Goal: Information Seeking & Learning: Learn about a topic

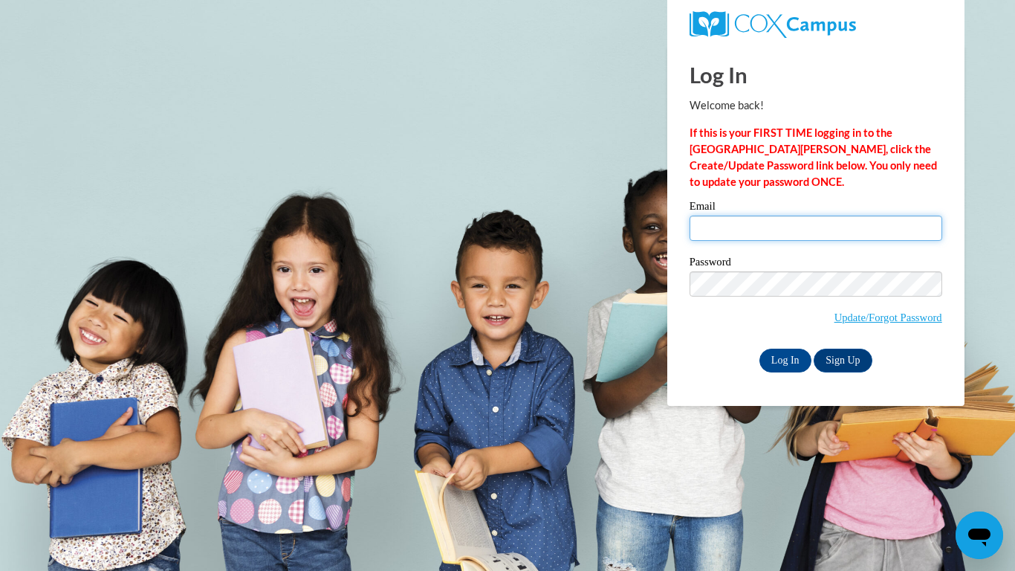
type input "ketchummaria5@gmail.com"
click at [781, 359] on input "Log In" at bounding box center [786, 361] width 52 height 24
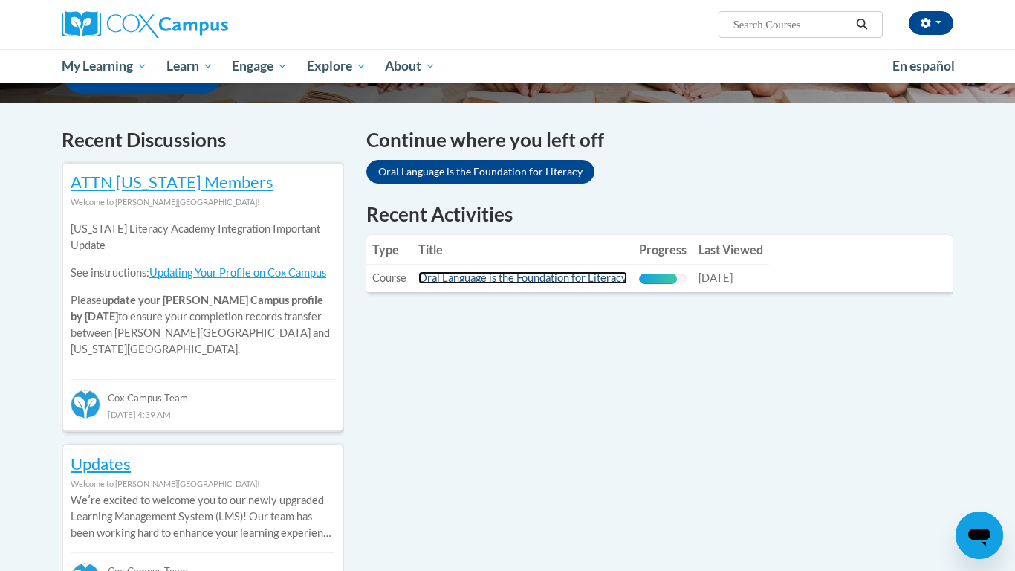
click at [575, 274] on link "Oral Language is the Foundation for Literacy" at bounding box center [523, 277] width 209 height 13
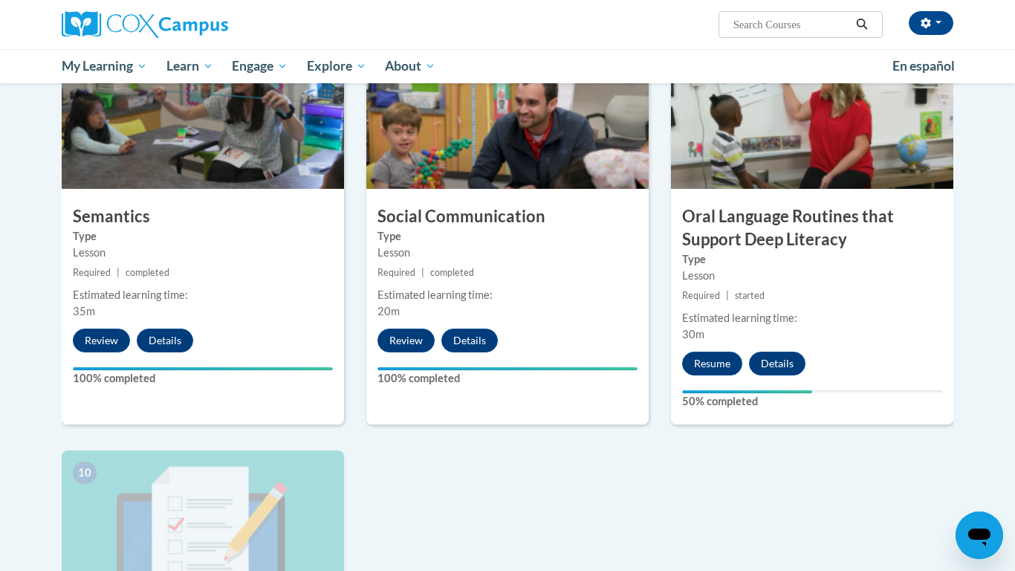
scroll to position [1169, 0]
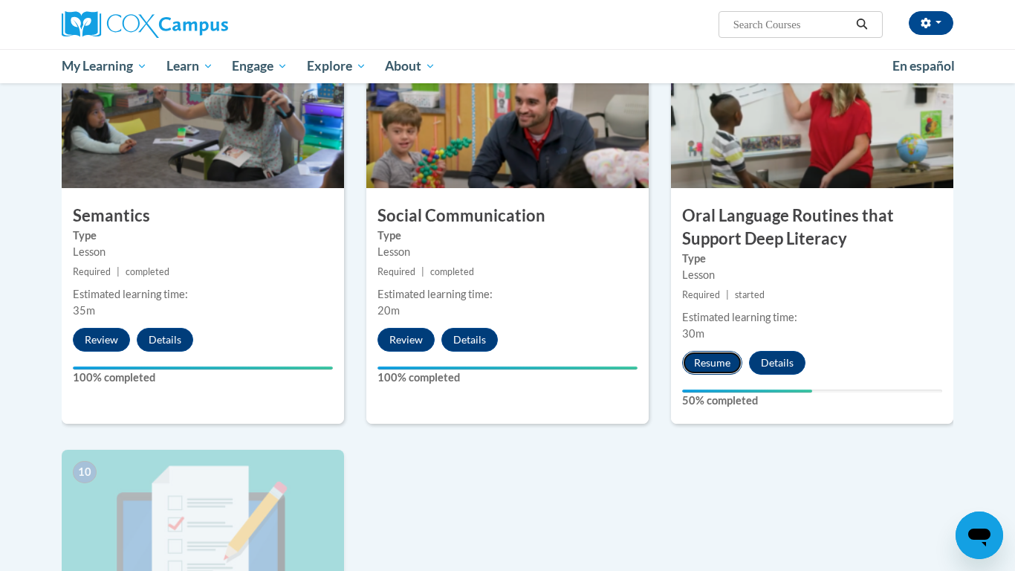
click at [711, 365] on button "Resume" at bounding box center [712, 363] width 60 height 24
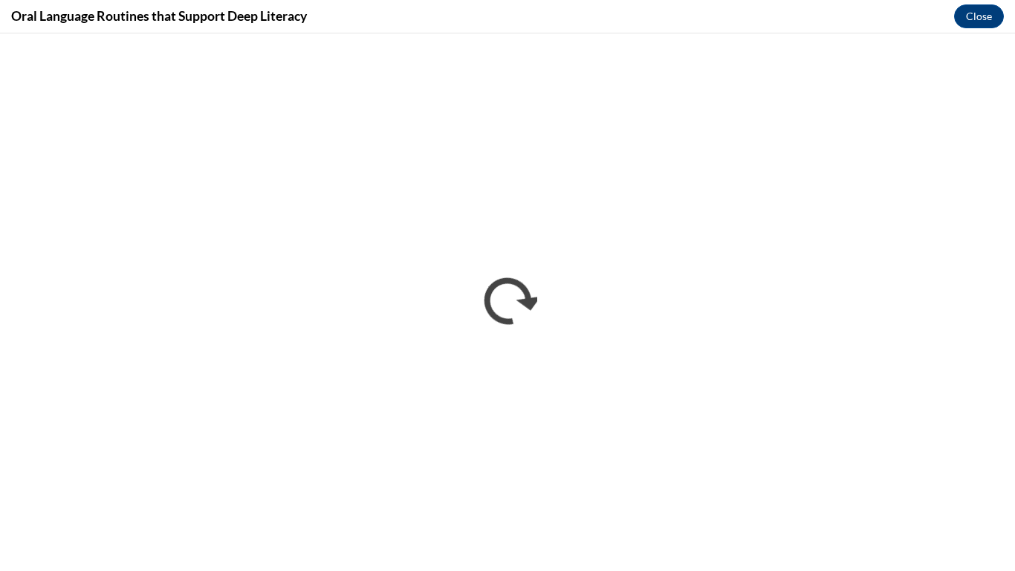
scroll to position [0, 0]
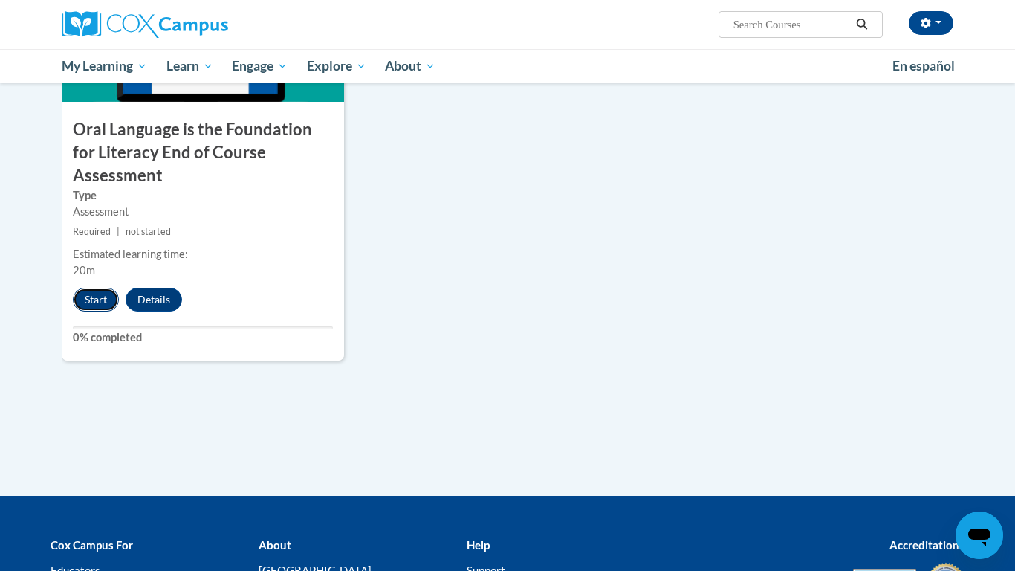
click at [97, 288] on button "Start" at bounding box center [96, 300] width 46 height 24
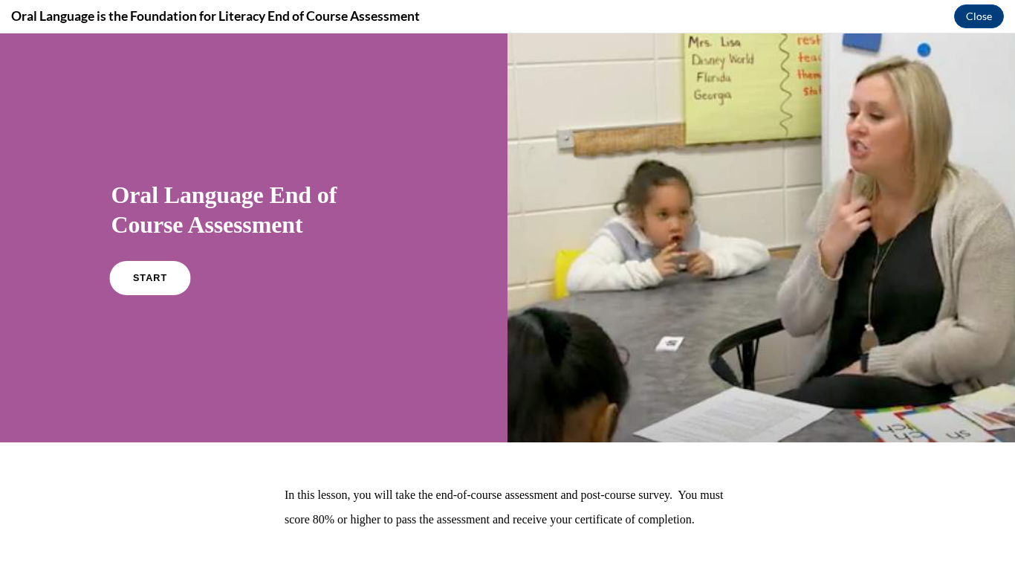
click at [156, 273] on span "START" at bounding box center [149, 278] width 34 height 11
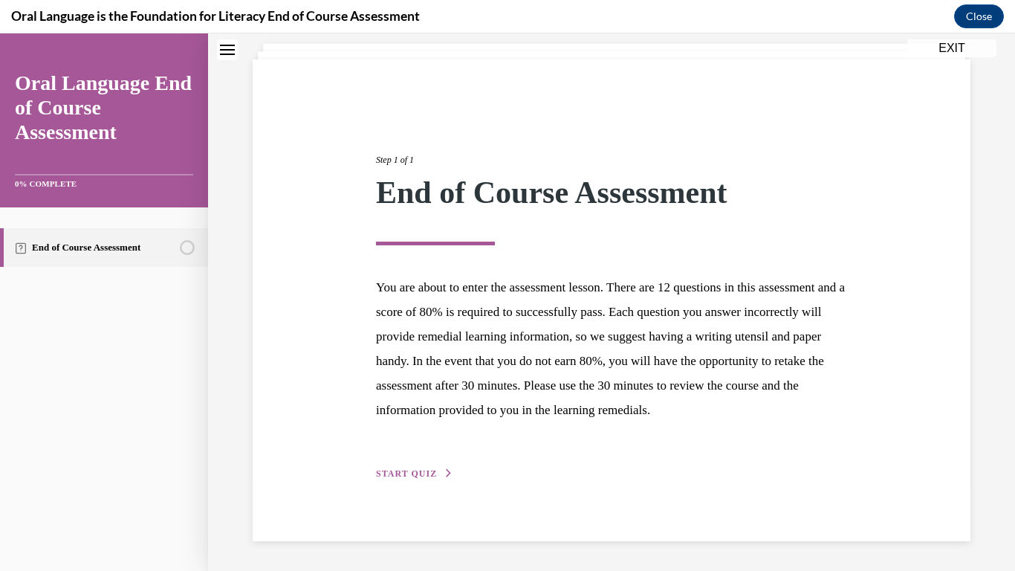
scroll to position [112, 0]
click at [407, 471] on span "START QUIZ" at bounding box center [406, 473] width 61 height 10
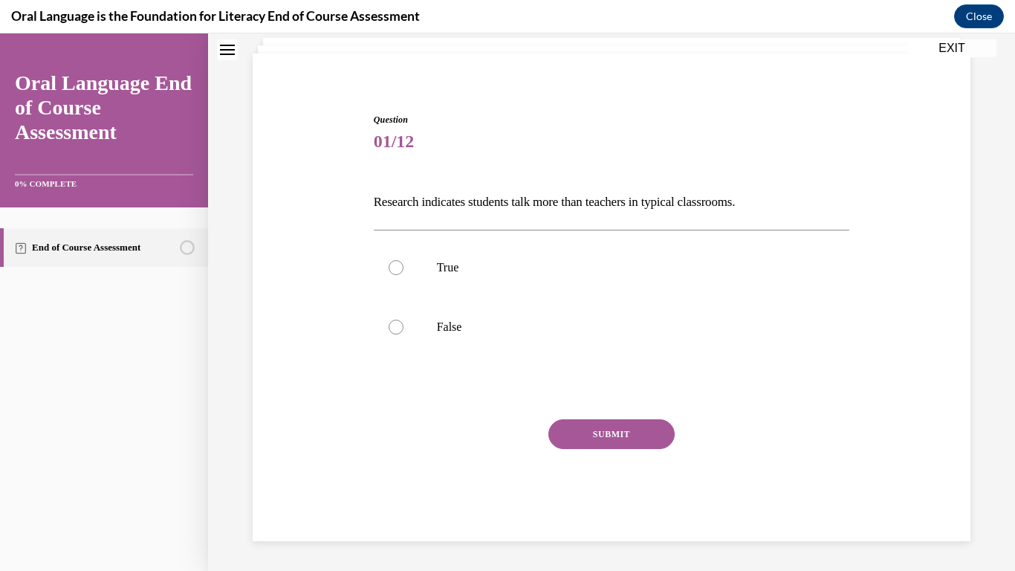
scroll to position [94, 0]
click at [387, 271] on label "True" at bounding box center [612, 267] width 476 height 59
click at [389, 271] on input "True" at bounding box center [396, 267] width 15 height 15
radio input "true"
click at [580, 434] on button "SUBMIT" at bounding box center [612, 434] width 126 height 30
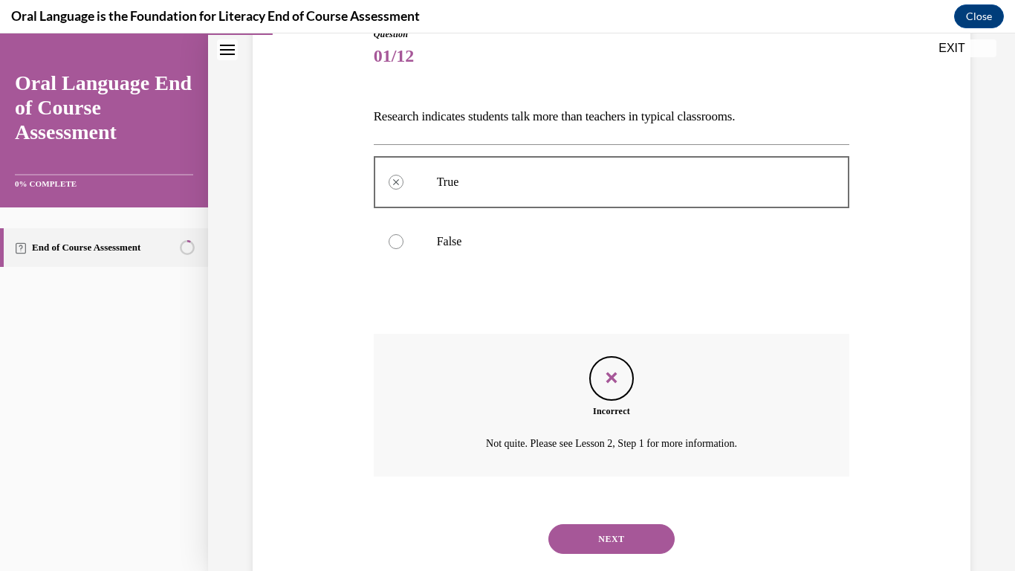
scroll to position [214, 0]
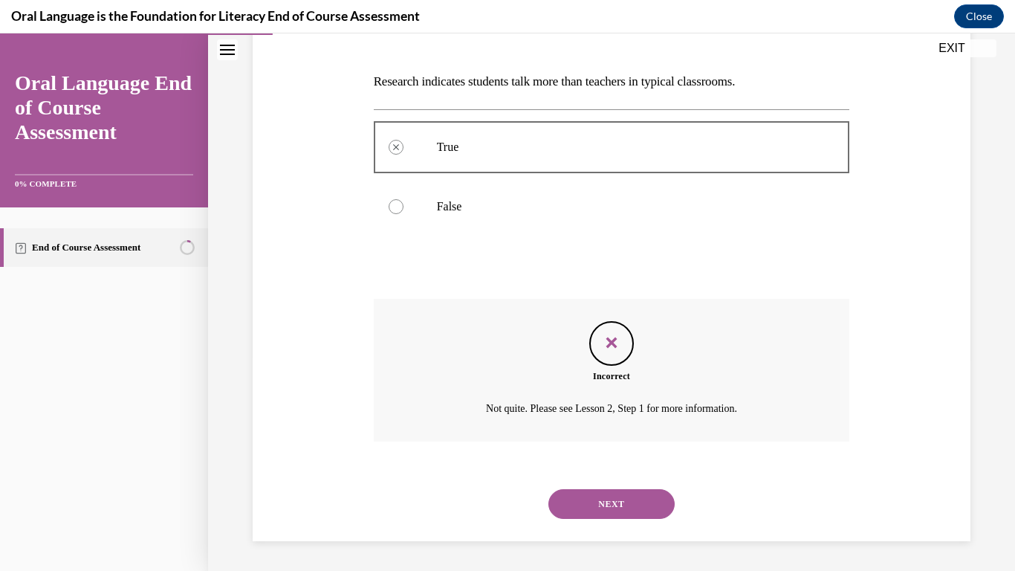
click at [621, 503] on button "NEXT" at bounding box center [612, 504] width 126 height 30
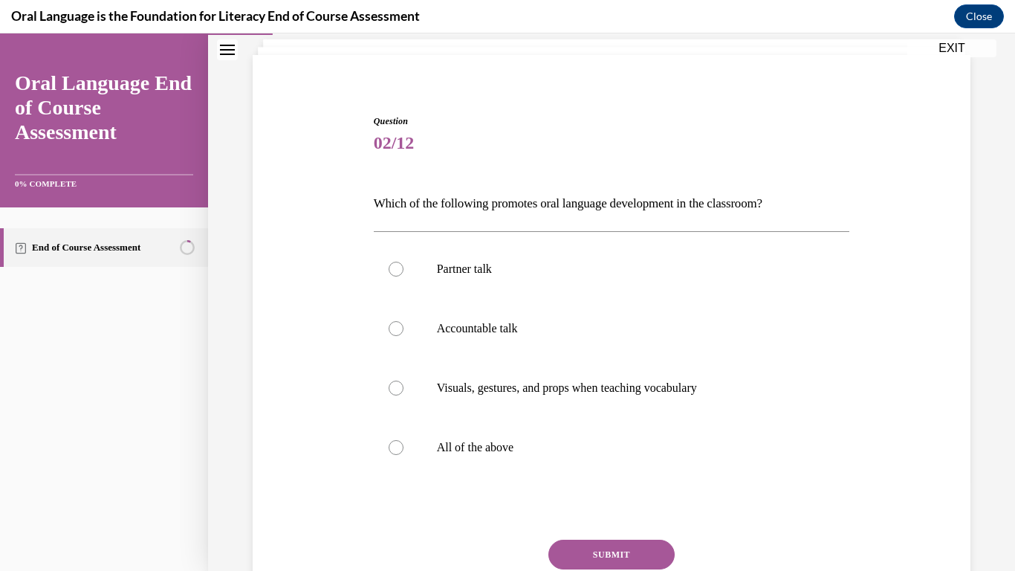
scroll to position [93, 0]
click at [493, 445] on p "All of the above" at bounding box center [625, 446] width 376 height 15
click at [404, 445] on input "All of the above" at bounding box center [396, 446] width 15 height 15
radio input "true"
click at [589, 548] on button "SUBMIT" at bounding box center [612, 554] width 126 height 30
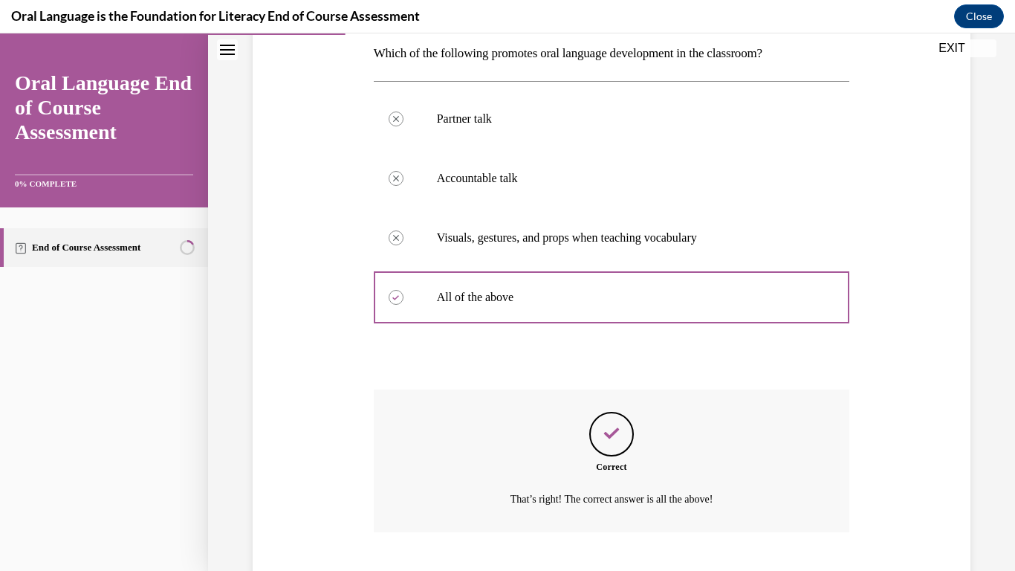
scroll to position [333, 0]
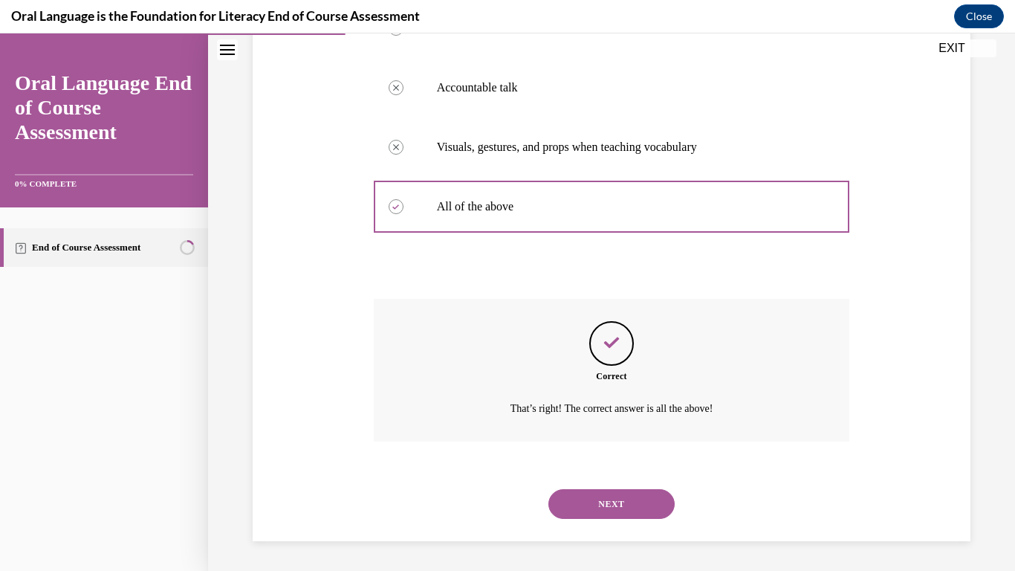
click at [587, 503] on button "NEXT" at bounding box center [612, 504] width 126 height 30
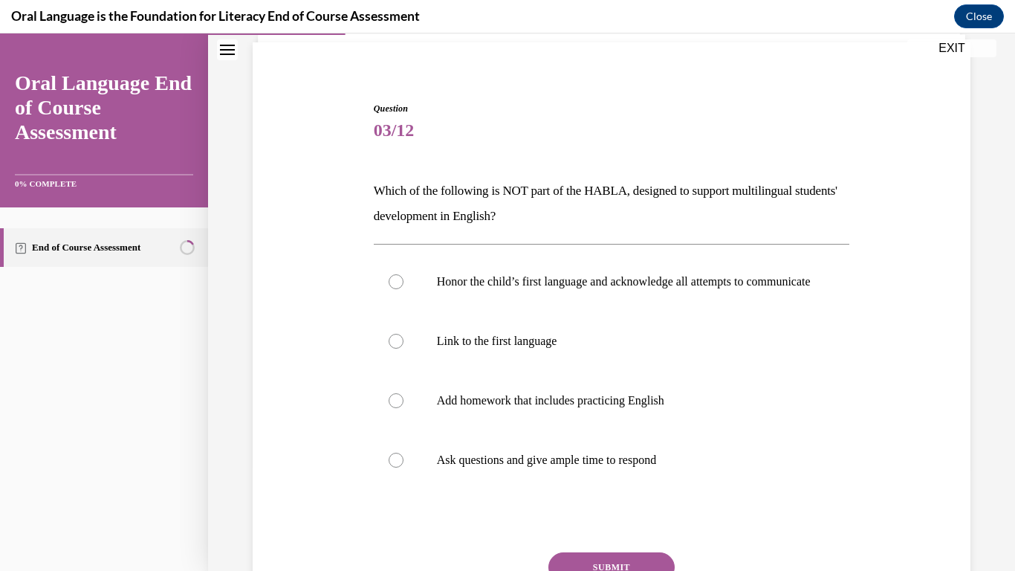
scroll to position [109, 0]
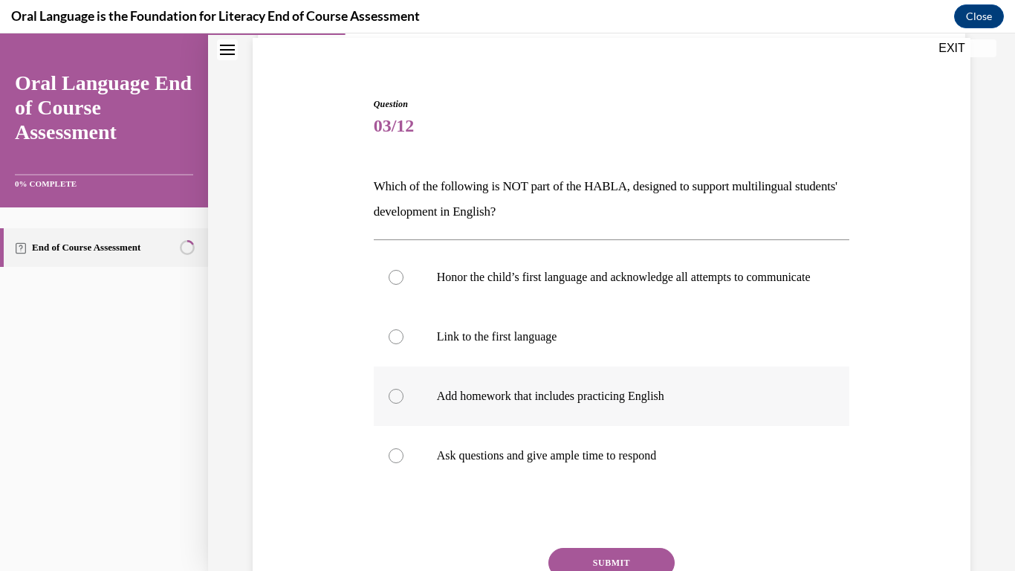
click at [534, 421] on label "Add homework that includes practicing English" at bounding box center [612, 395] width 476 height 59
click at [404, 404] on input "Add homework that includes practicing English" at bounding box center [396, 396] width 15 height 15
radio input "true"
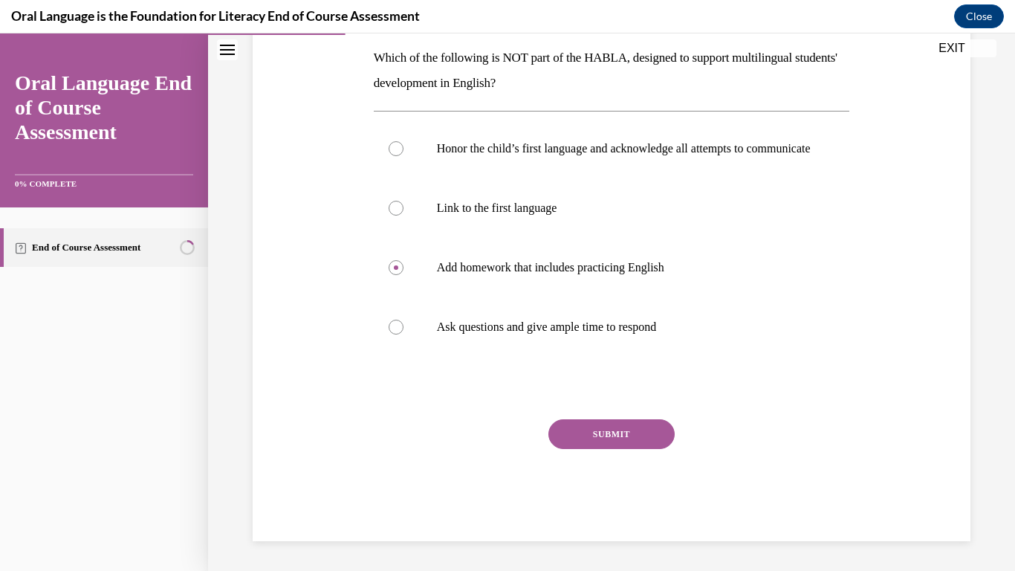
scroll to position [253, 0]
click at [632, 438] on button "SUBMIT" at bounding box center [612, 434] width 126 height 30
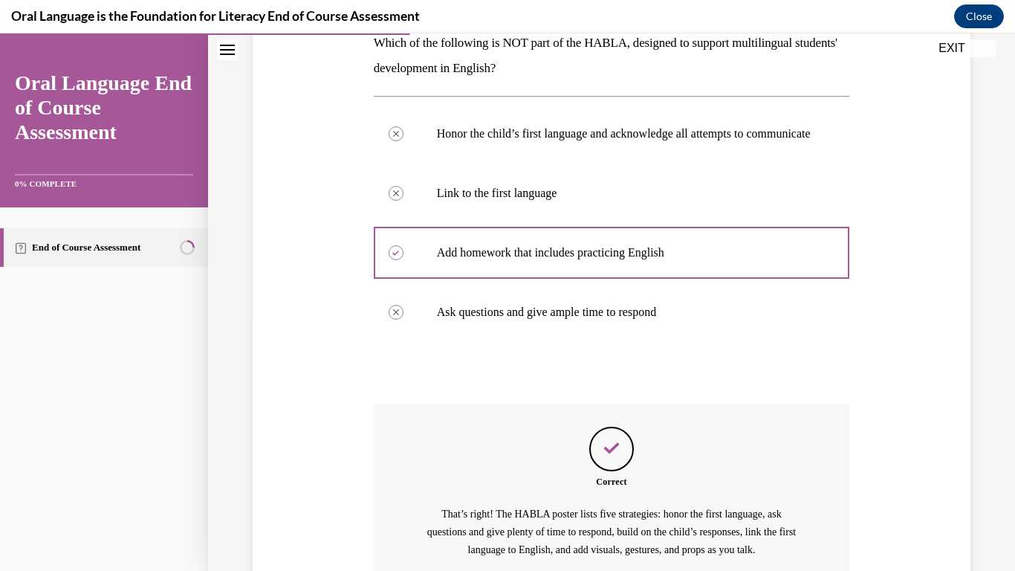
scroll to position [408, 0]
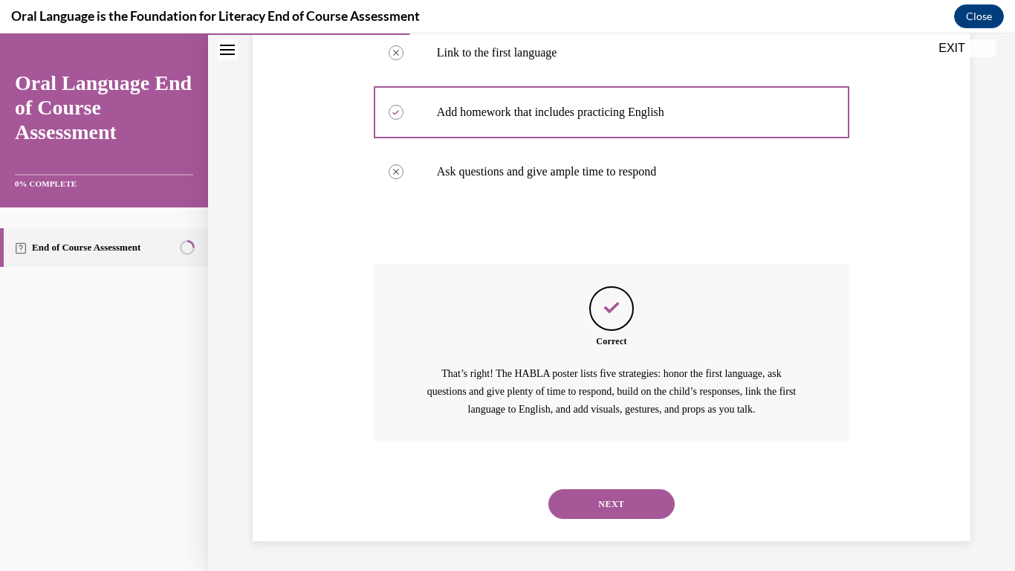
click at [595, 499] on button "NEXT" at bounding box center [612, 504] width 126 height 30
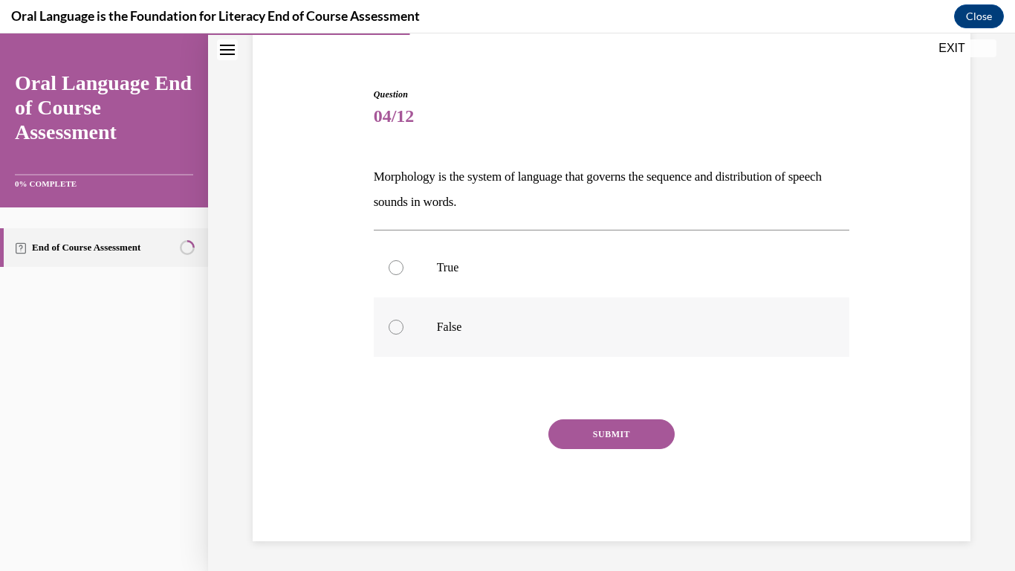
click at [543, 353] on label "False" at bounding box center [612, 326] width 476 height 59
click at [404, 335] on input "False" at bounding box center [396, 327] width 15 height 15
radio input "true"
click at [563, 428] on button "SUBMIT" at bounding box center [612, 434] width 126 height 30
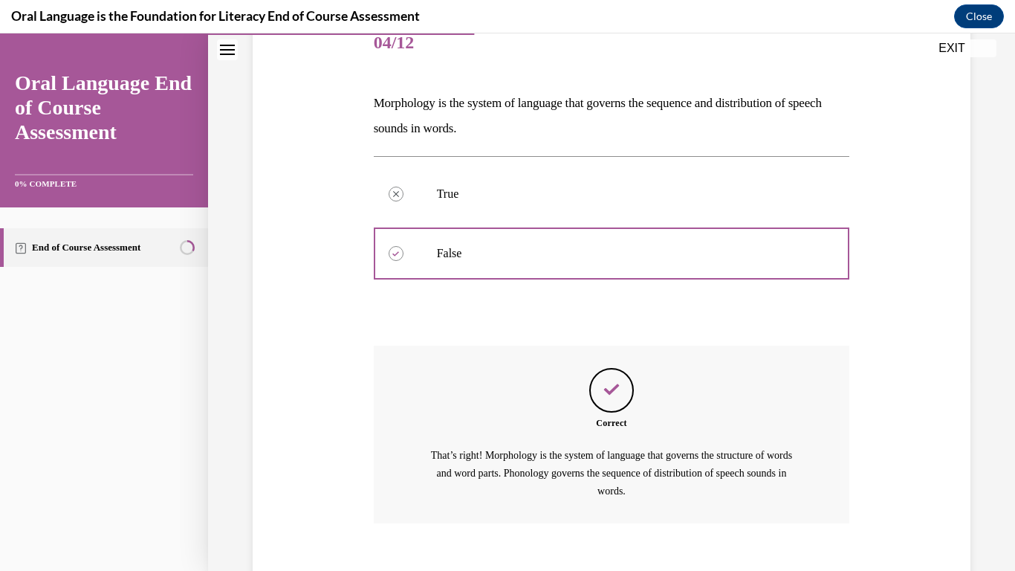
scroll to position [274, 0]
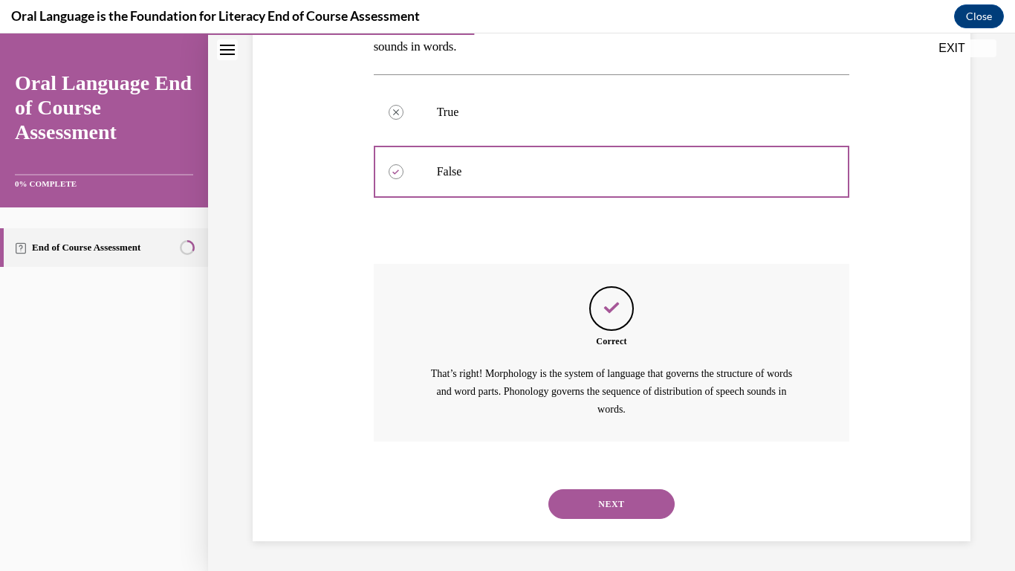
click at [569, 497] on button "NEXT" at bounding box center [612, 504] width 126 height 30
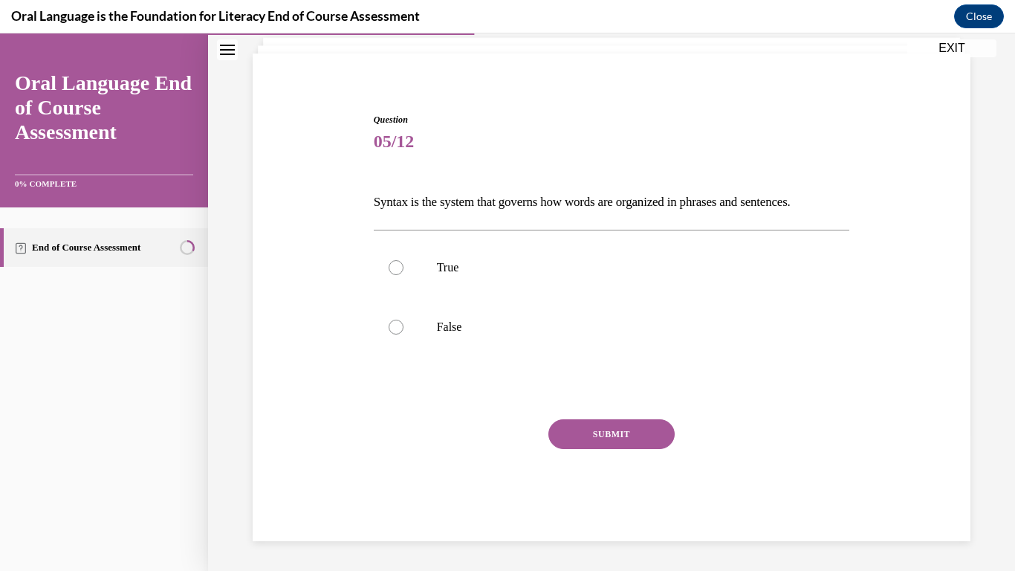
scroll to position [94, 0]
click at [532, 253] on label "True" at bounding box center [612, 267] width 476 height 59
click at [404, 260] on input "True" at bounding box center [396, 267] width 15 height 15
radio input "true"
click at [579, 425] on button "SUBMIT" at bounding box center [612, 434] width 126 height 30
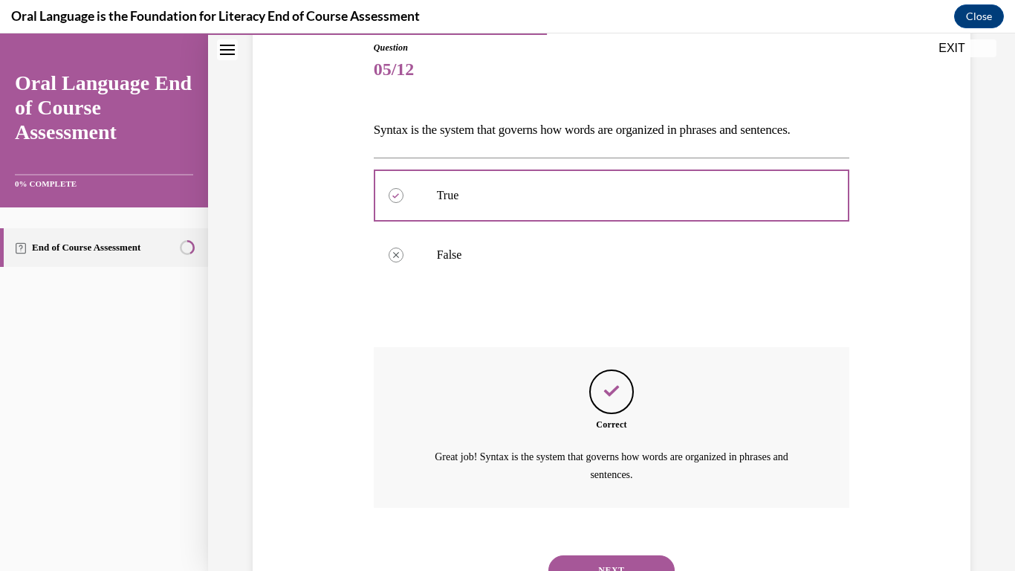
scroll to position [232, 0]
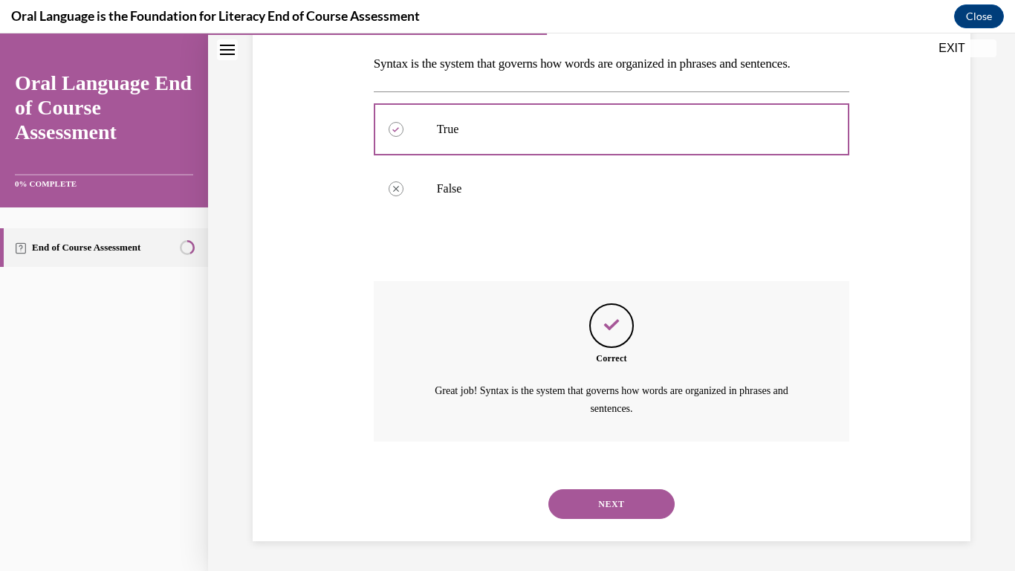
click at [580, 497] on button "NEXT" at bounding box center [612, 504] width 126 height 30
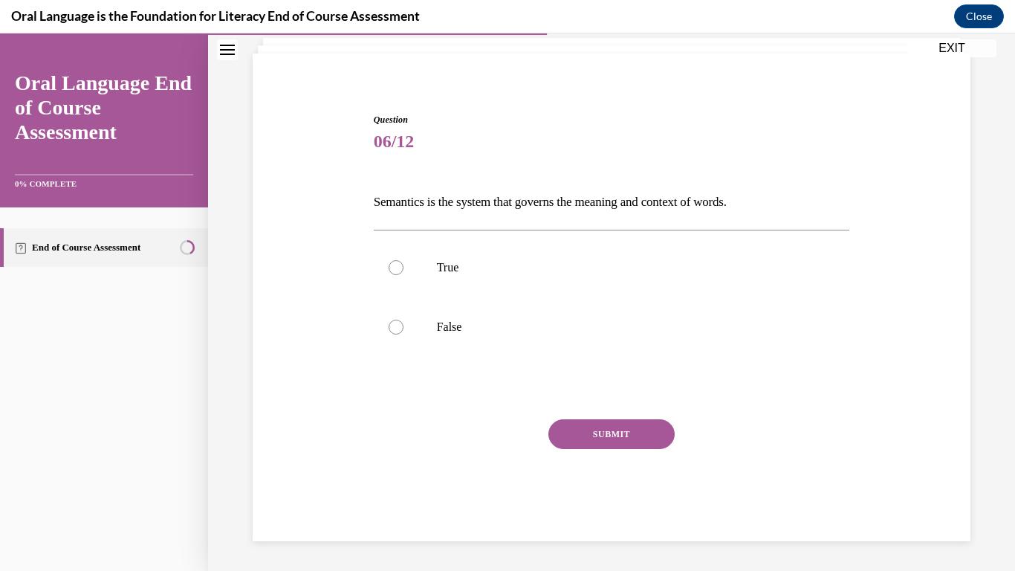
scroll to position [94, 0]
click at [494, 264] on p "True" at bounding box center [625, 267] width 376 height 15
click at [404, 264] on input "True" at bounding box center [396, 267] width 15 height 15
radio input "true"
click at [622, 426] on button "SUBMIT" at bounding box center [612, 434] width 126 height 30
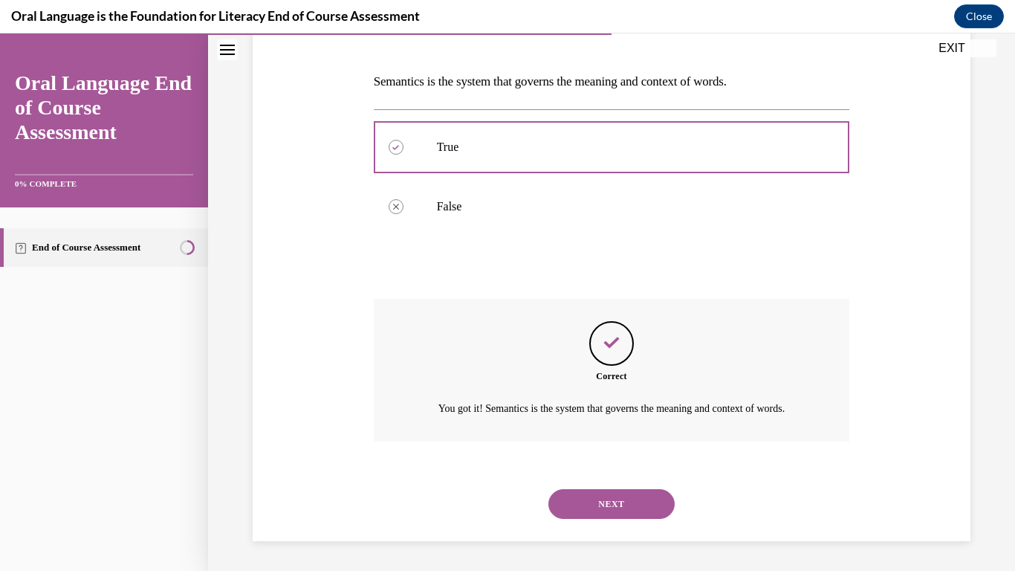
scroll to position [232, 0]
click at [573, 507] on button "NEXT" at bounding box center [612, 504] width 126 height 30
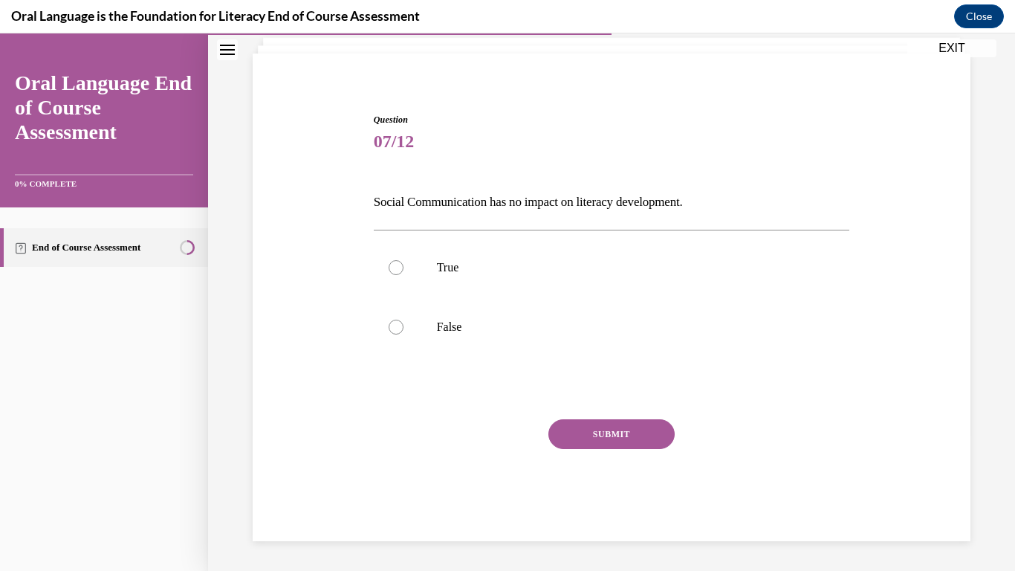
scroll to position [94, 0]
click at [521, 320] on p "False" at bounding box center [625, 327] width 376 height 15
click at [404, 320] on input "False" at bounding box center [396, 327] width 15 height 15
radio input "true"
click at [564, 427] on button "SUBMIT" at bounding box center [612, 434] width 126 height 30
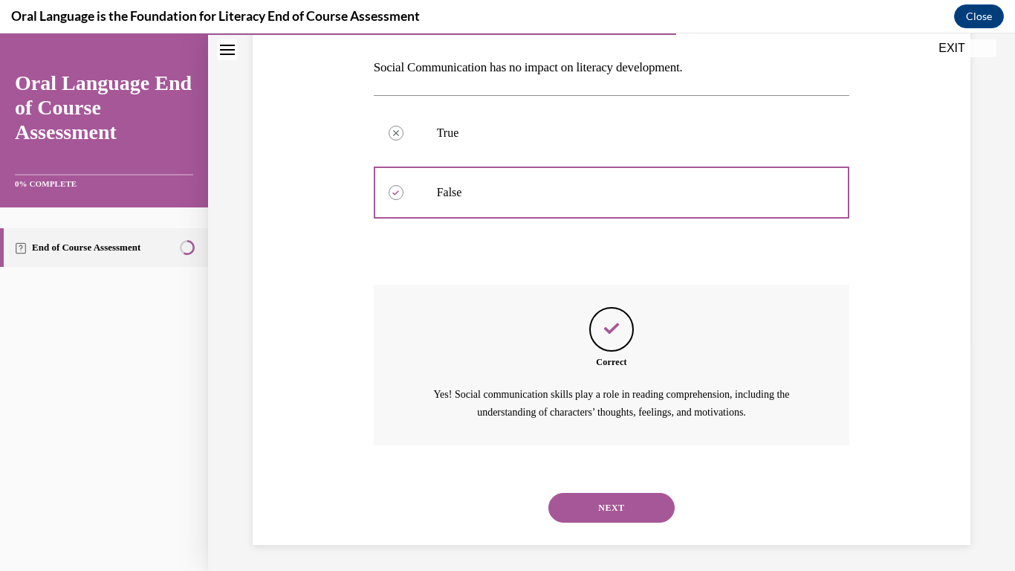
scroll to position [232, 0]
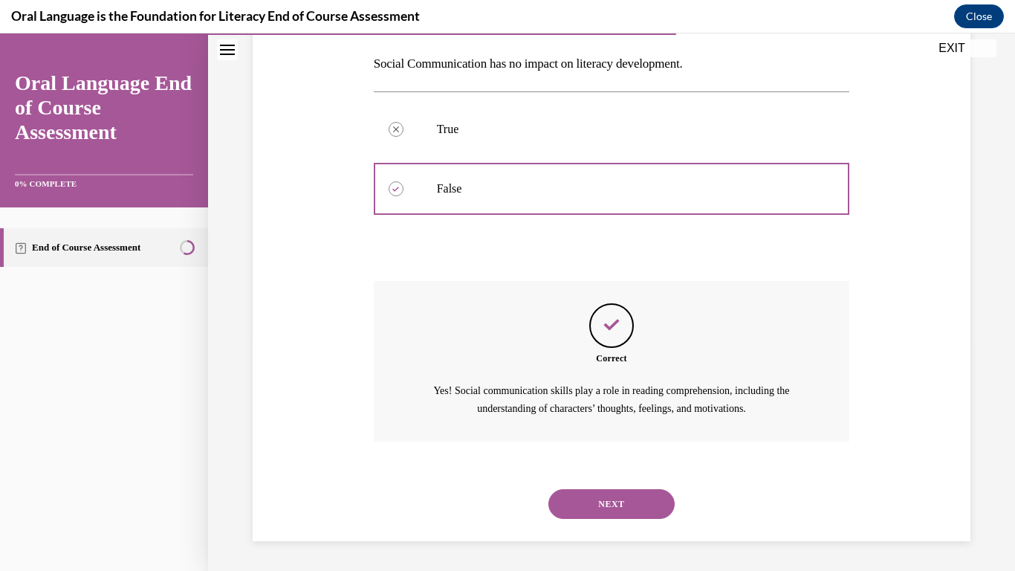
click at [591, 501] on button "NEXT" at bounding box center [612, 504] width 126 height 30
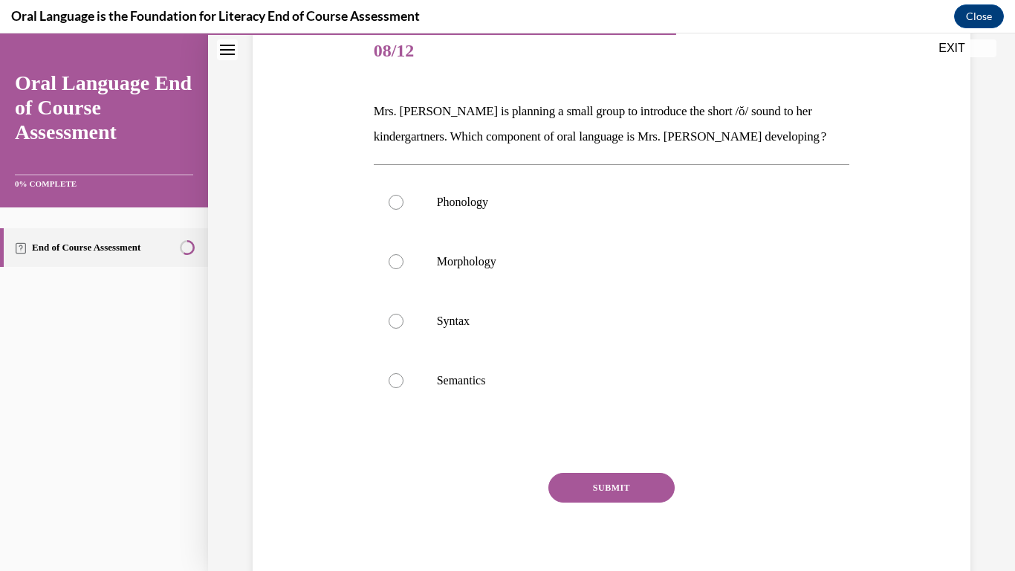
scroll to position [187, 0]
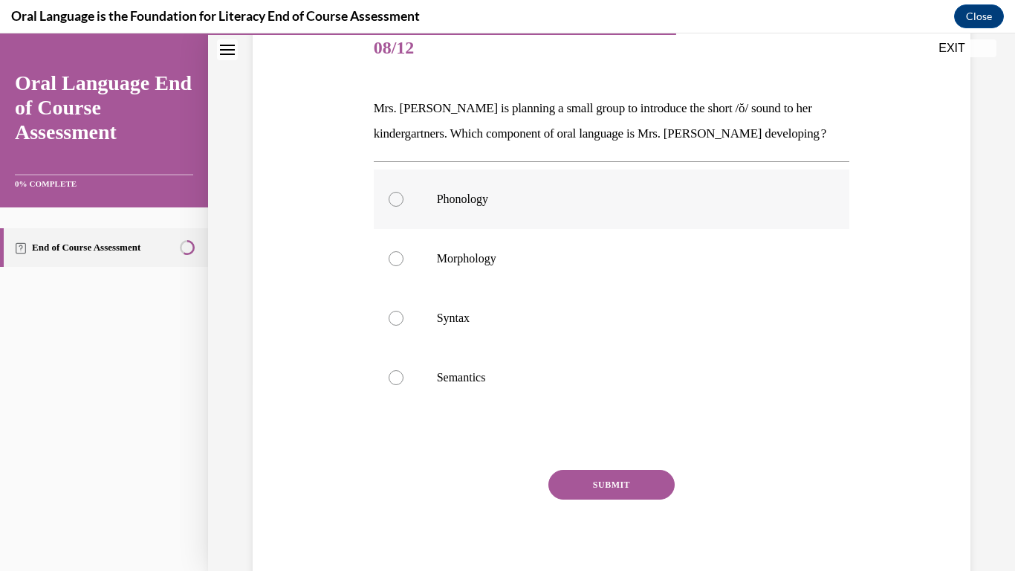
click at [485, 214] on label "Phonology" at bounding box center [612, 198] width 476 height 59
click at [404, 207] on input "Phonology" at bounding box center [396, 199] width 15 height 15
radio input "true"
click at [581, 485] on button "SUBMIT" at bounding box center [612, 485] width 126 height 30
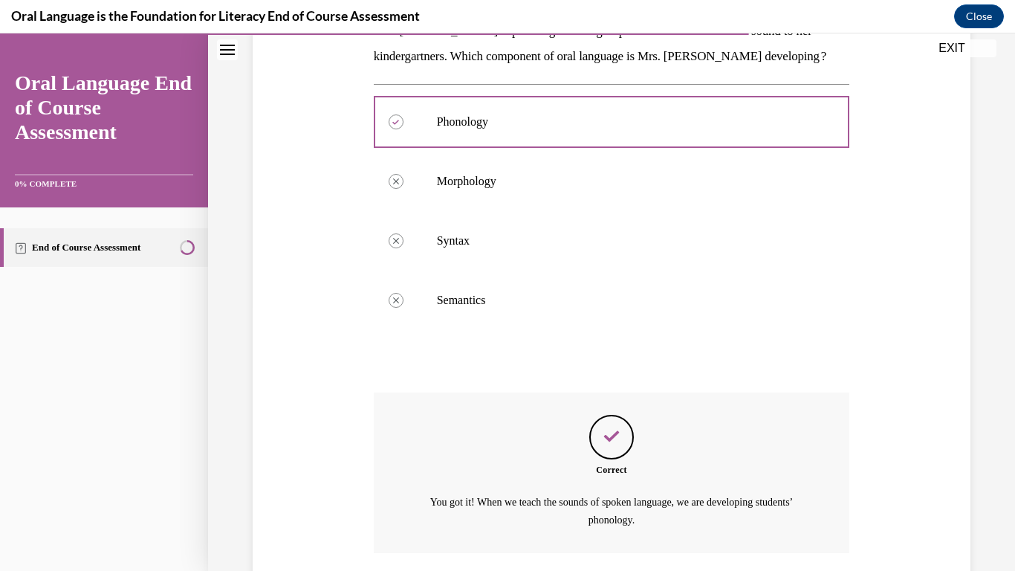
scroll to position [376, 0]
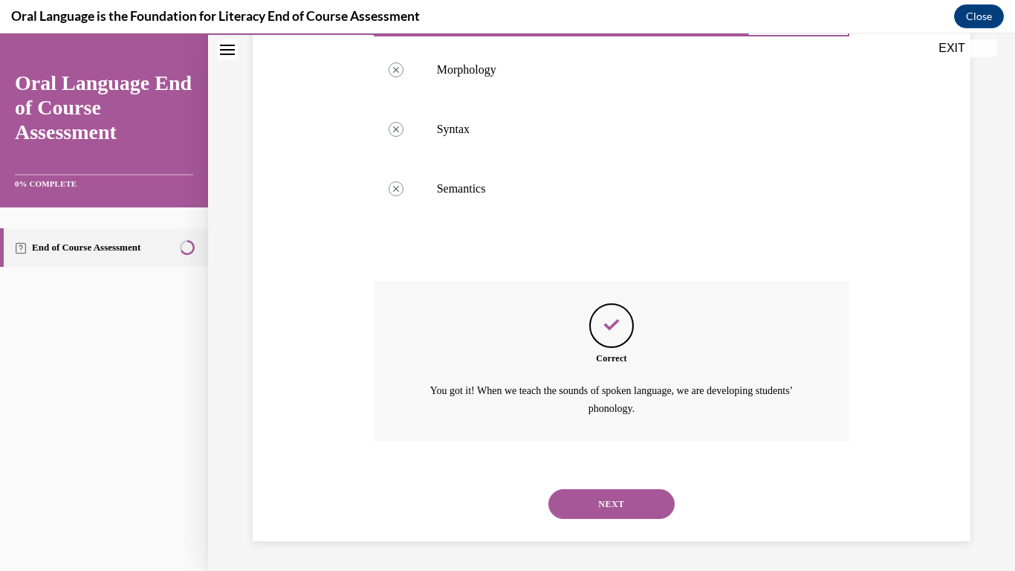
click at [585, 508] on button "NEXT" at bounding box center [612, 504] width 126 height 30
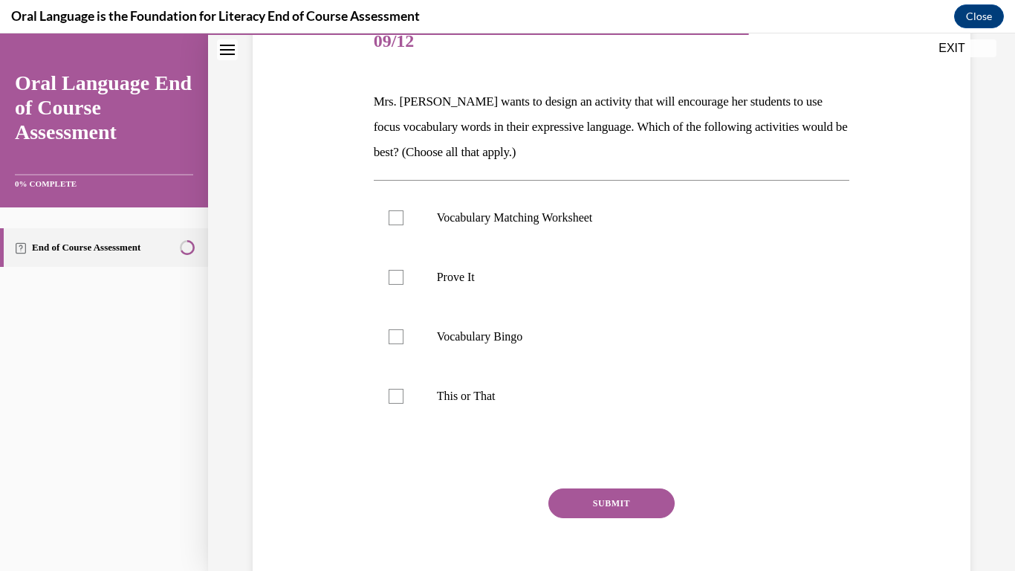
scroll to position [199, 0]
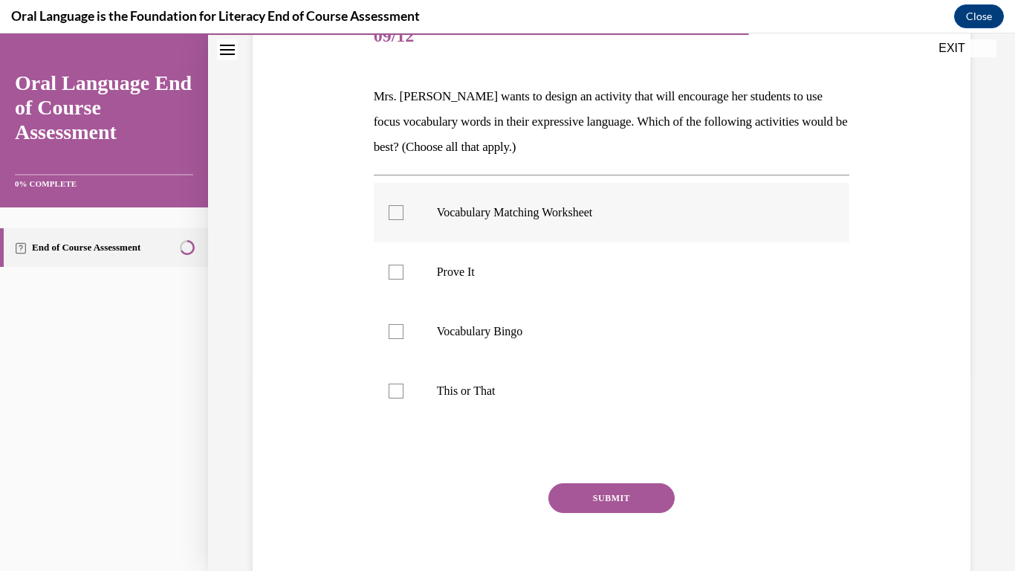
click at [390, 213] on div at bounding box center [396, 212] width 15 height 15
click at [390, 213] on input "Vocabulary Matching Worksheet" at bounding box center [396, 212] width 15 height 15
checkbox input "true"
click at [404, 335] on label "Vocabulary Bingo" at bounding box center [612, 331] width 476 height 59
click at [404, 335] on input "Vocabulary Bingo" at bounding box center [396, 331] width 15 height 15
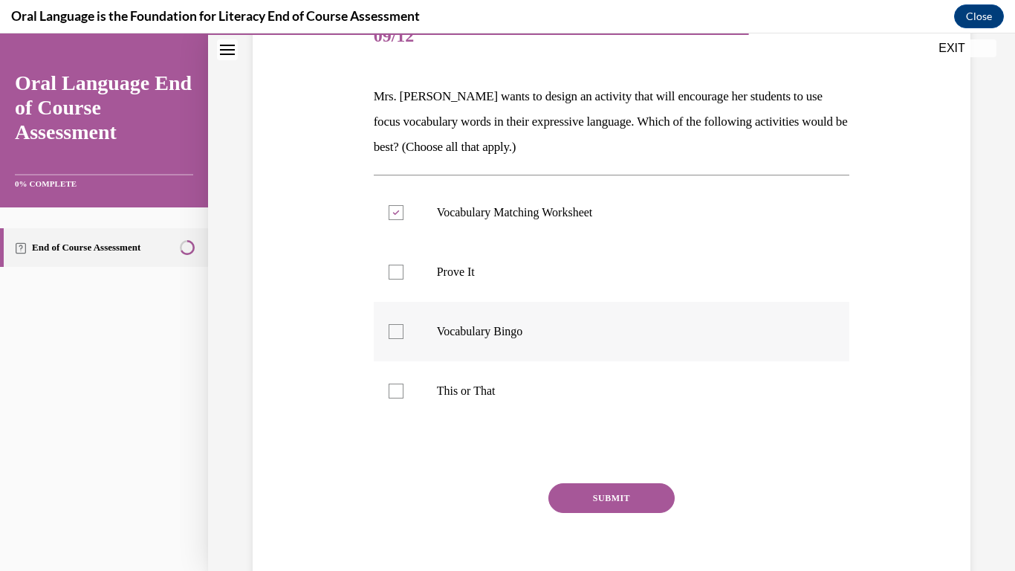
checkbox input "true"
click at [445, 401] on label "This or That" at bounding box center [612, 390] width 476 height 59
click at [404, 398] on input "This or That" at bounding box center [396, 391] width 15 height 15
checkbox input "true"
click at [572, 487] on button "SUBMIT" at bounding box center [612, 498] width 126 height 30
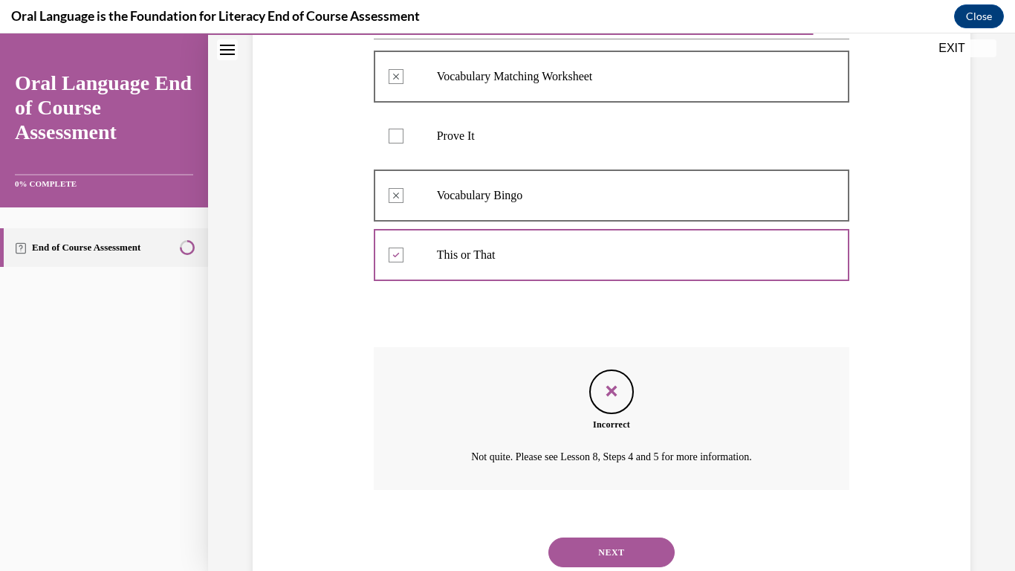
scroll to position [336, 0]
click at [621, 543] on button "NEXT" at bounding box center [612, 552] width 126 height 30
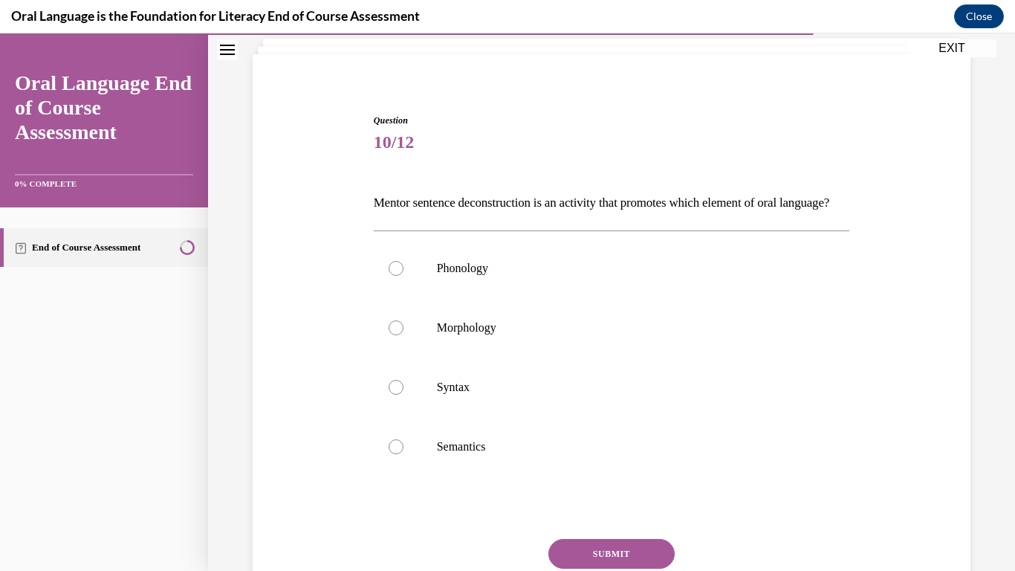
scroll to position [97, 0]
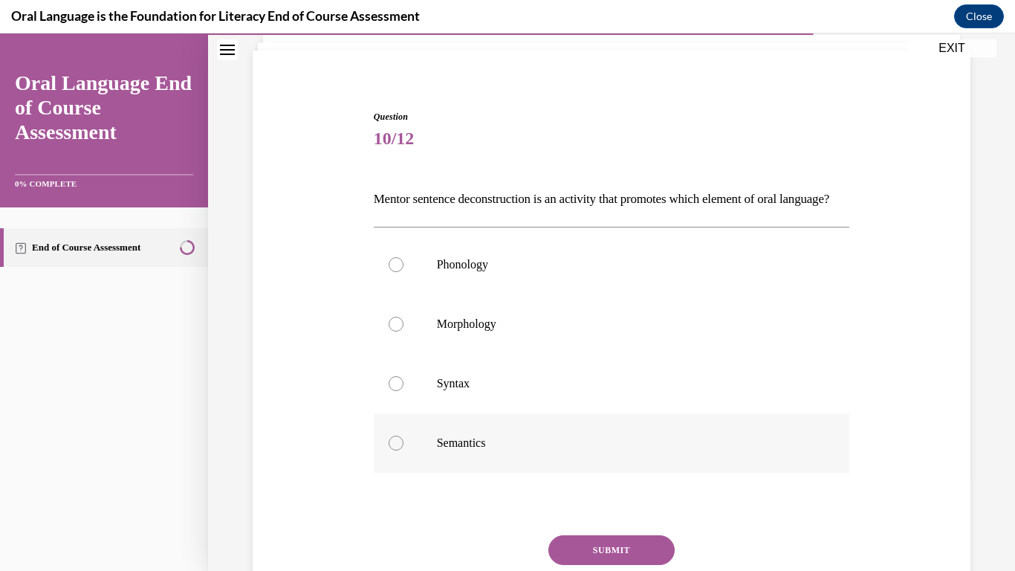
click at [497, 459] on label "Semantics" at bounding box center [612, 442] width 476 height 59
click at [404, 450] on input "Semantics" at bounding box center [396, 443] width 15 height 15
radio input "true"
click at [567, 565] on button "SUBMIT" at bounding box center [612, 550] width 126 height 30
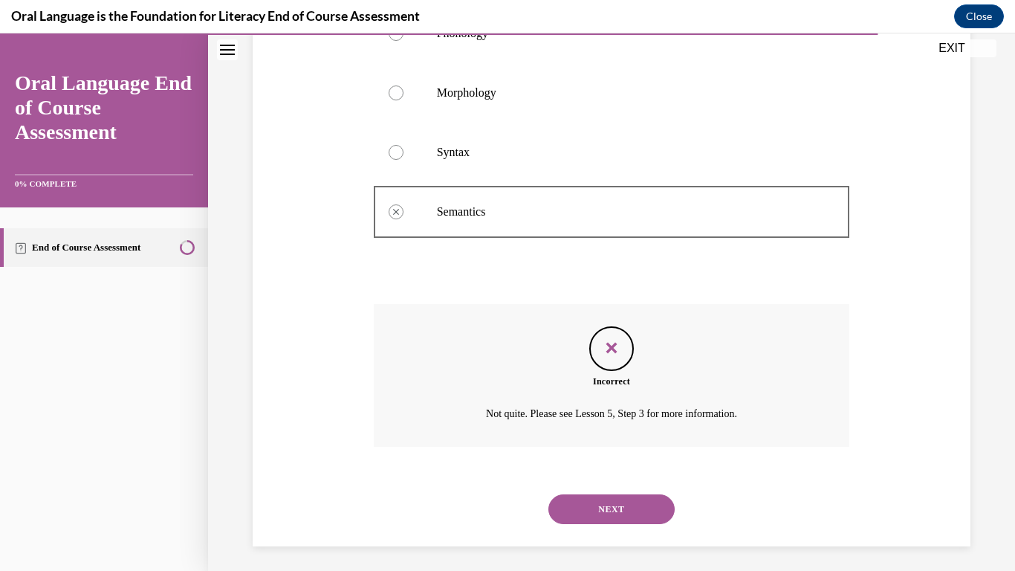
scroll to position [358, 0]
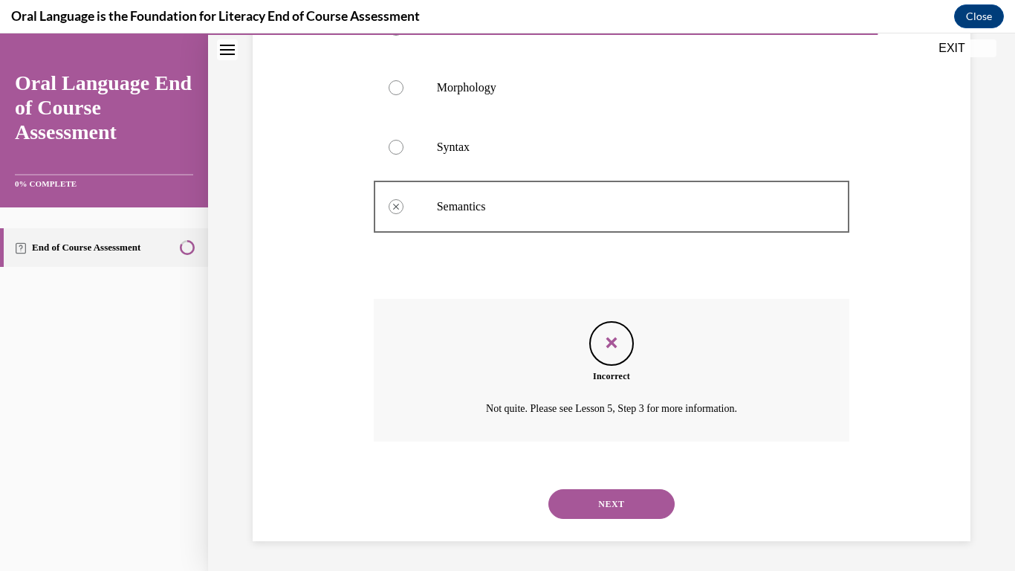
click at [637, 508] on button "NEXT" at bounding box center [612, 504] width 126 height 30
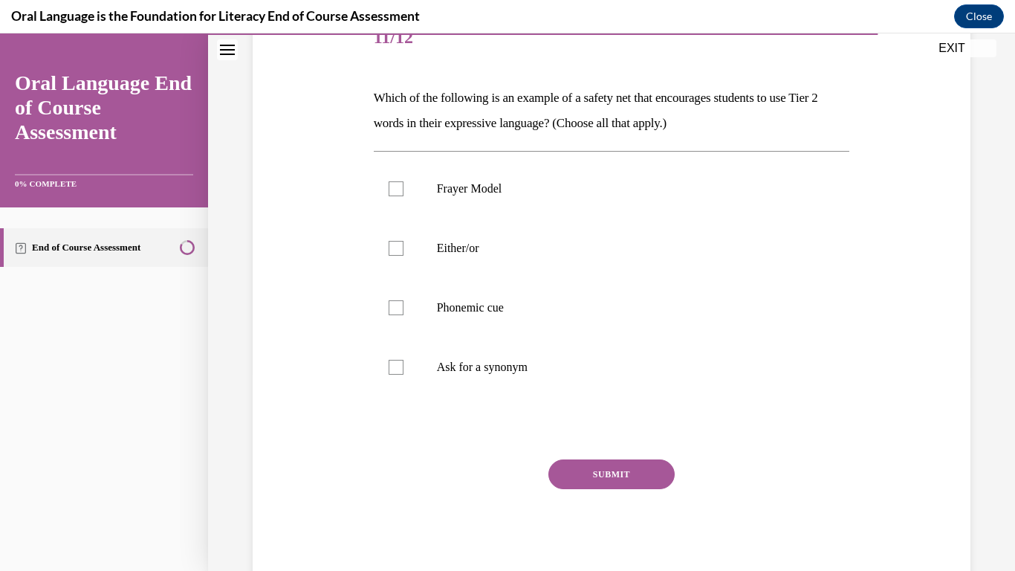
scroll to position [193, 0]
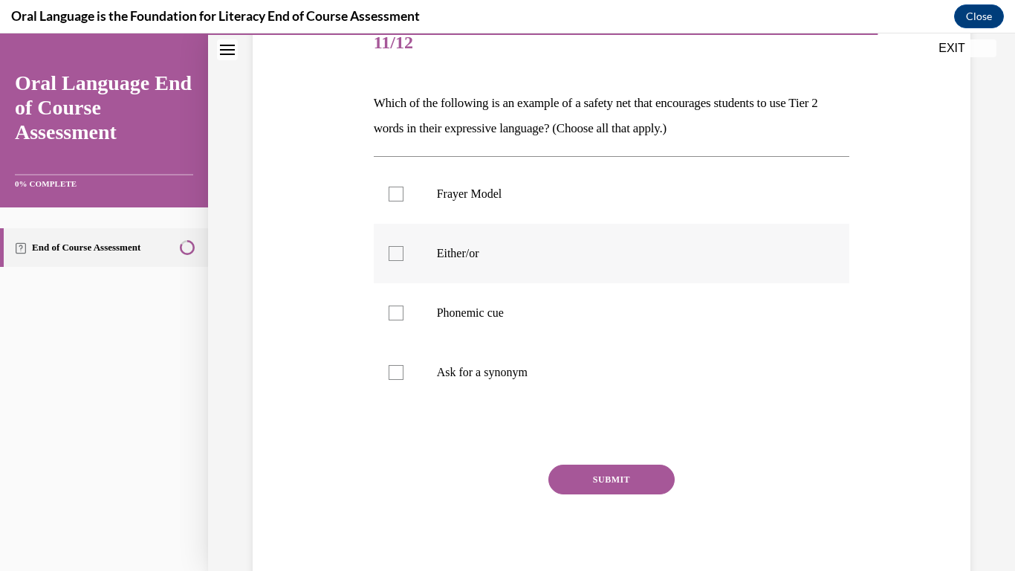
click at [525, 257] on p "Either/or" at bounding box center [625, 253] width 376 height 15
click at [404, 257] on input "Either/or" at bounding box center [396, 253] width 15 height 15
checkbox input "true"
click at [562, 471] on button "SUBMIT" at bounding box center [612, 480] width 126 height 30
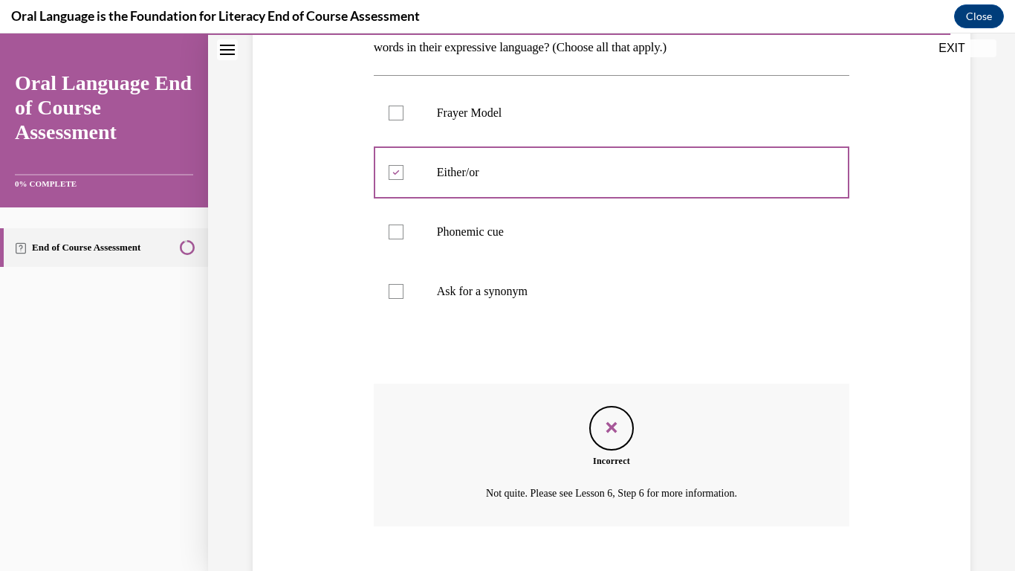
scroll to position [271, 0]
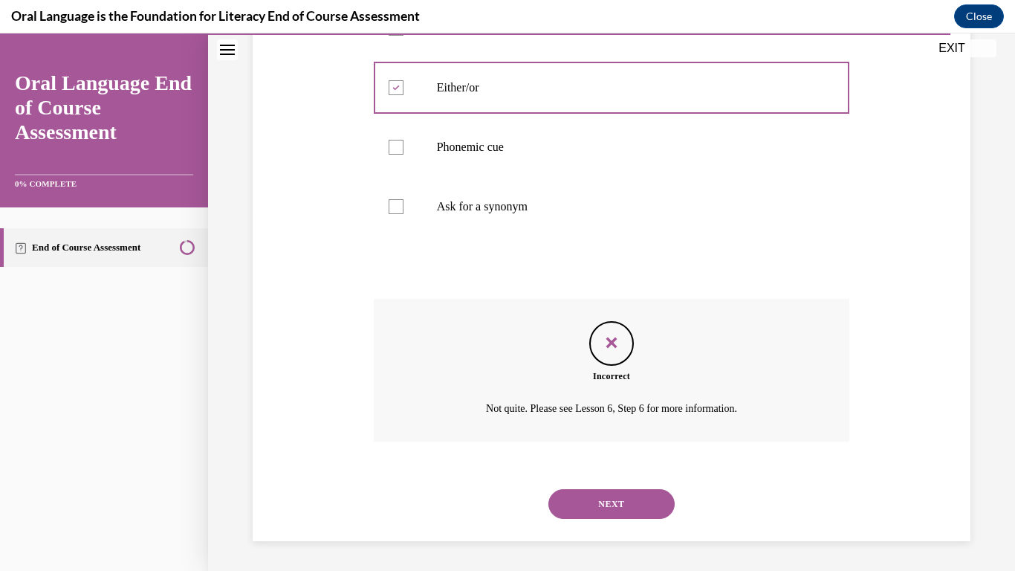
click at [587, 505] on button "NEXT" at bounding box center [612, 504] width 126 height 30
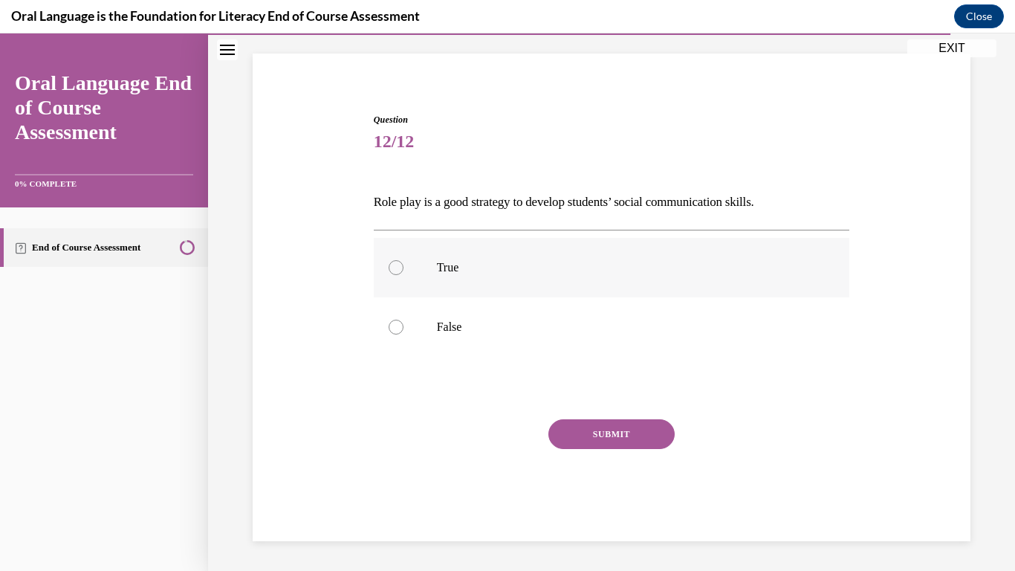
click at [605, 287] on label "True" at bounding box center [612, 267] width 476 height 59
click at [404, 275] on input "True" at bounding box center [396, 267] width 15 height 15
radio input "true"
click at [627, 445] on button "SUBMIT" at bounding box center [612, 434] width 126 height 30
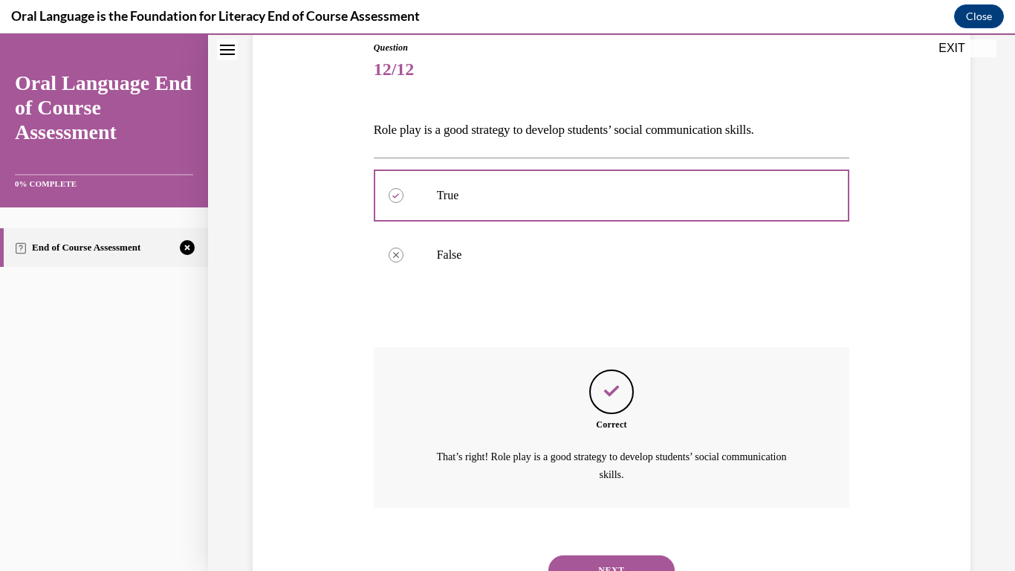
scroll to position [232, 0]
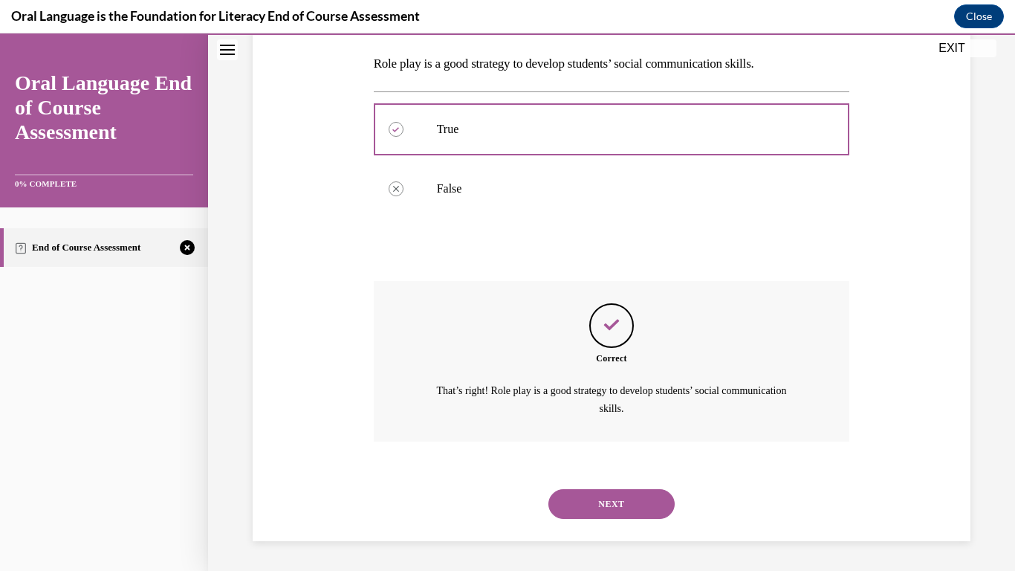
click at [622, 506] on button "NEXT" at bounding box center [612, 504] width 126 height 30
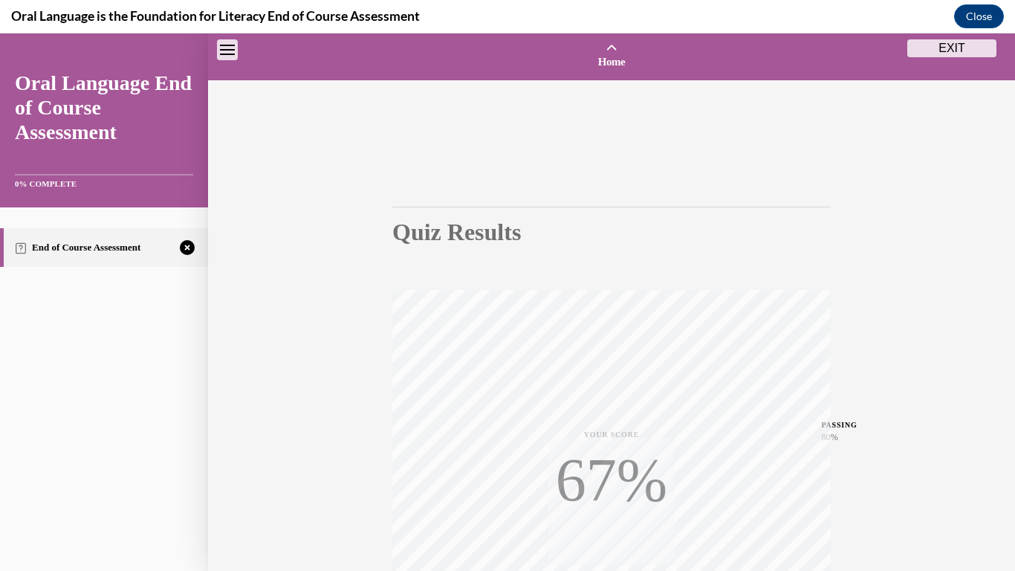
scroll to position [224, 0]
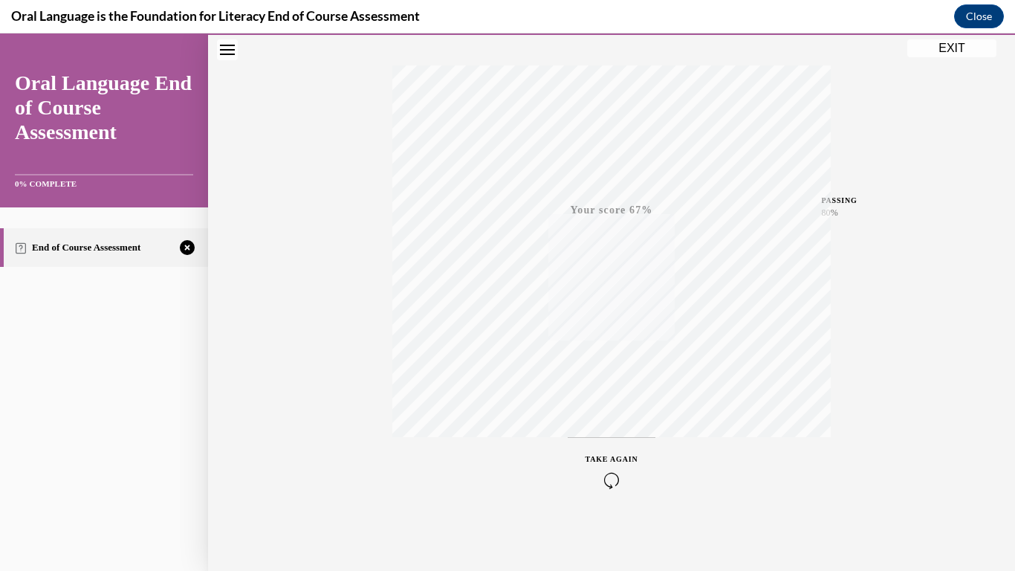
click at [607, 479] on icon "button" at bounding box center [612, 480] width 53 height 16
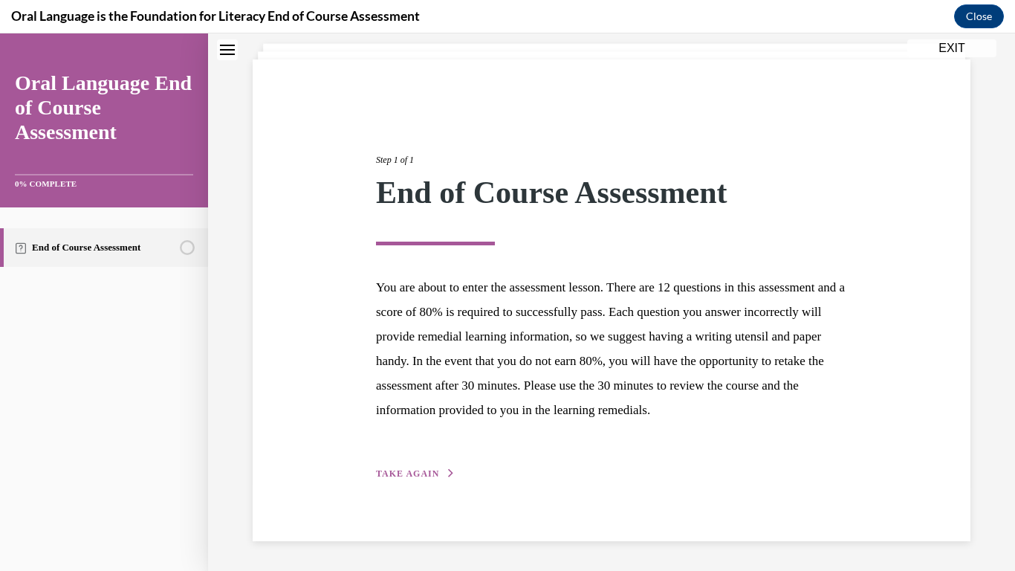
click at [390, 468] on span "TAKE AGAIN" at bounding box center [407, 473] width 63 height 10
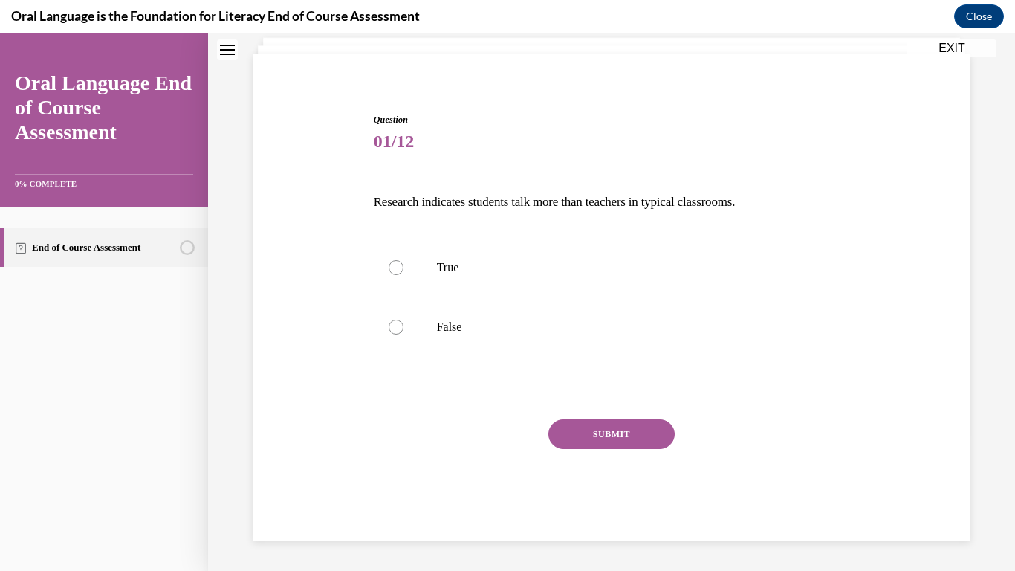
scroll to position [94, 0]
click at [565, 336] on label "False" at bounding box center [612, 326] width 476 height 59
click at [404, 335] on input "False" at bounding box center [396, 327] width 15 height 15
radio input "true"
click at [620, 431] on button "SUBMIT" at bounding box center [612, 434] width 126 height 30
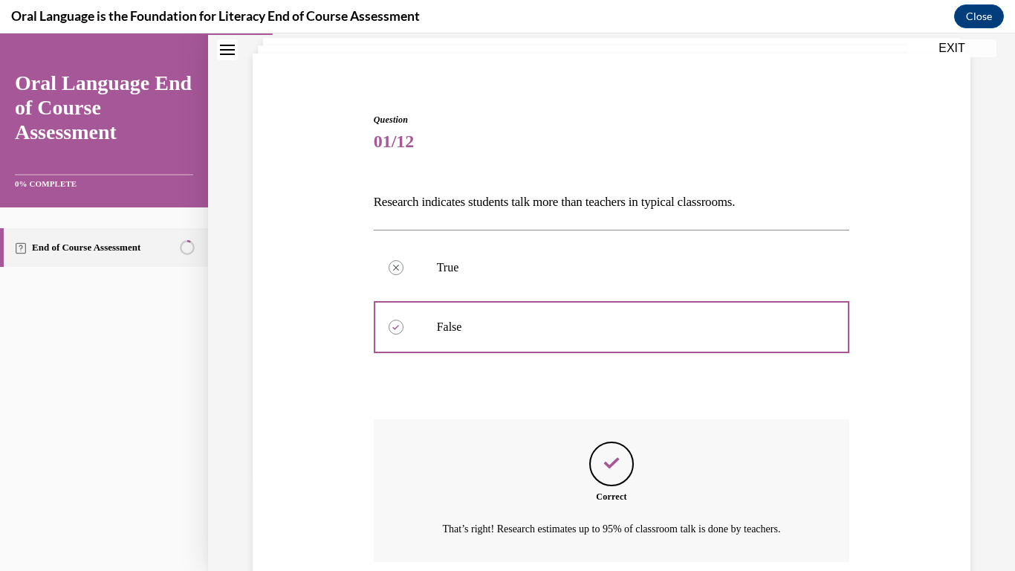
scroll to position [214, 0]
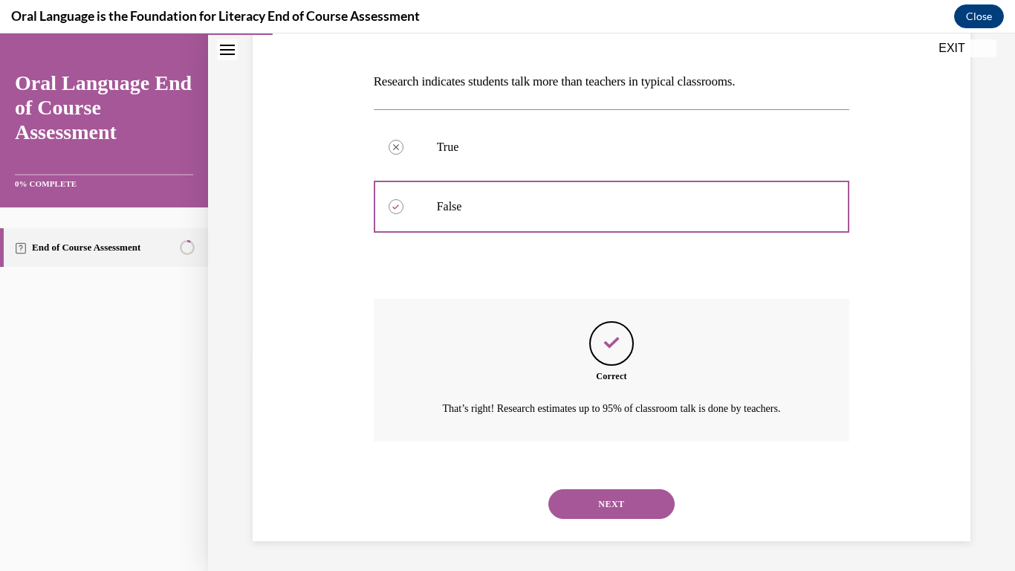
click at [607, 501] on button "NEXT" at bounding box center [612, 504] width 126 height 30
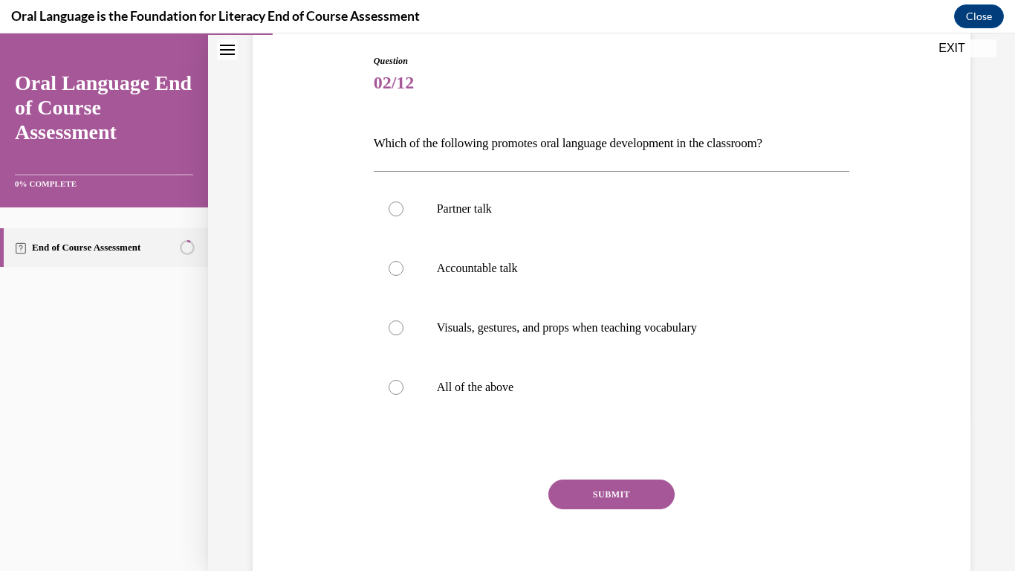
scroll to position [158, 0]
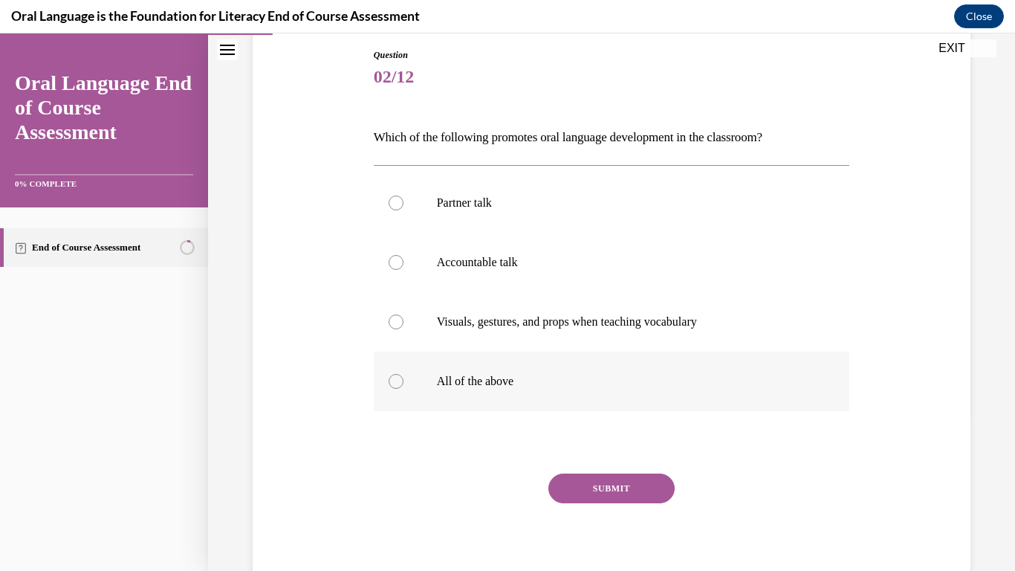
click at [589, 409] on label "All of the above" at bounding box center [612, 381] width 476 height 59
click at [404, 389] on input "All of the above" at bounding box center [396, 381] width 15 height 15
radio input "true"
click at [603, 485] on button "SUBMIT" at bounding box center [612, 489] width 126 height 30
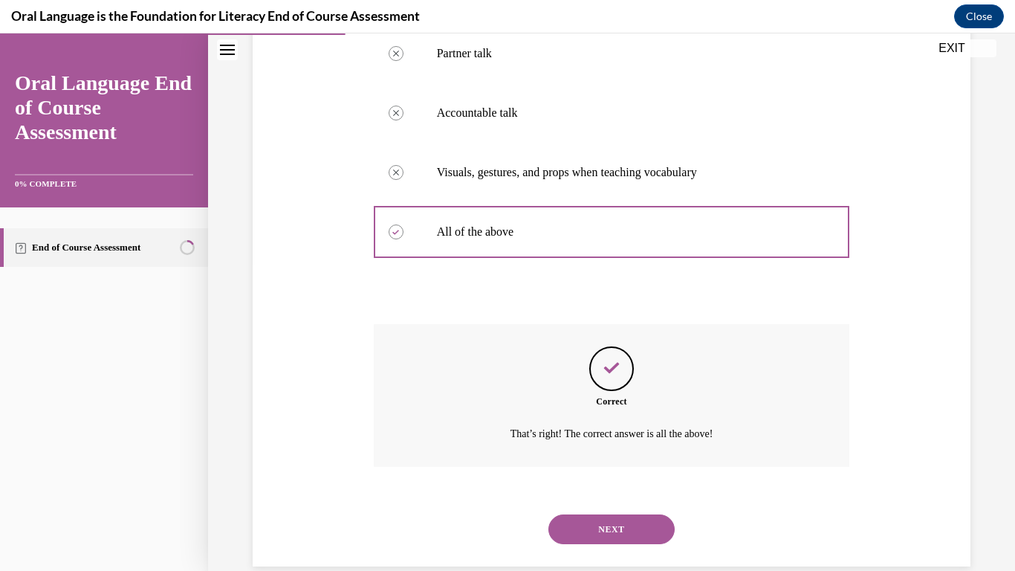
scroll to position [333, 0]
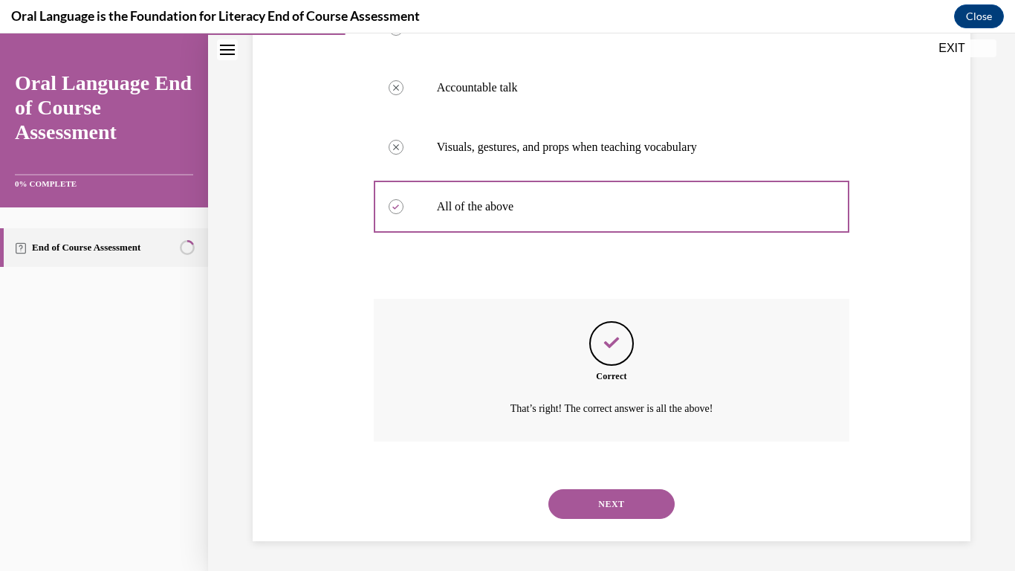
click at [624, 531] on div "NEXT" at bounding box center [612, 503] width 476 height 59
click at [621, 511] on button "NEXT" at bounding box center [612, 504] width 126 height 30
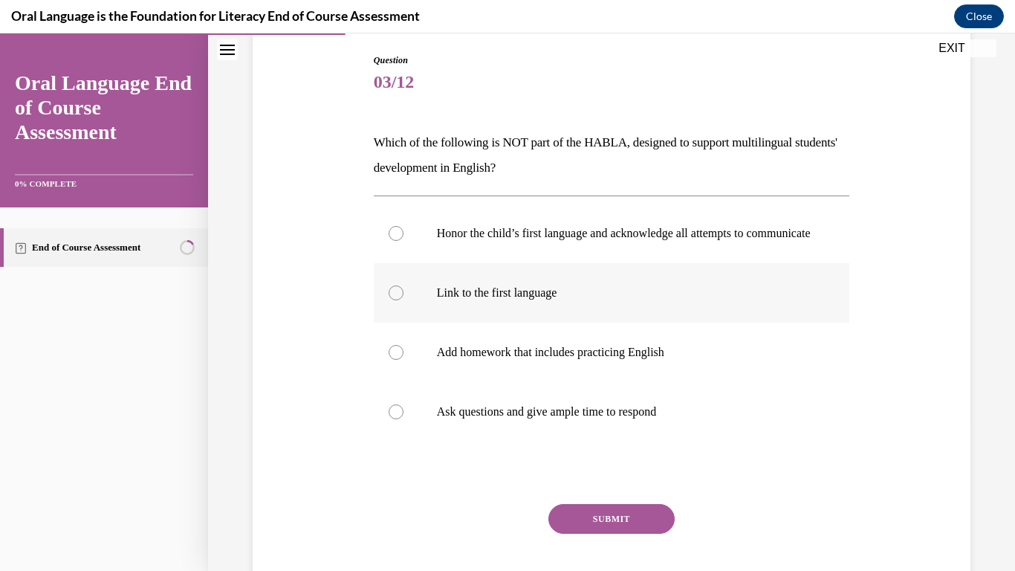
scroll to position [154, 0]
click at [513, 381] on label "Add homework that includes practicing English" at bounding box center [612, 351] width 476 height 59
click at [404, 359] on input "Add homework that includes practicing English" at bounding box center [396, 351] width 15 height 15
radio input "true"
click at [640, 533] on button "SUBMIT" at bounding box center [612, 518] width 126 height 30
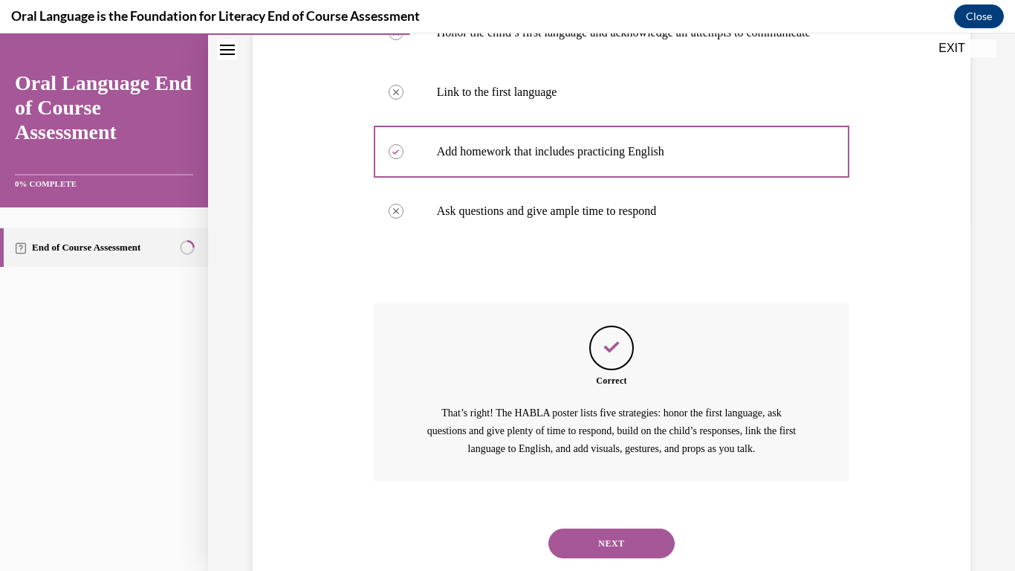
scroll to position [408, 0]
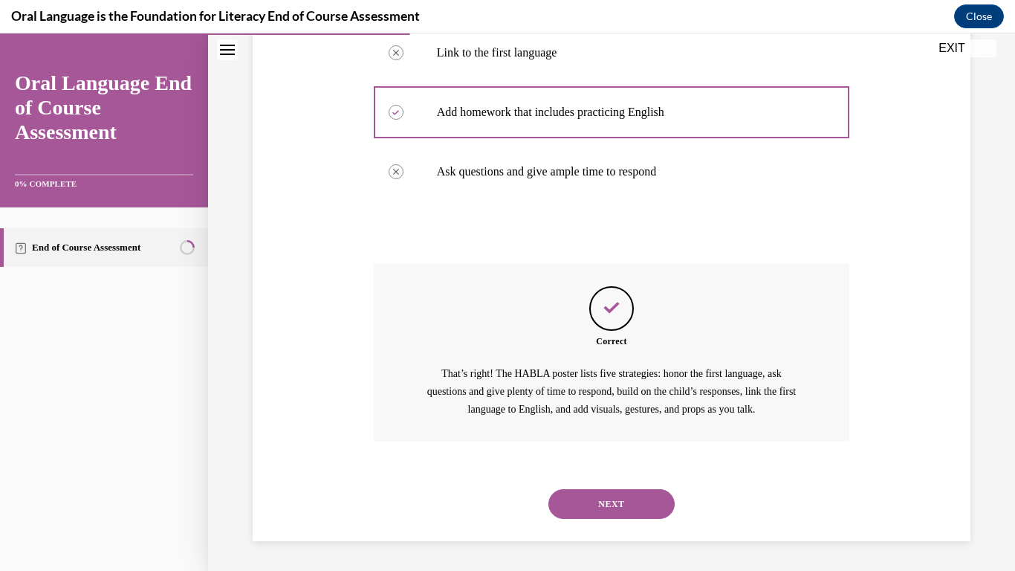
click at [569, 491] on button "NEXT" at bounding box center [612, 504] width 126 height 30
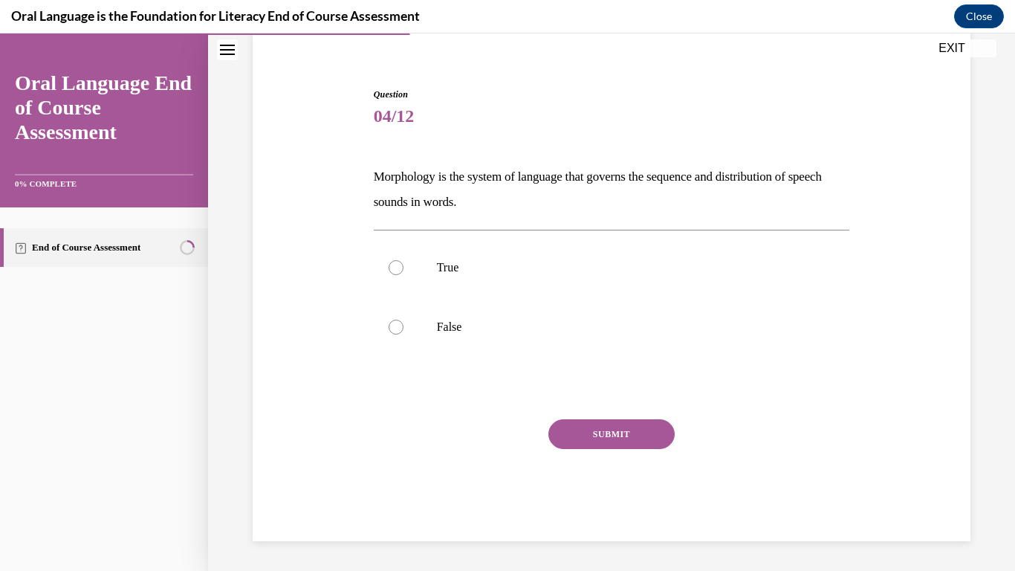
scroll to position [119, 0]
click at [485, 340] on label "False" at bounding box center [612, 326] width 476 height 59
click at [404, 335] on input "False" at bounding box center [396, 327] width 15 height 15
radio input "true"
click at [589, 435] on button "SUBMIT" at bounding box center [612, 434] width 126 height 30
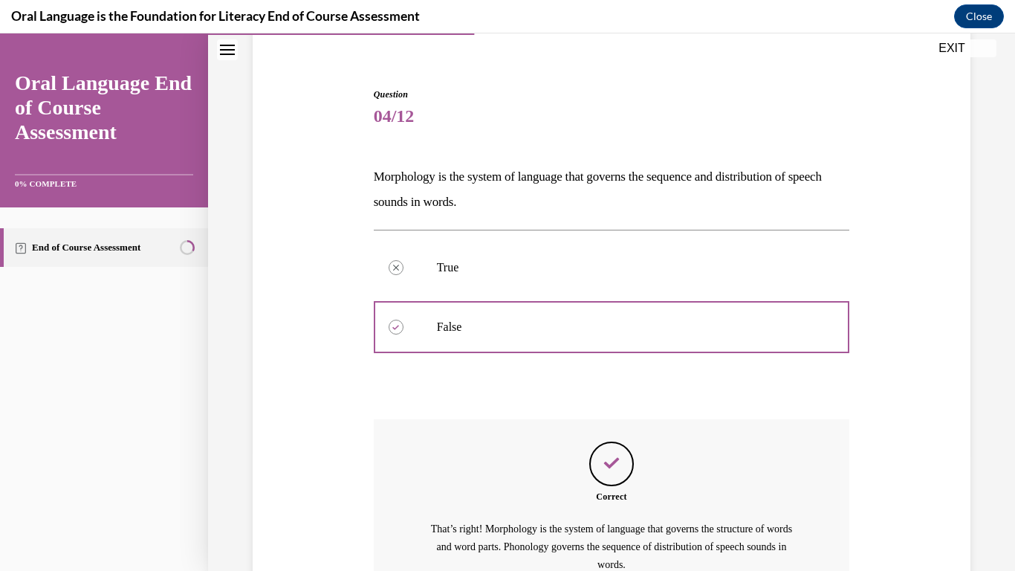
scroll to position [274, 0]
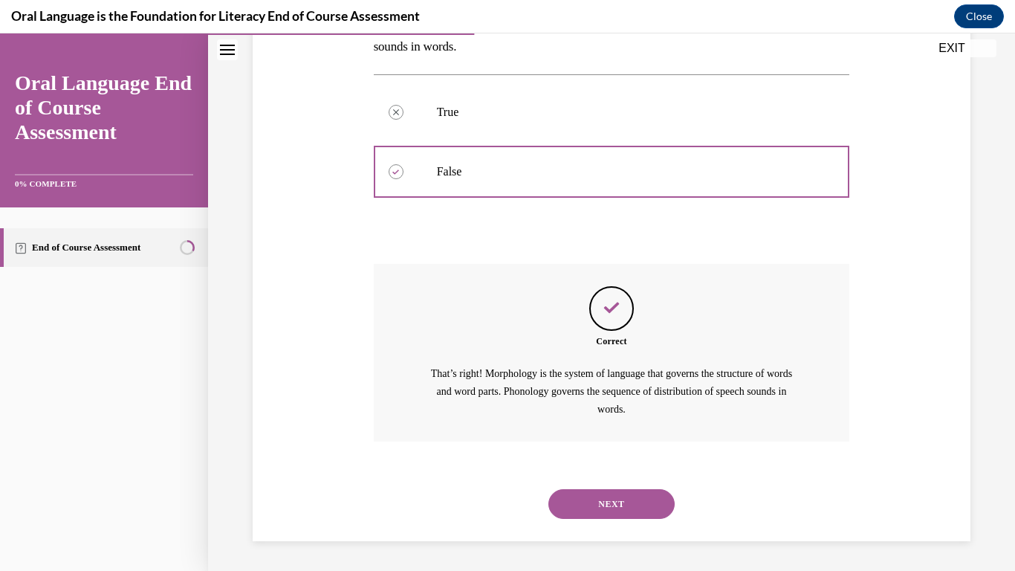
click at [595, 496] on button "NEXT" at bounding box center [612, 504] width 126 height 30
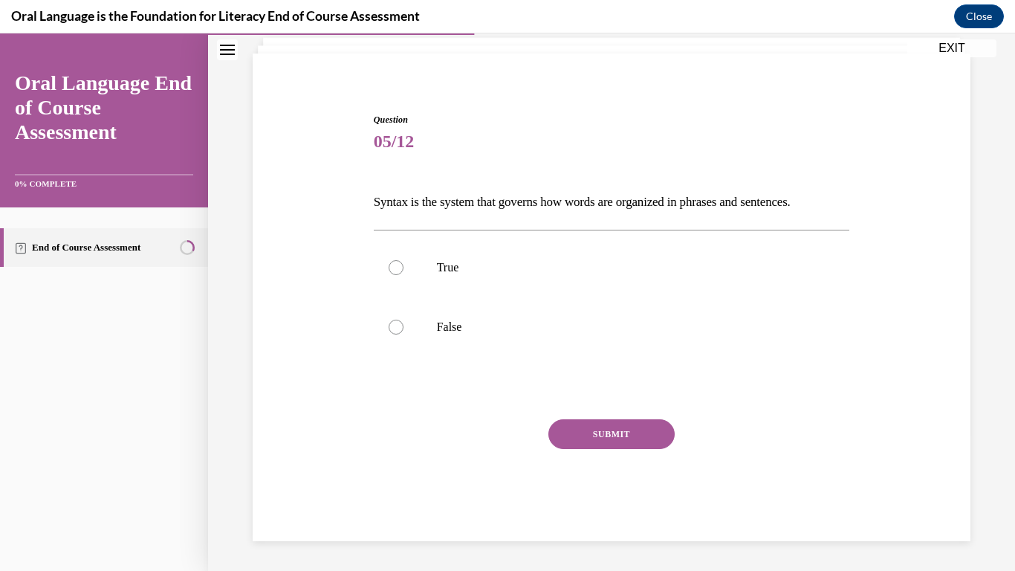
scroll to position [94, 0]
click at [530, 265] on p "True" at bounding box center [625, 267] width 376 height 15
click at [404, 265] on input "True" at bounding box center [396, 267] width 15 height 15
radio input "true"
click at [602, 429] on button "SUBMIT" at bounding box center [612, 434] width 126 height 30
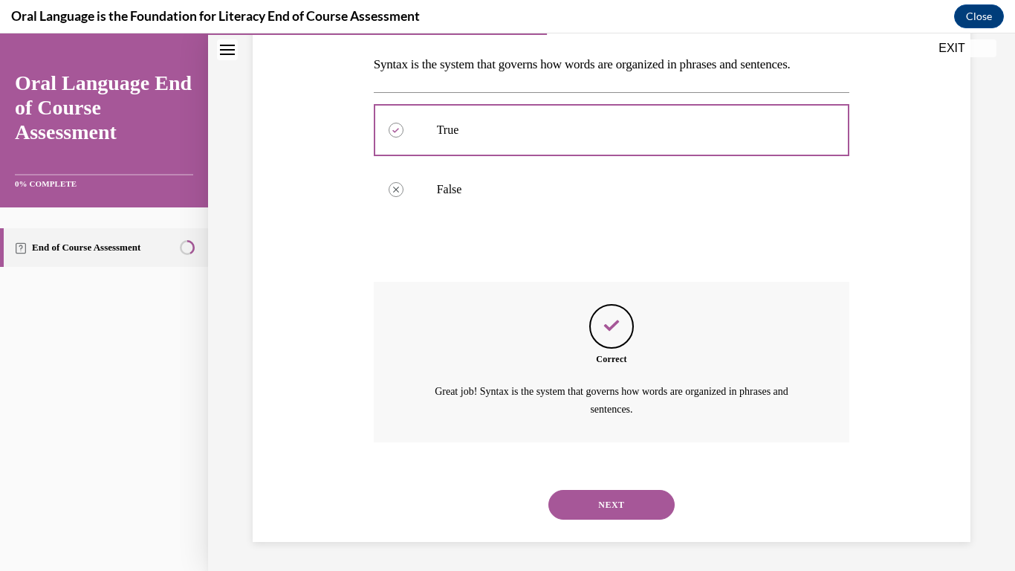
scroll to position [232, 0]
click at [594, 497] on button "NEXT" at bounding box center [612, 504] width 126 height 30
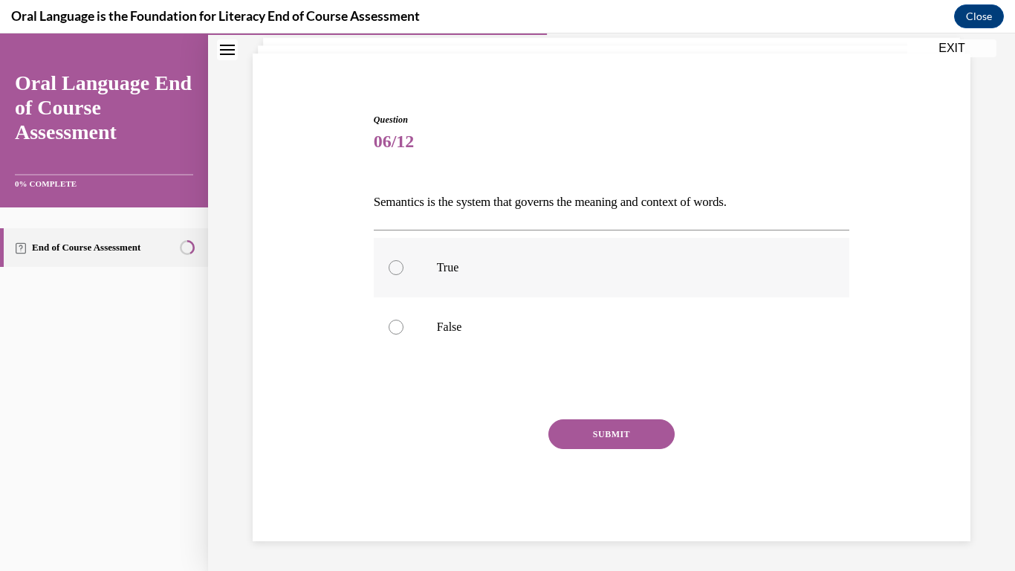
click at [552, 269] on p "True" at bounding box center [625, 267] width 376 height 15
click at [404, 269] on input "True" at bounding box center [396, 267] width 15 height 15
radio input "true"
click at [605, 432] on button "SUBMIT" at bounding box center [612, 434] width 126 height 30
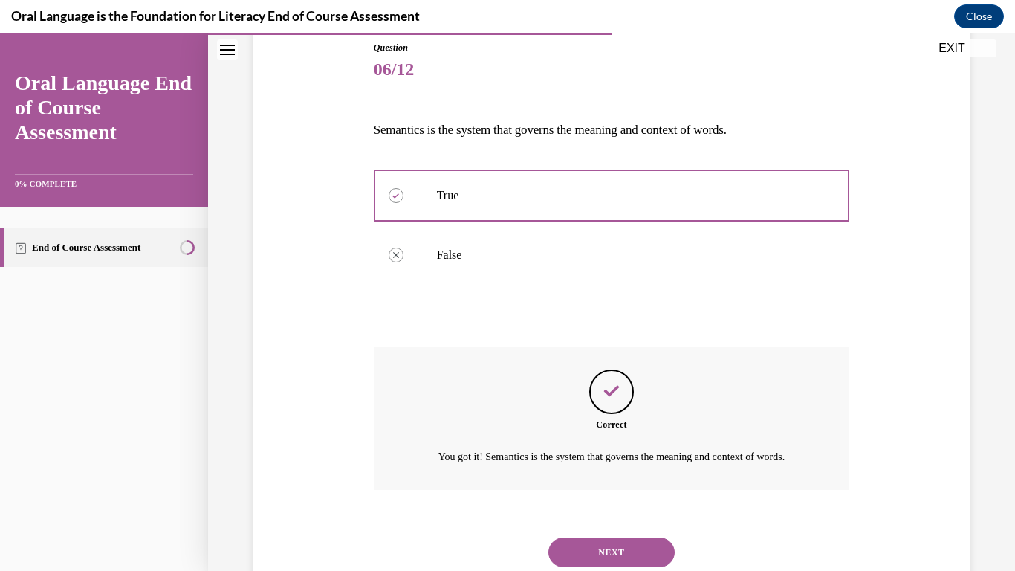
scroll to position [232, 0]
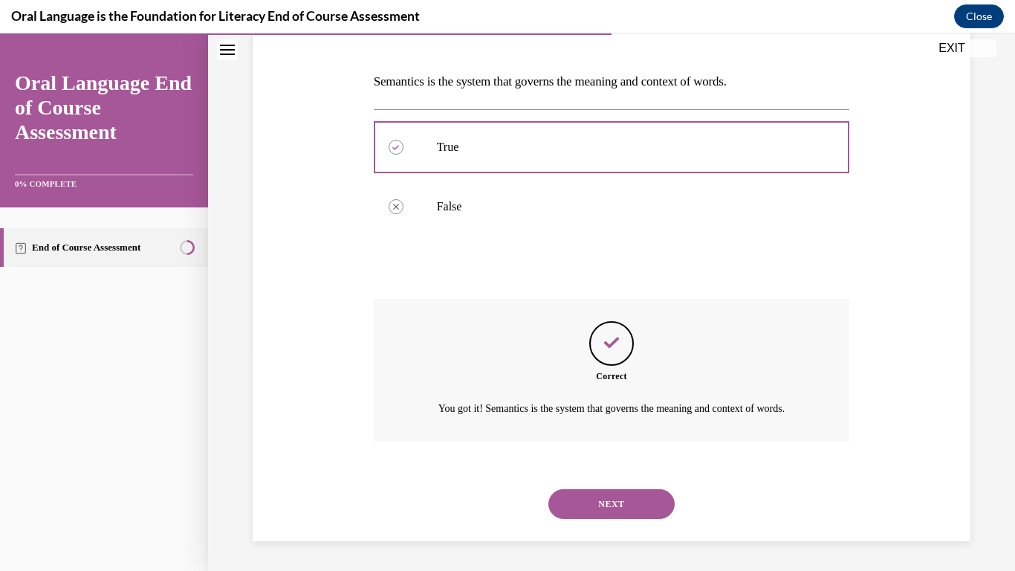
click at [599, 491] on button "NEXT" at bounding box center [612, 504] width 126 height 30
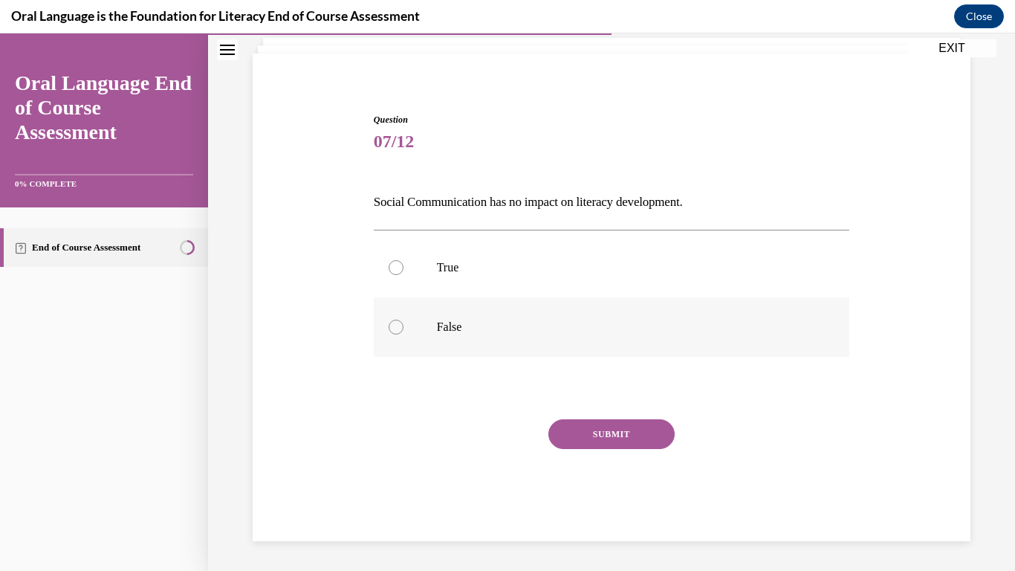
click at [492, 335] on label "False" at bounding box center [612, 326] width 476 height 59
click at [404, 335] on input "False" at bounding box center [396, 327] width 15 height 15
radio input "true"
click at [563, 429] on button "SUBMIT" at bounding box center [612, 434] width 126 height 30
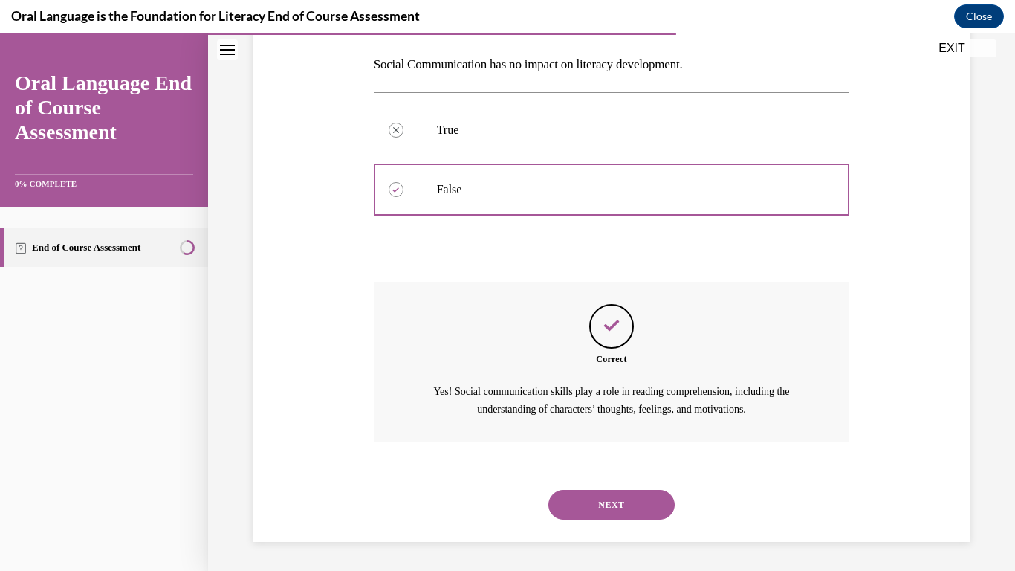
scroll to position [232, 0]
click at [595, 484] on div "NEXT" at bounding box center [612, 503] width 476 height 59
click at [602, 497] on button "NEXT" at bounding box center [612, 504] width 126 height 30
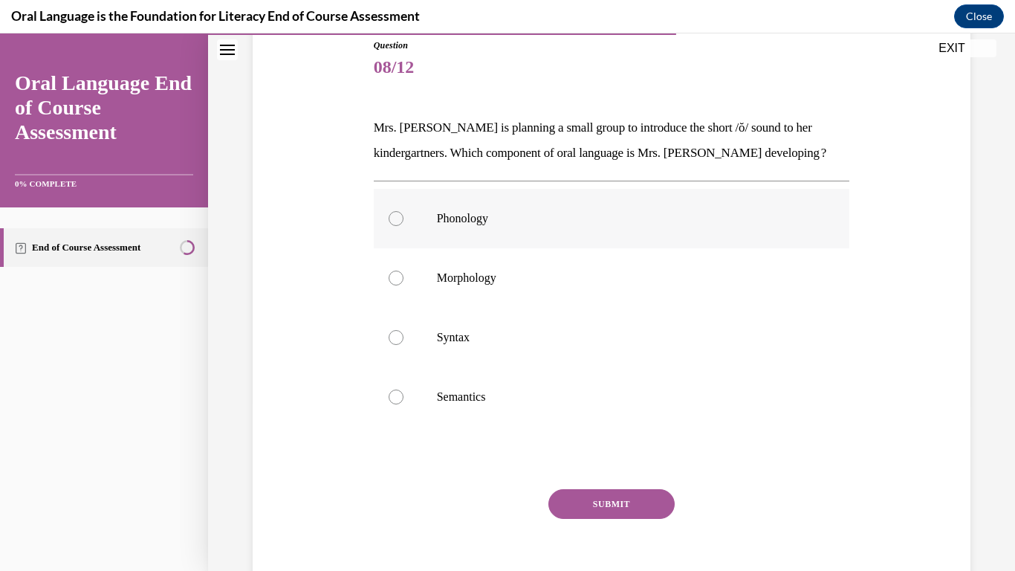
scroll to position [170, 0]
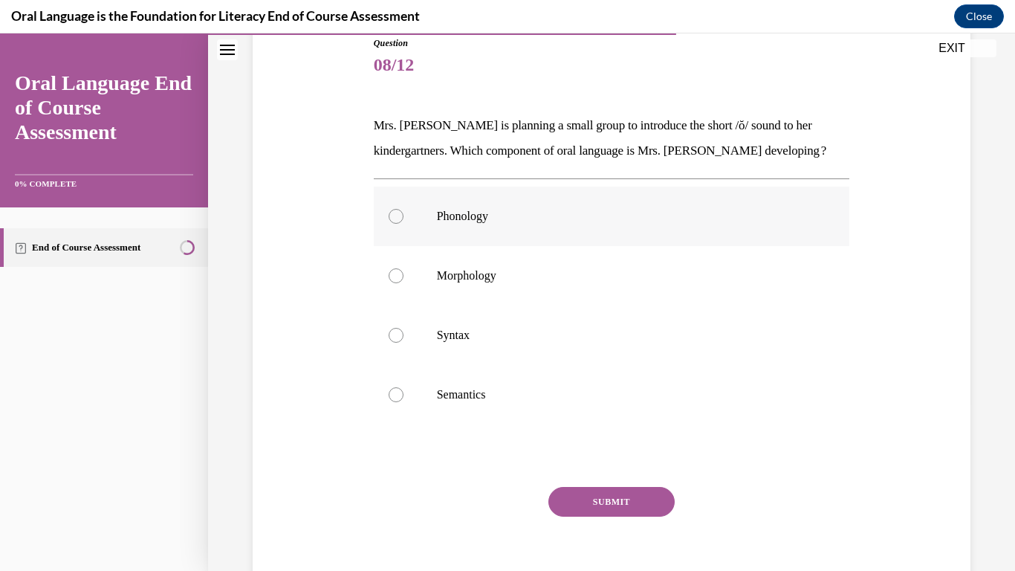
click at [482, 212] on p "Phonology" at bounding box center [625, 216] width 376 height 15
click at [404, 212] on input "Phonology" at bounding box center [396, 216] width 15 height 15
radio input "true"
click at [571, 492] on button "SUBMIT" at bounding box center [612, 502] width 126 height 30
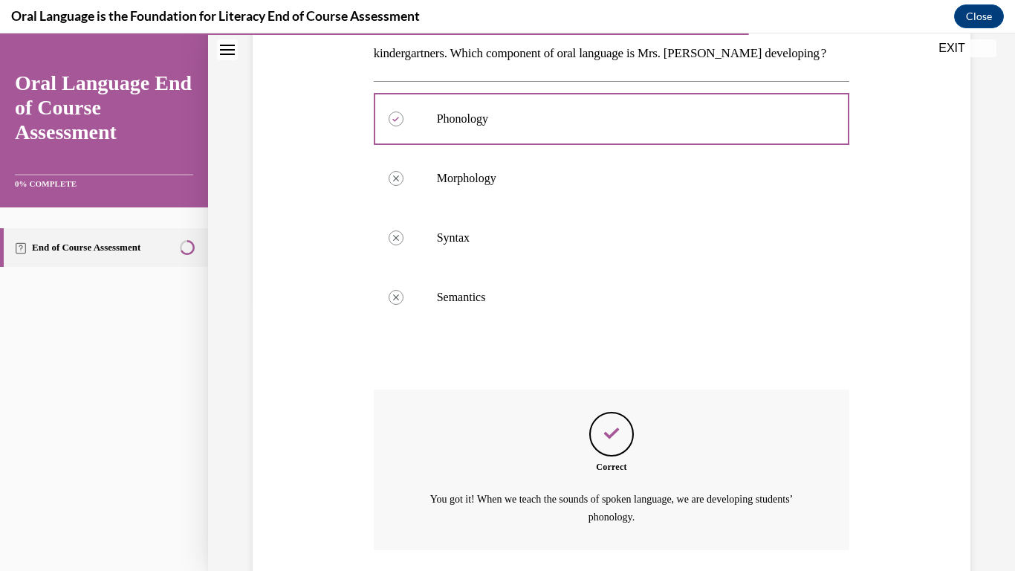
scroll to position [376, 0]
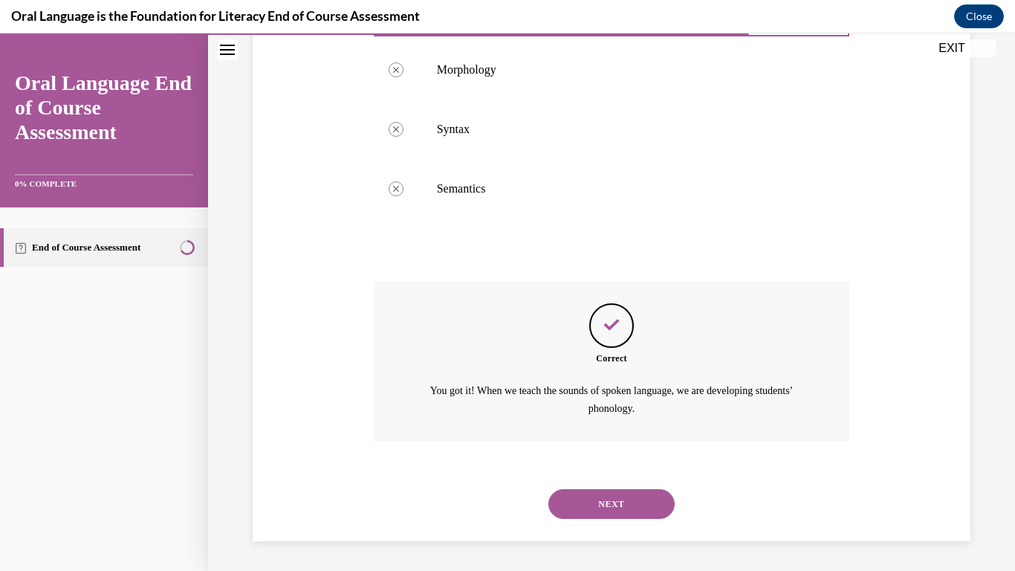
click at [605, 505] on button "NEXT" at bounding box center [612, 504] width 126 height 30
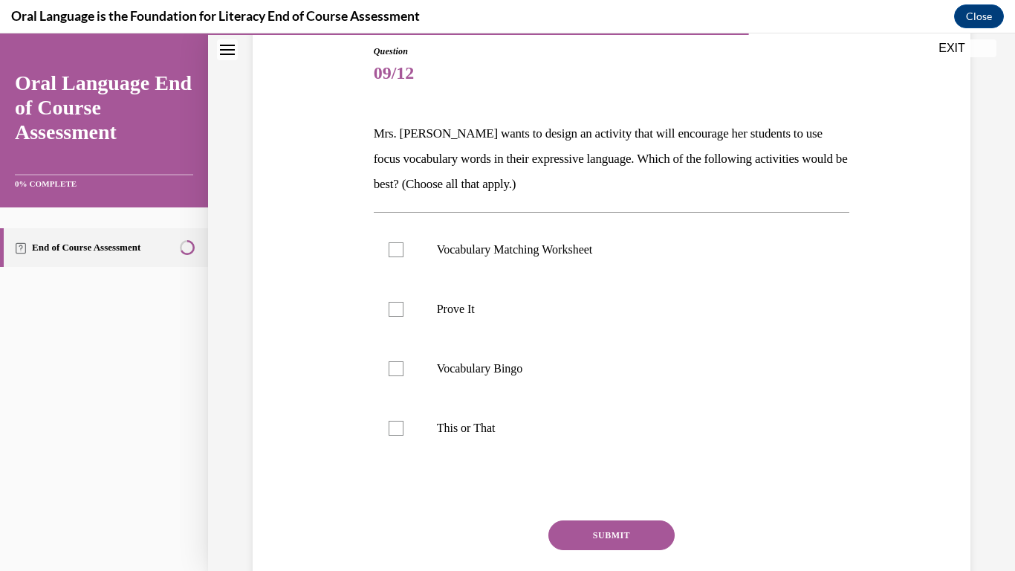
scroll to position [163, 0]
click at [545, 421] on p "This or That" at bounding box center [625, 427] width 376 height 15
click at [404, 421] on input "This or That" at bounding box center [396, 427] width 15 height 15
checkbox input "true"
click at [581, 562] on div "SUBMIT" at bounding box center [612, 557] width 476 height 74
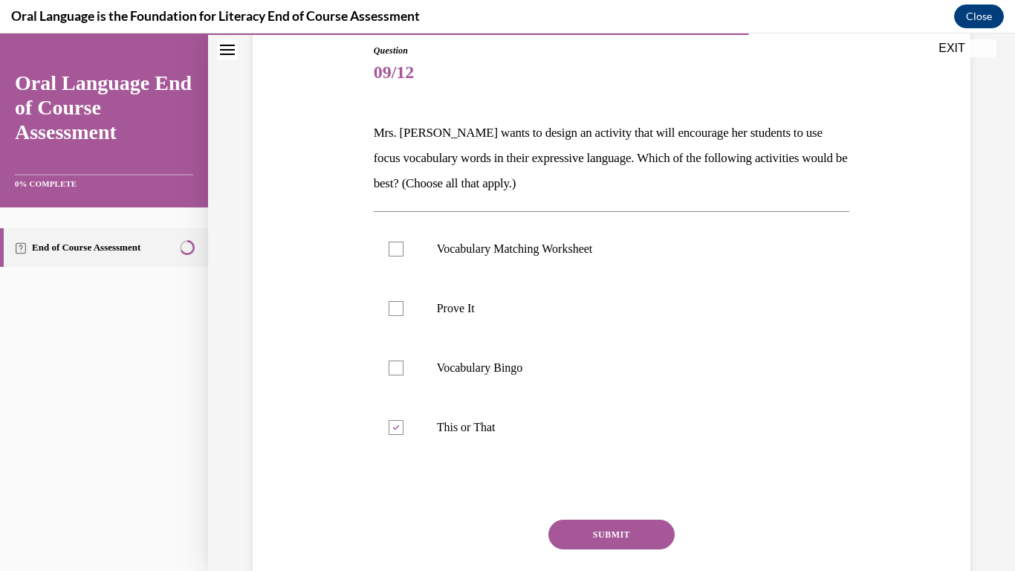
click at [563, 529] on button "SUBMIT" at bounding box center [612, 535] width 126 height 30
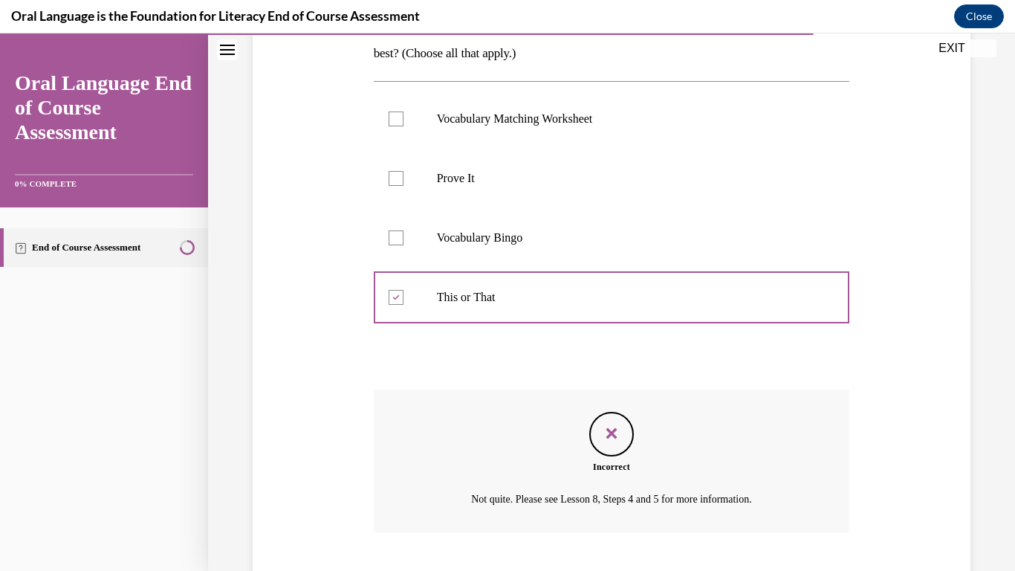
scroll to position [384, 0]
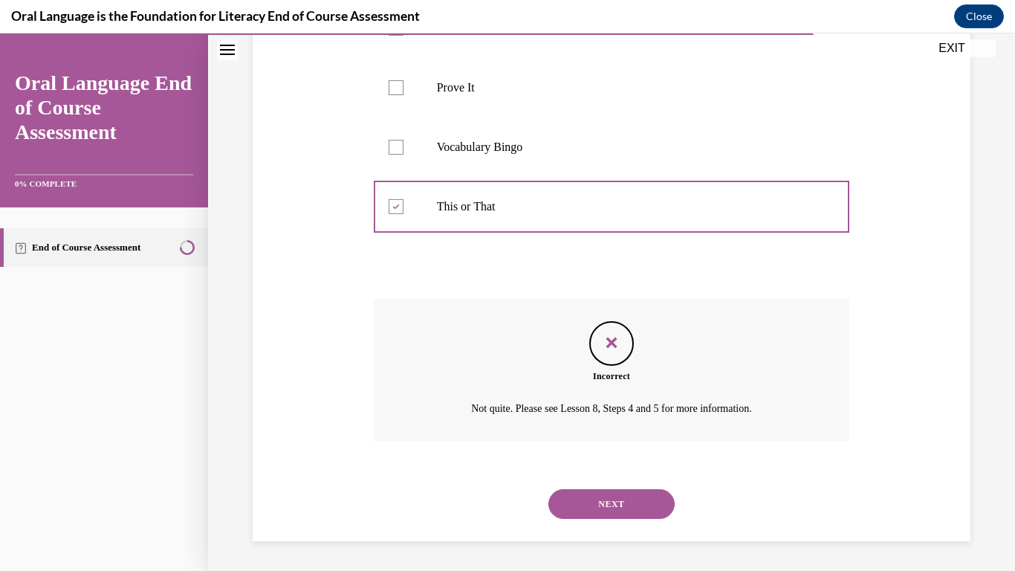
click at [572, 503] on button "NEXT" at bounding box center [612, 504] width 126 height 30
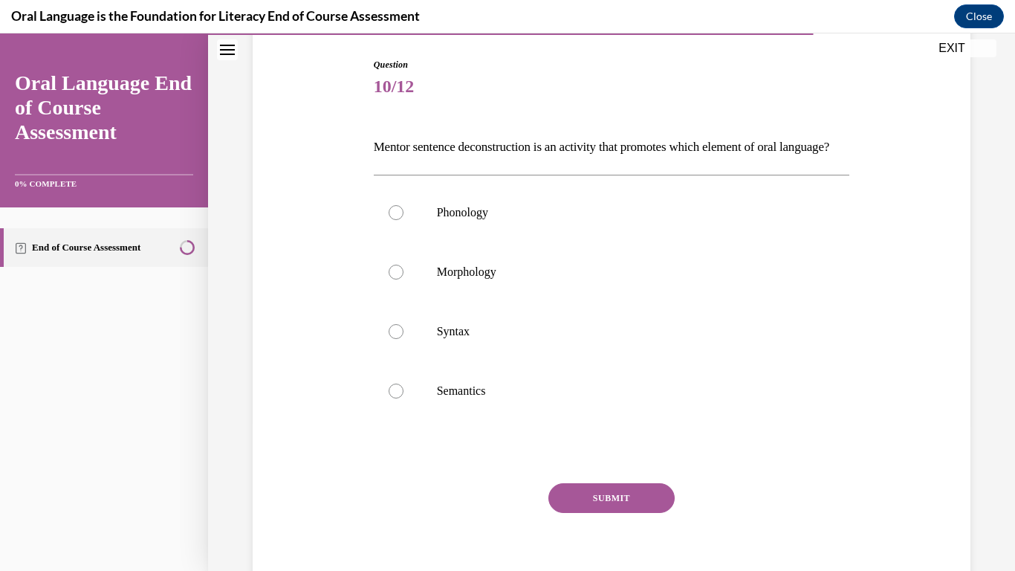
scroll to position [152, 0]
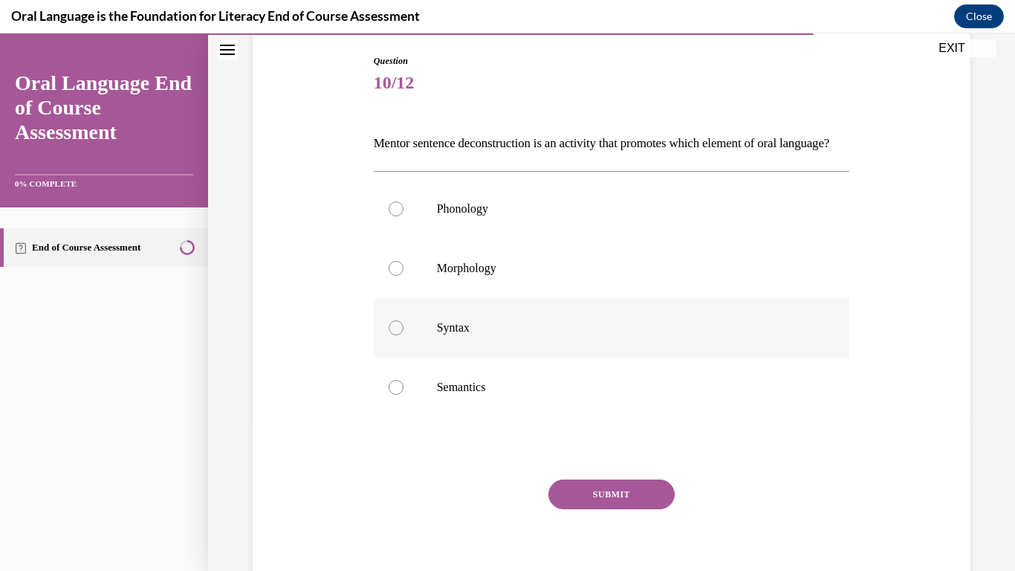
click at [532, 335] on p "Syntax" at bounding box center [625, 327] width 376 height 15
click at [404, 335] on input "Syntax" at bounding box center [396, 327] width 15 height 15
radio input "true"
click at [585, 507] on button "SUBMIT" at bounding box center [612, 494] width 126 height 30
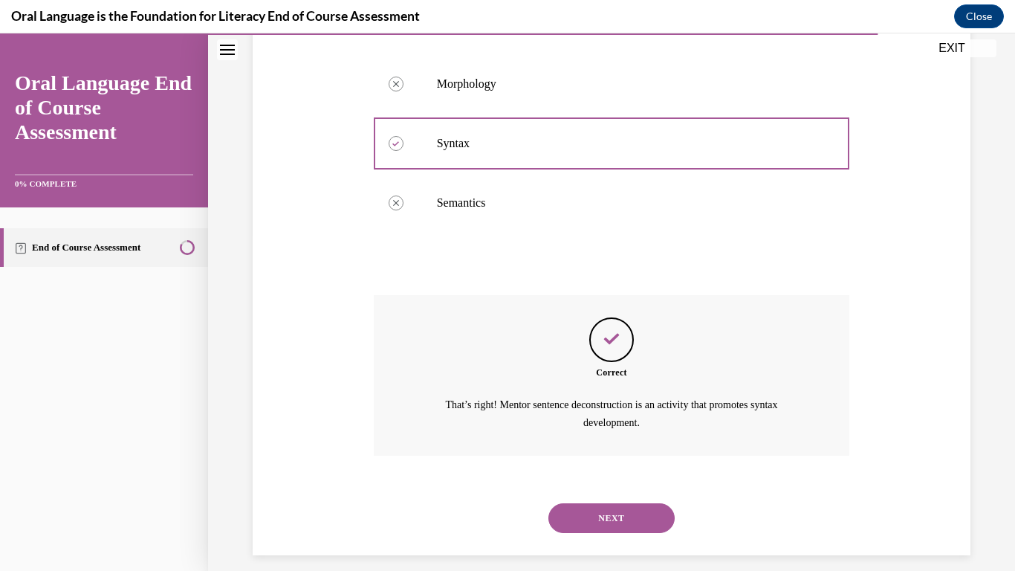
scroll to position [376, 0]
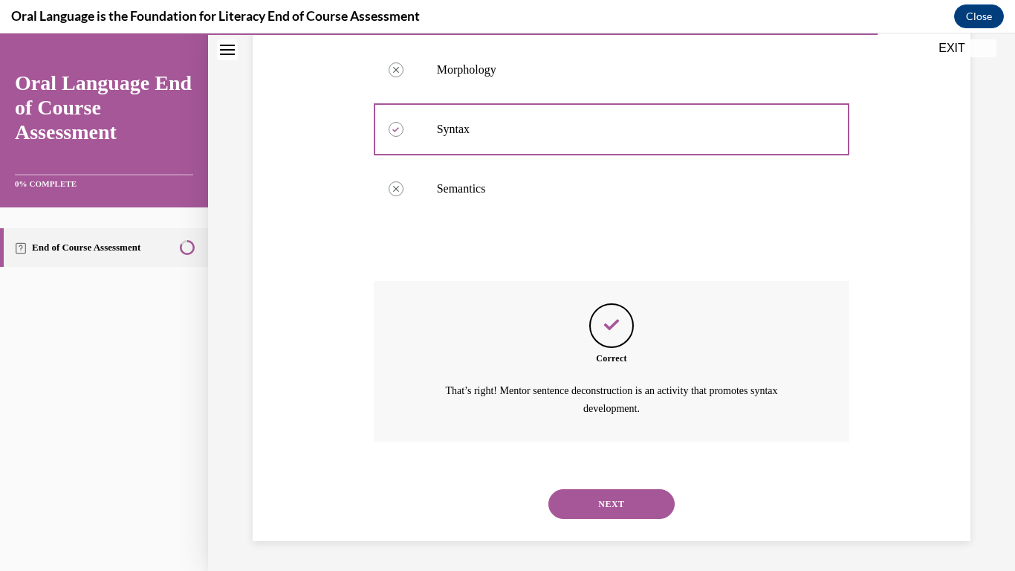
click at [601, 511] on button "NEXT" at bounding box center [612, 504] width 126 height 30
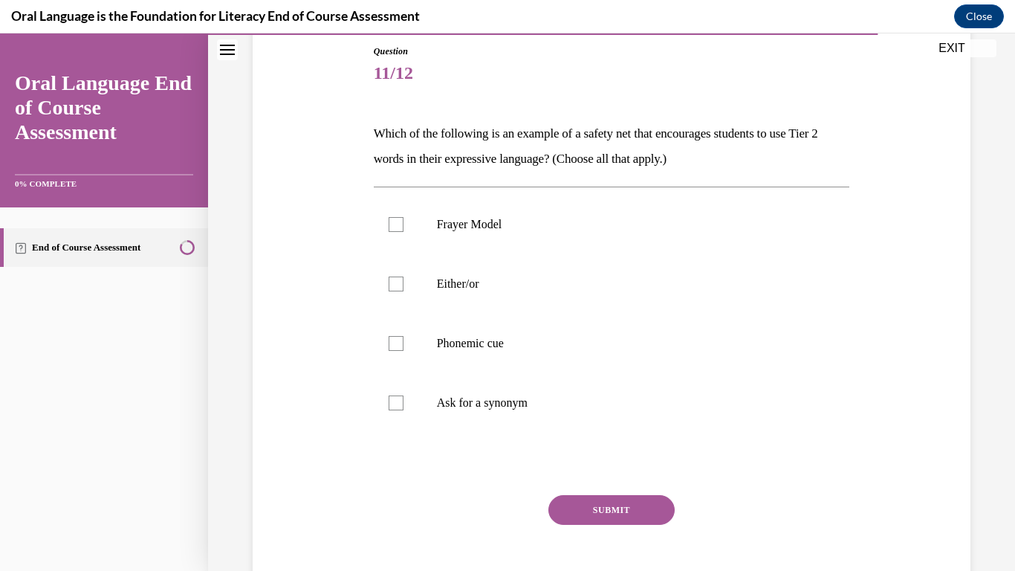
scroll to position [164, 0]
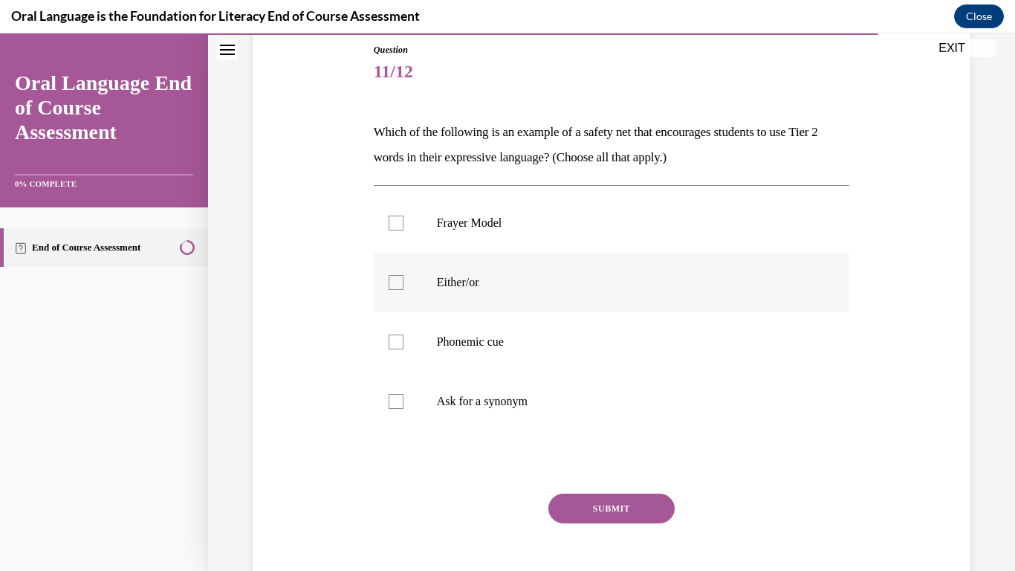
click at [536, 283] on p "Either/or" at bounding box center [625, 282] width 376 height 15
click at [404, 283] on input "Either/or" at bounding box center [396, 282] width 15 height 15
checkbox input "true"
click at [584, 503] on button "SUBMIT" at bounding box center [612, 509] width 126 height 30
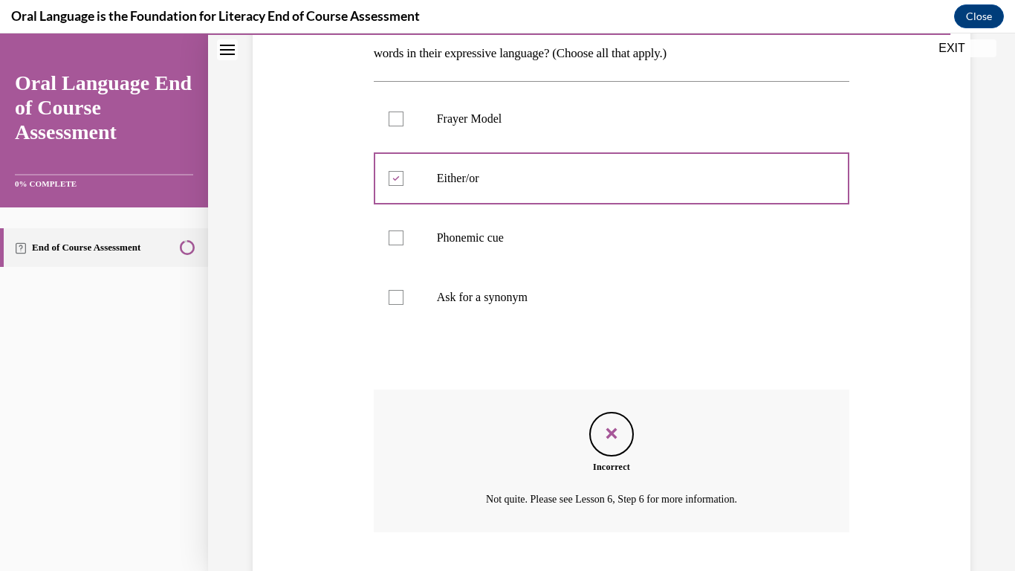
scroll to position [358, 0]
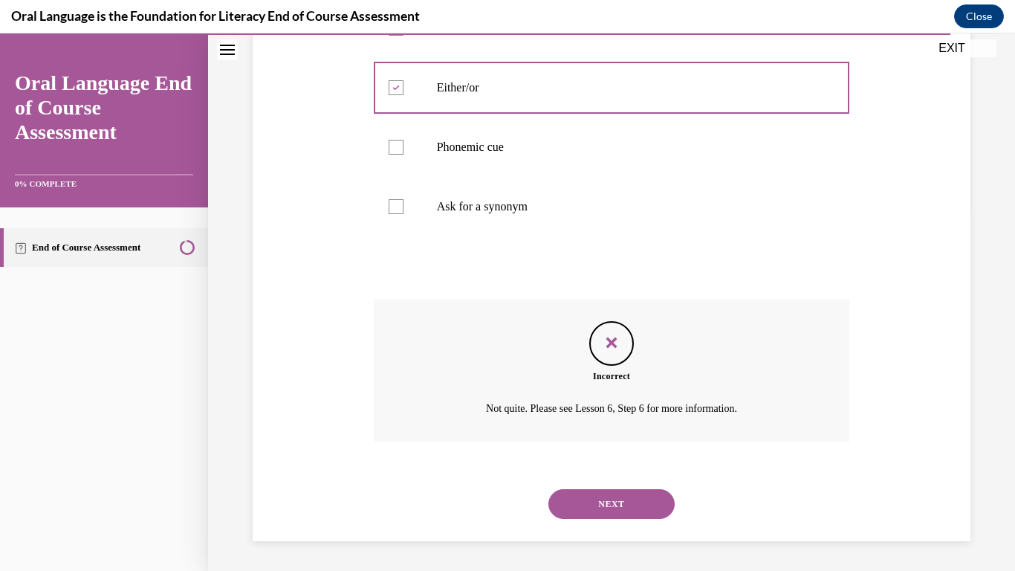
click at [598, 500] on button "NEXT" at bounding box center [612, 504] width 126 height 30
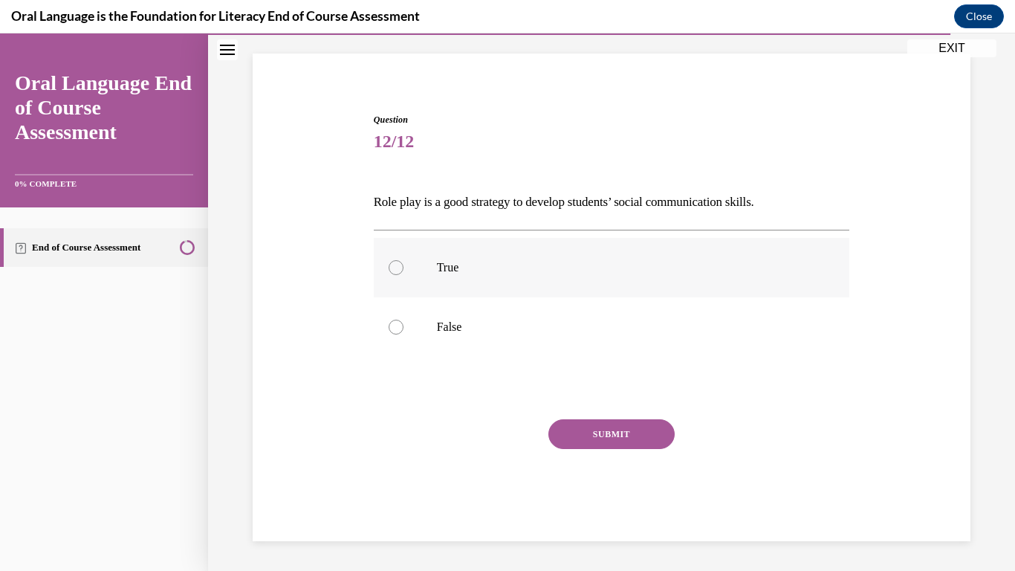
click at [514, 251] on label "True" at bounding box center [612, 267] width 476 height 59
click at [404, 260] on input "True" at bounding box center [396, 267] width 15 height 15
radio input "true"
click at [581, 436] on button "SUBMIT" at bounding box center [612, 434] width 126 height 30
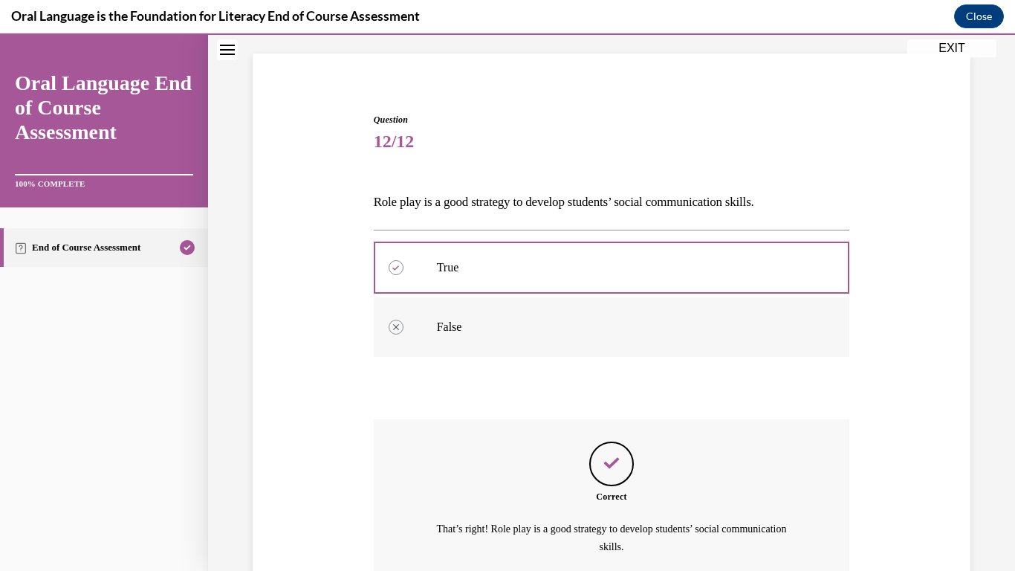
scroll to position [232, 0]
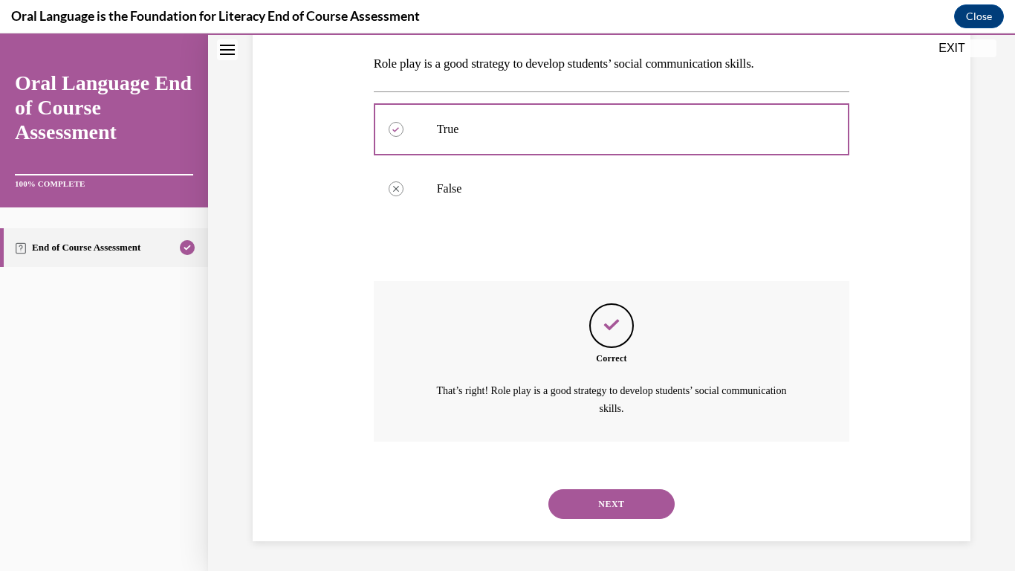
click at [566, 494] on button "NEXT" at bounding box center [612, 504] width 126 height 30
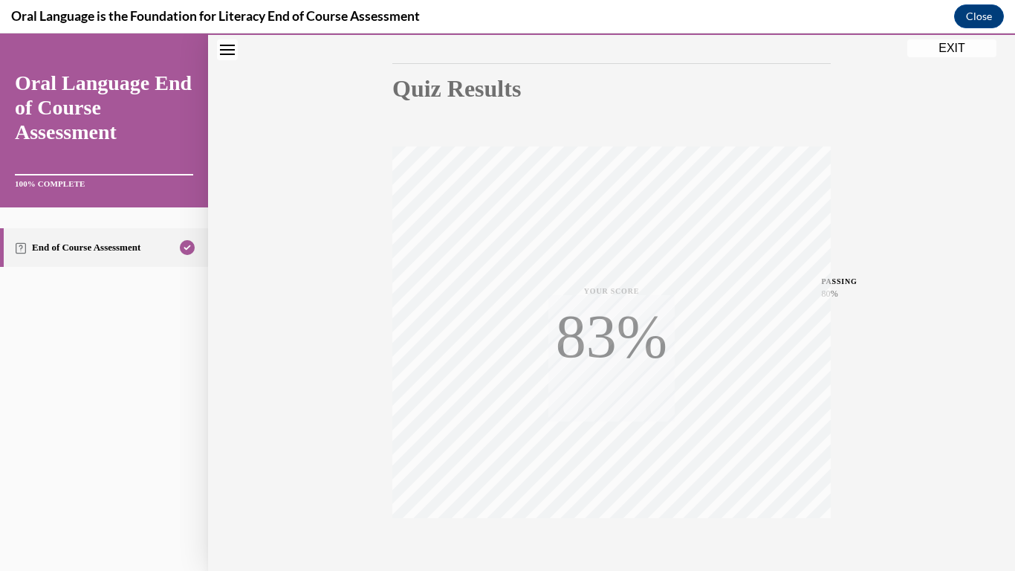
scroll to position [224, 0]
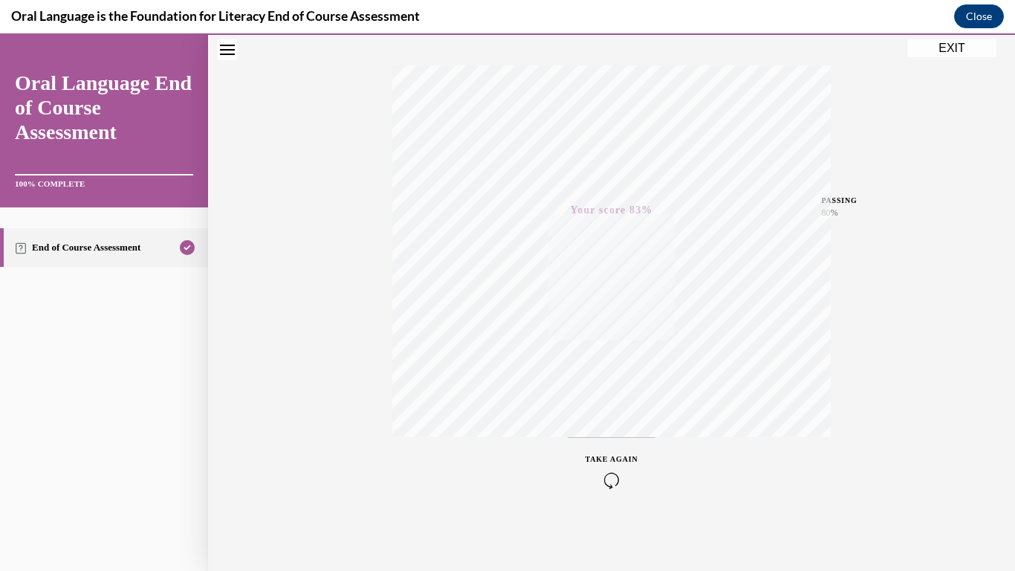
click at [937, 50] on button "EXIT" at bounding box center [952, 48] width 89 height 18
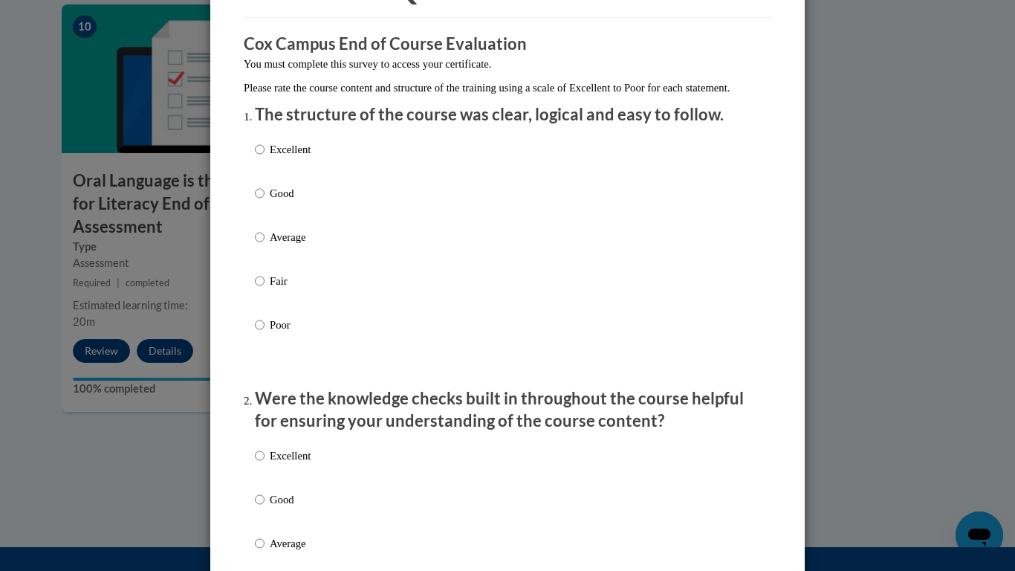
scroll to position [107, 0]
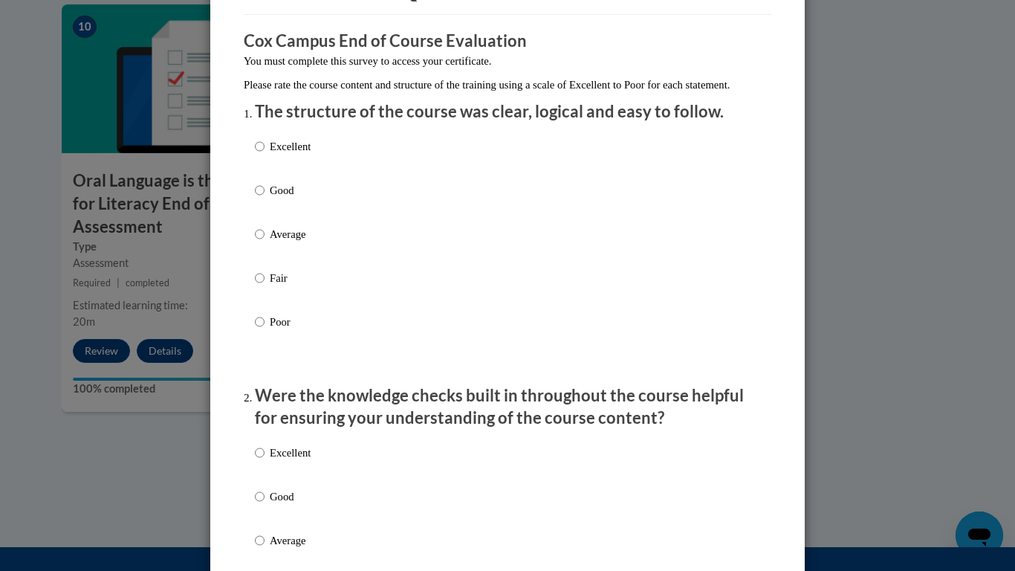
click at [288, 242] on p "Average" at bounding box center [290, 234] width 41 height 16
click at [265, 242] on input "Average" at bounding box center [260, 234] width 10 height 16
radio input "true"
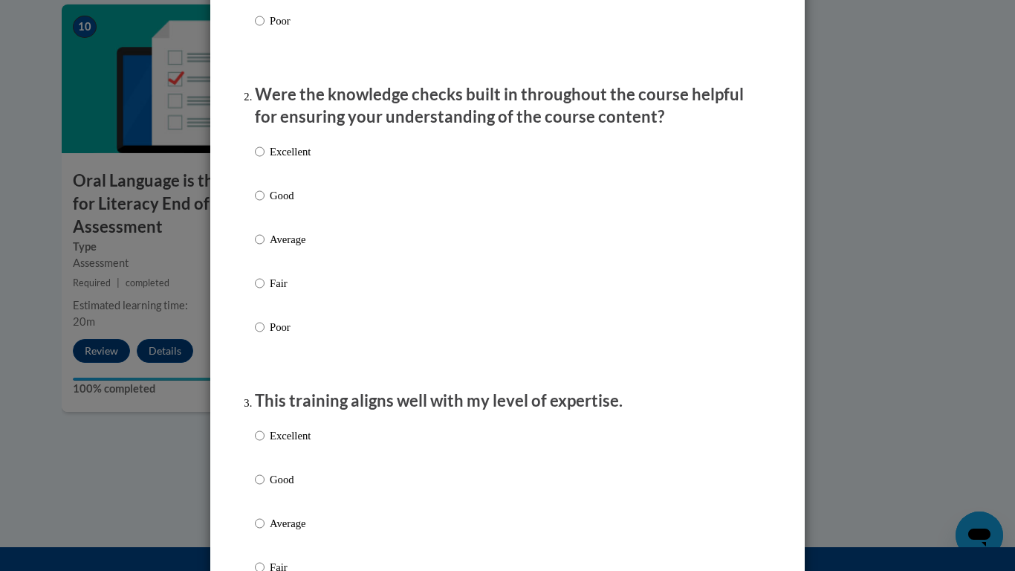
scroll to position [413, 0]
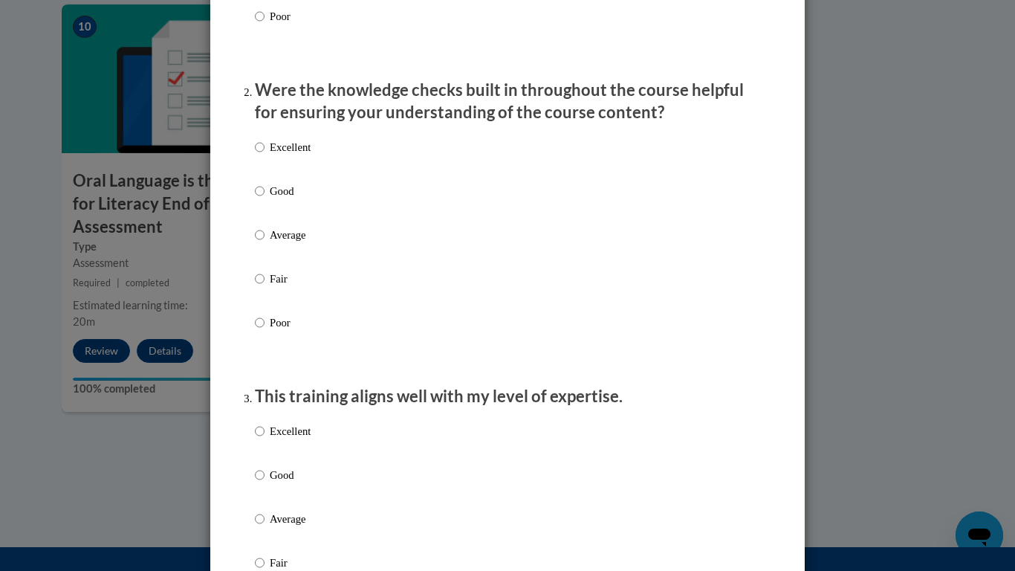
click at [299, 199] on p "Good" at bounding box center [290, 191] width 41 height 16
click at [265, 199] on input "Good" at bounding box center [260, 191] width 10 height 16
radio input "true"
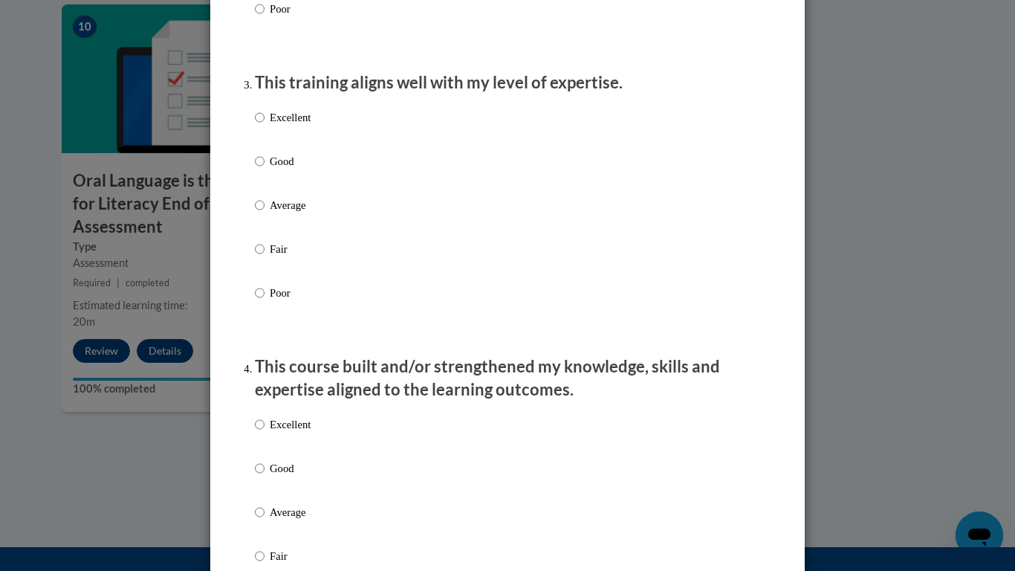
scroll to position [732, 0]
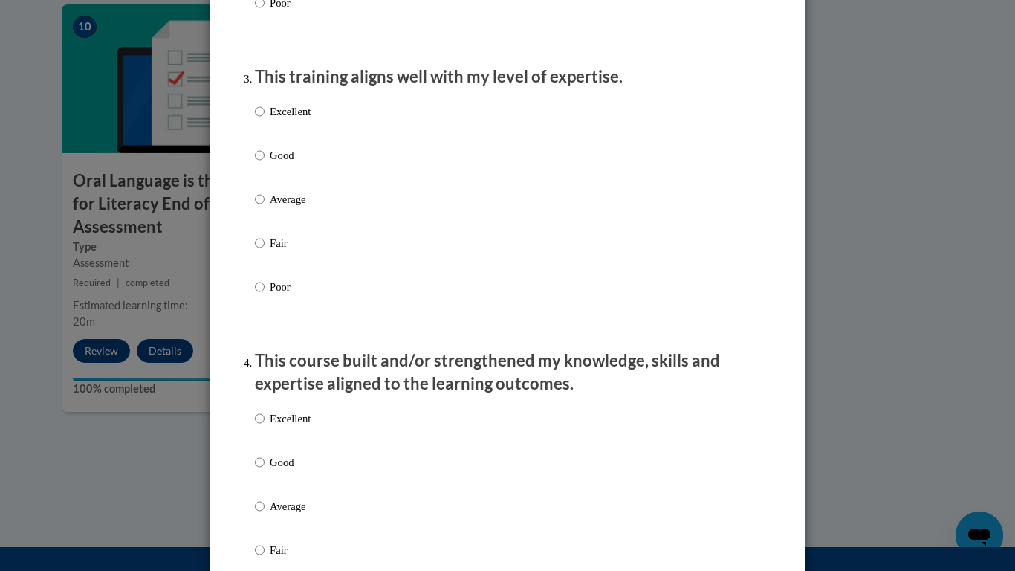
click at [292, 251] on p "Fair" at bounding box center [290, 243] width 41 height 16
click at [265, 251] on input "Fair" at bounding box center [260, 243] width 10 height 16
radio input "true"
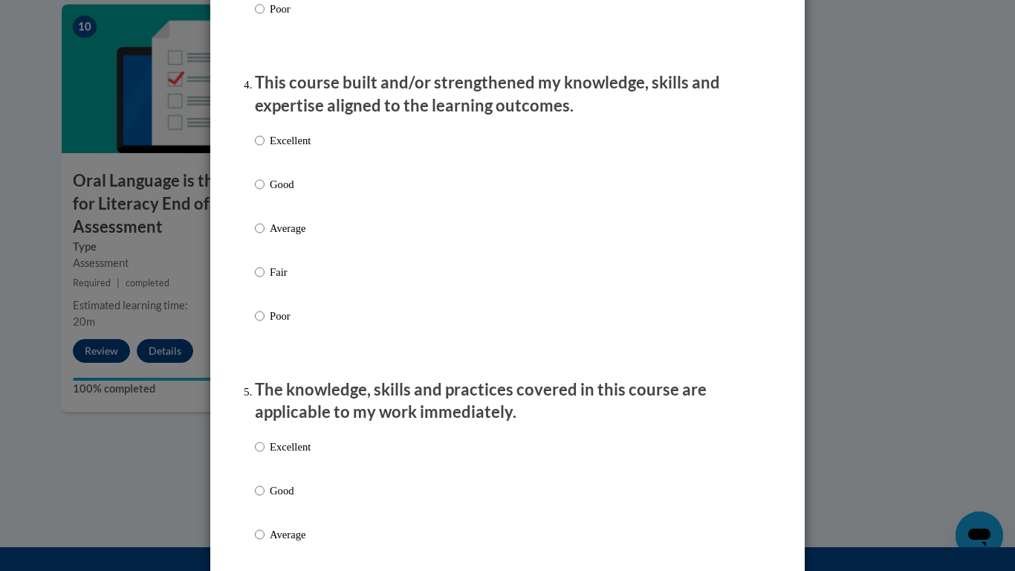
scroll to position [1012, 0]
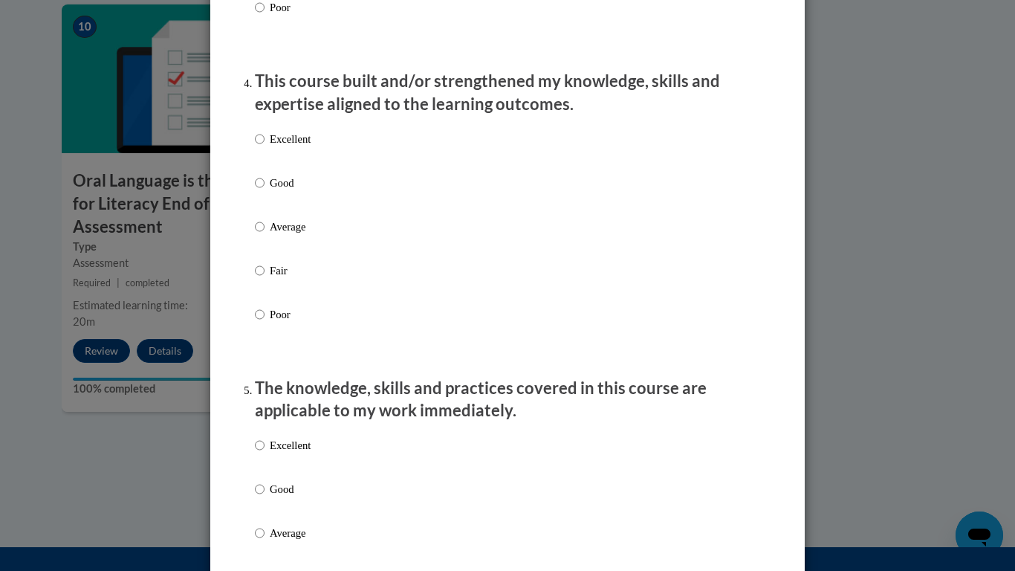
click at [307, 235] on p "Average" at bounding box center [290, 227] width 41 height 16
click at [265, 235] on input "Average" at bounding box center [260, 227] width 10 height 16
radio input "true"
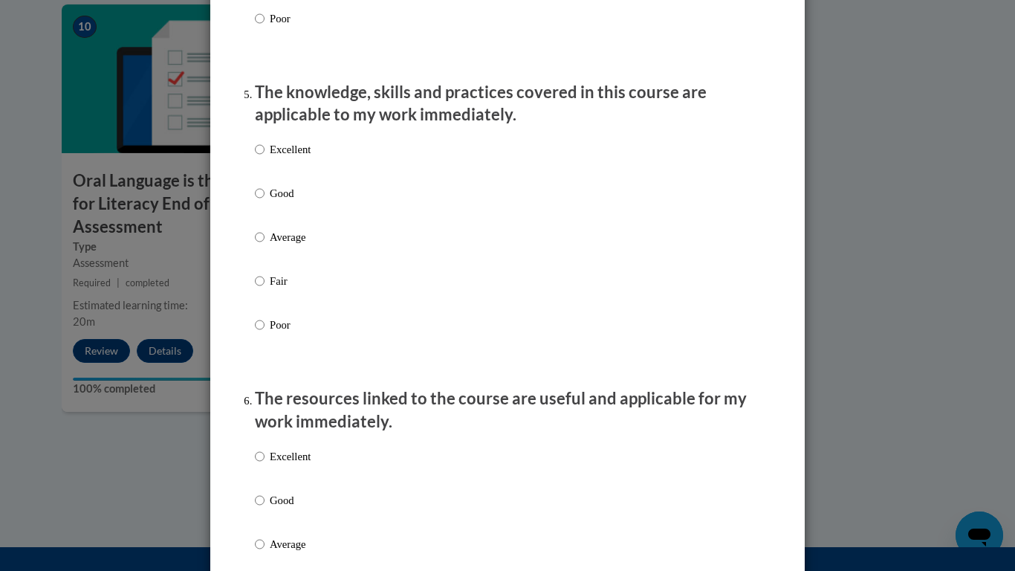
scroll to position [1316, 0]
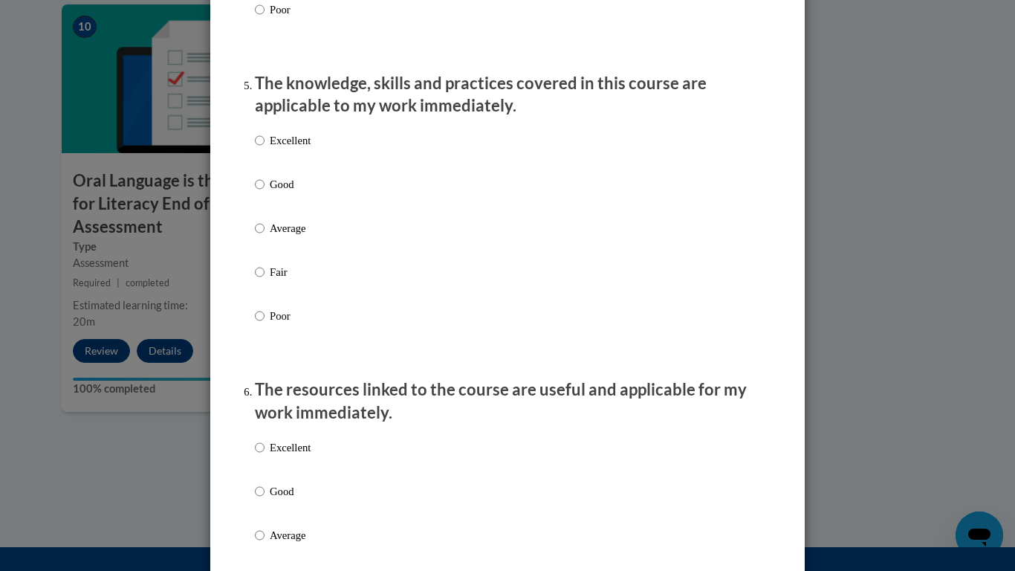
click at [289, 193] on p "Good" at bounding box center [290, 184] width 41 height 16
click at [265, 193] on input "Good" at bounding box center [260, 184] width 10 height 16
radio input "true"
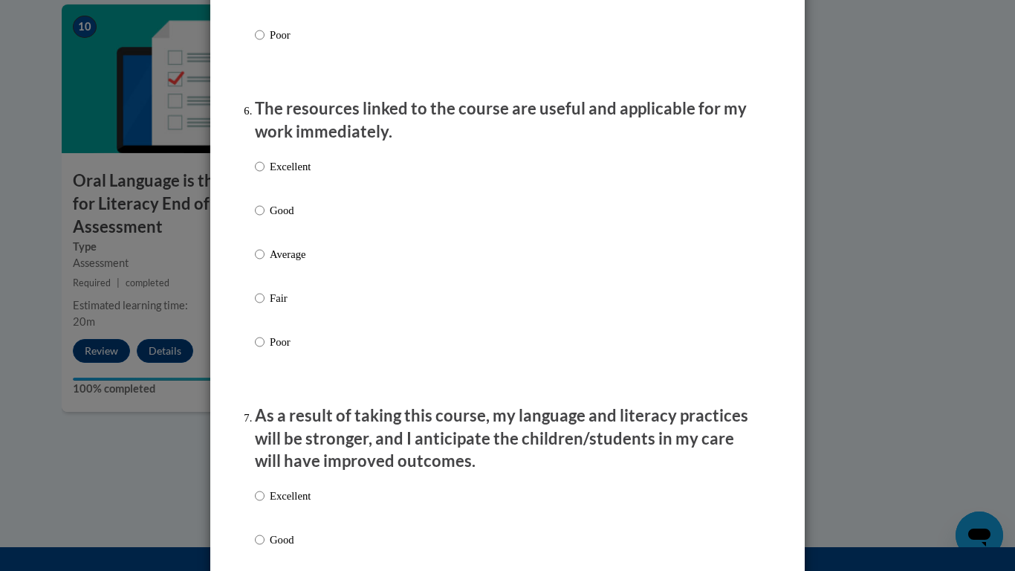
scroll to position [1629, 0]
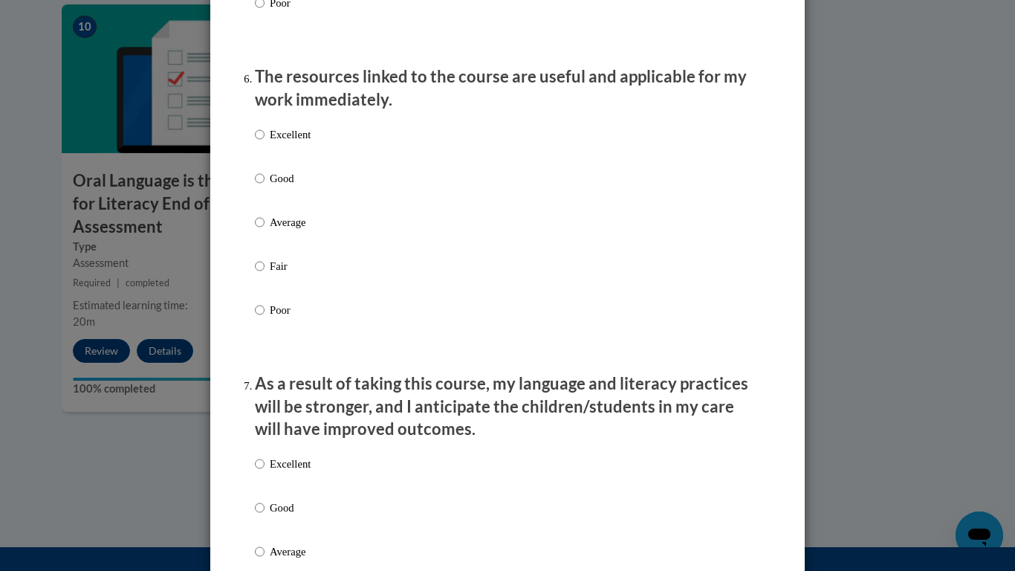
click at [265, 281] on label "Fair" at bounding box center [283, 278] width 56 height 40
click at [265, 274] on input "Fair" at bounding box center [260, 266] width 10 height 16
radio input "true"
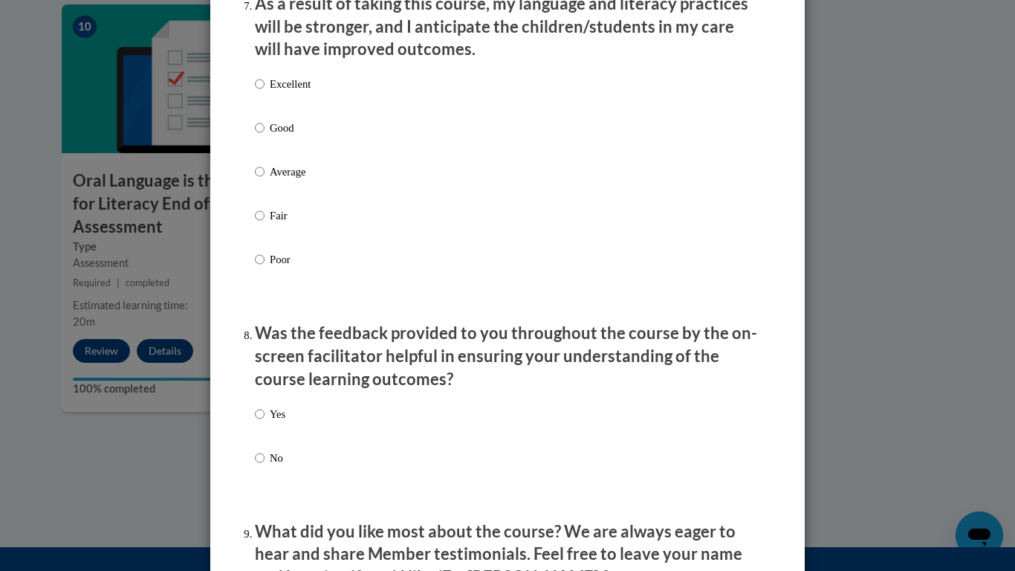
scroll to position [2011, 0]
click at [276, 178] on p "Average" at bounding box center [290, 170] width 41 height 16
click at [265, 178] on input "Average" at bounding box center [260, 170] width 10 height 16
radio input "true"
click at [503, 206] on div "Excellent Good Average Fair Poor" at bounding box center [507, 188] width 505 height 242
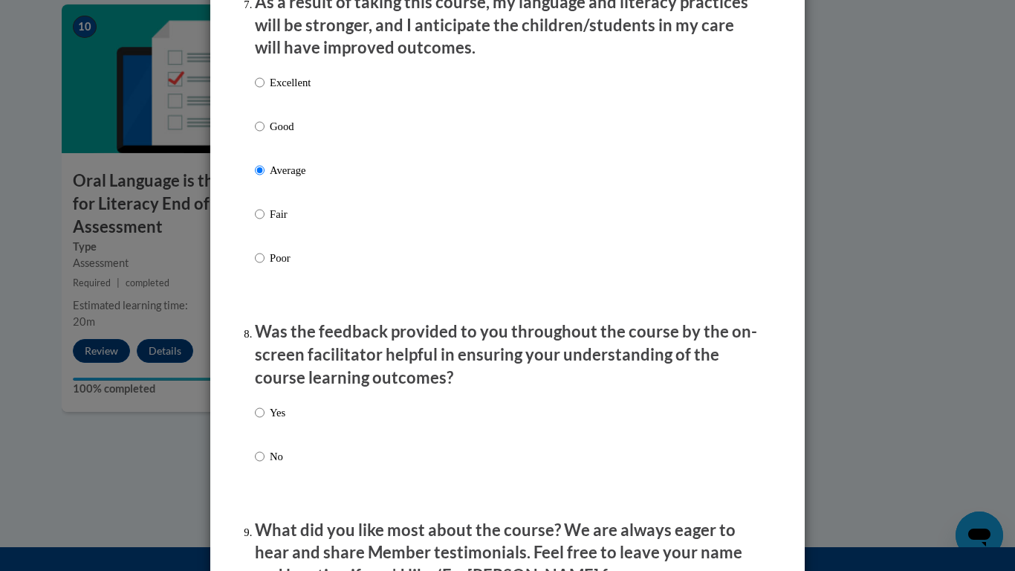
click at [363, 158] on div "Excellent Good Average Fair Poor" at bounding box center [507, 188] width 505 height 242
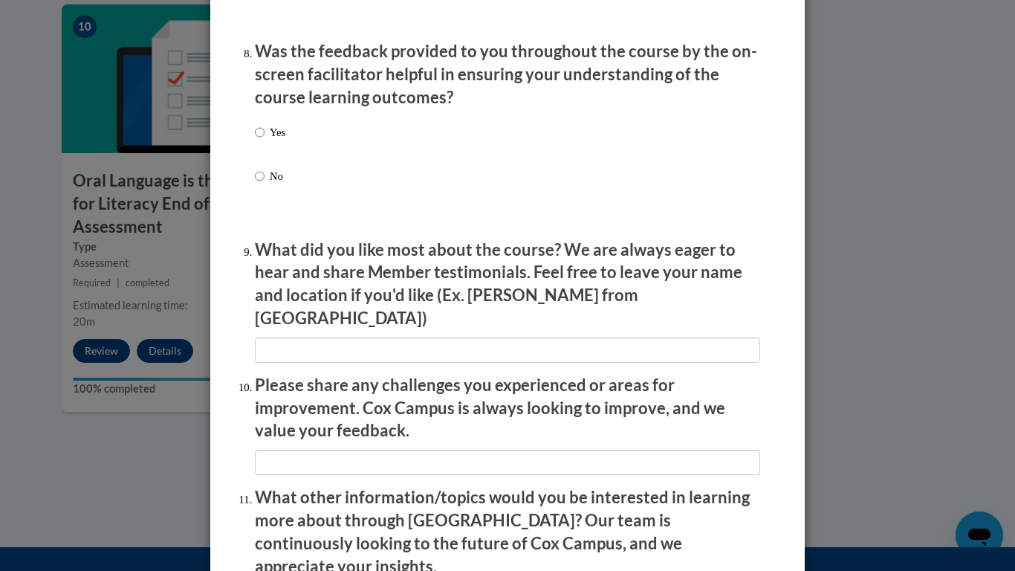
scroll to position [2301, 0]
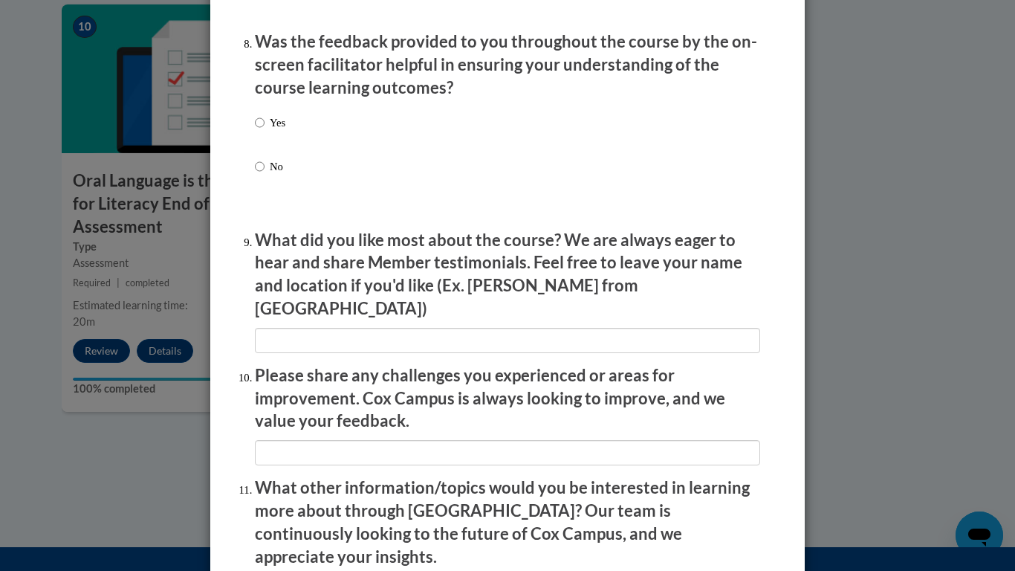
click at [282, 131] on p "Yes" at bounding box center [278, 122] width 16 height 16
click at [265, 131] on input "Yes" at bounding box center [260, 122] width 10 height 16
radio input "true"
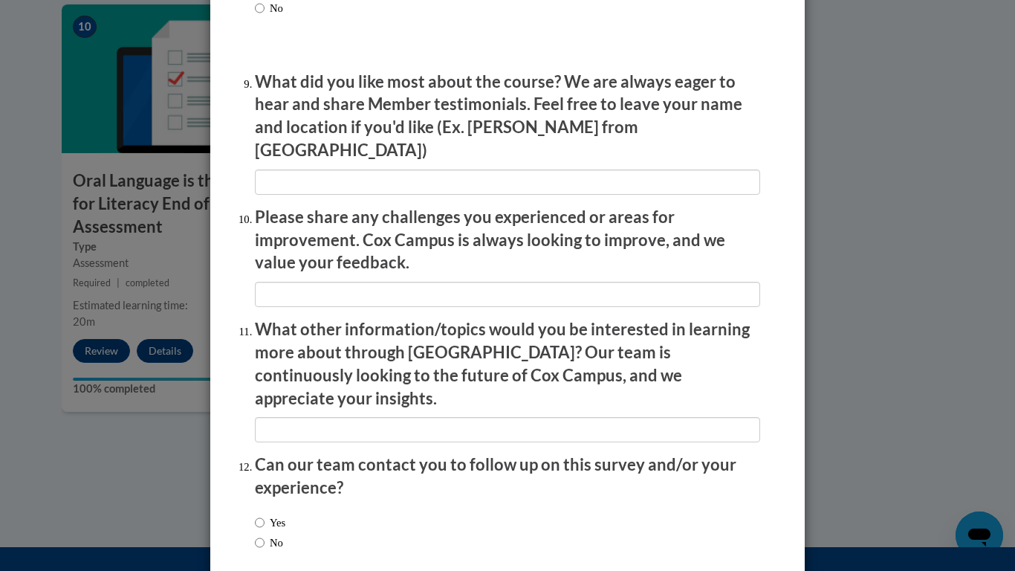
scroll to position [2465, 0]
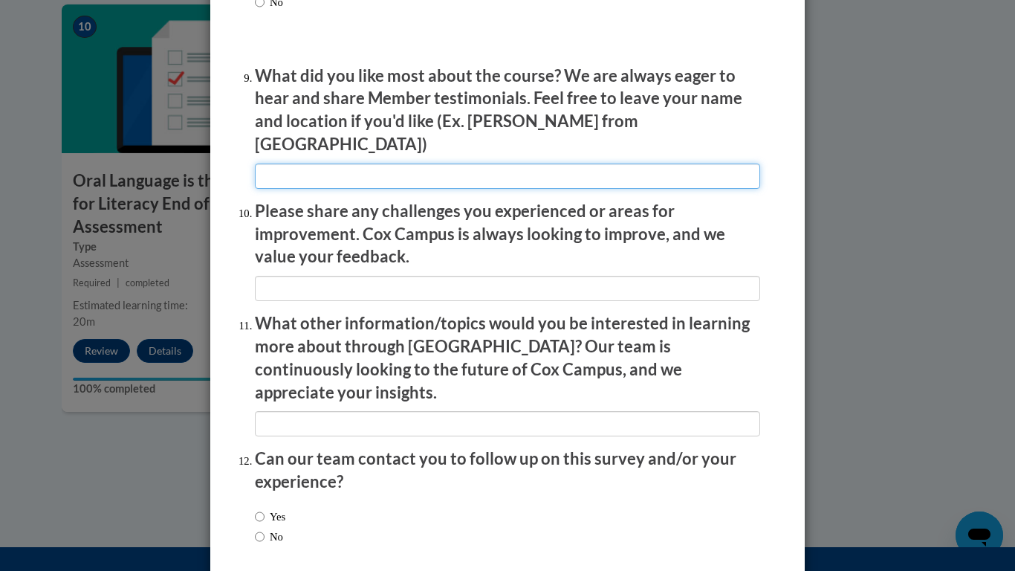
click at [381, 164] on input "textbox" at bounding box center [507, 176] width 505 height 25
type input "n/a"
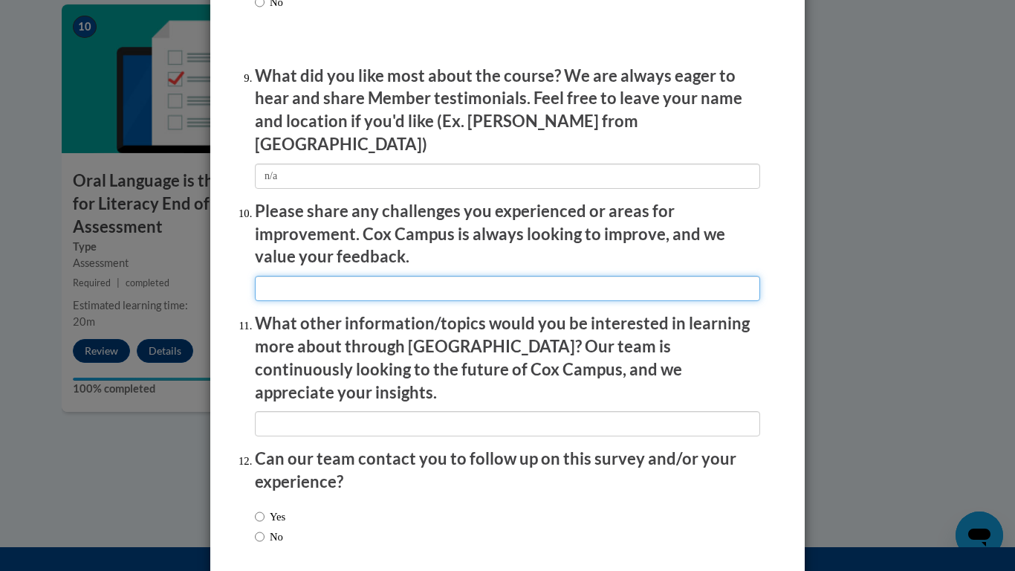
click at [399, 276] on input "textbox" at bounding box center [507, 288] width 505 height 25
type input "n/a"
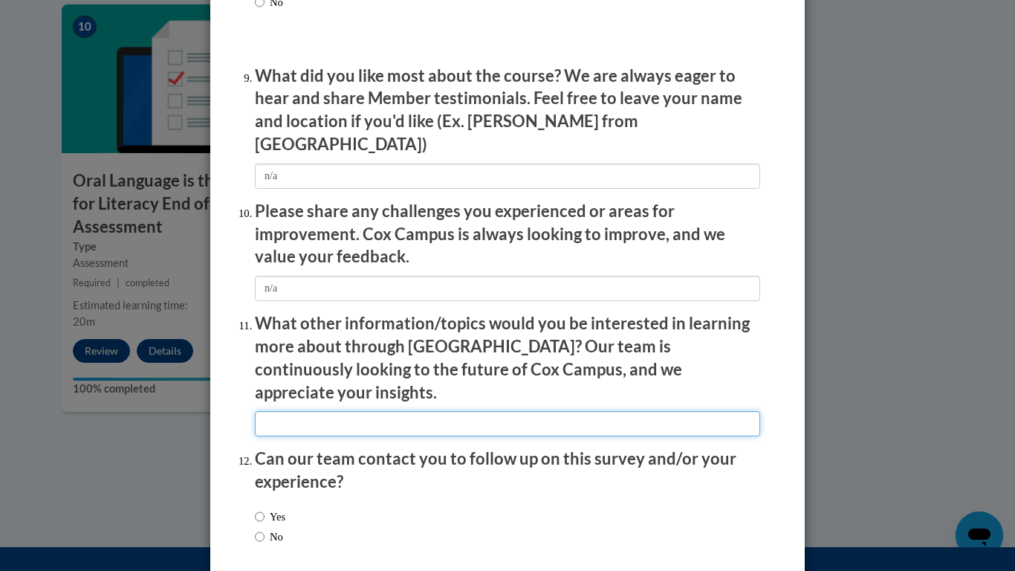
click at [448, 411] on input "textbox" at bounding box center [507, 423] width 505 height 25
type input "n/a"
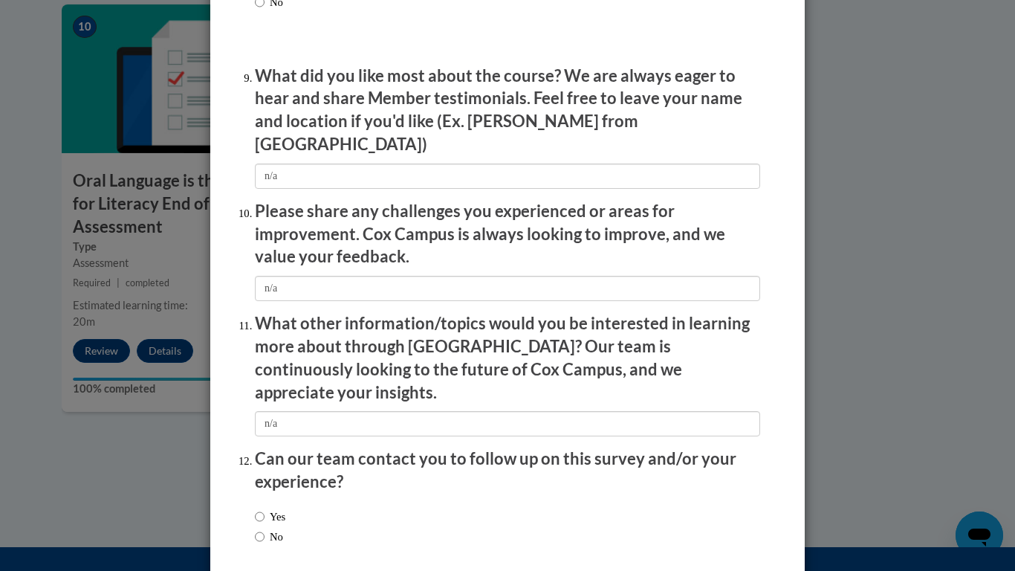
click at [265, 529] on label "No" at bounding box center [269, 537] width 28 height 16
click at [265, 529] on input "No" at bounding box center [260, 537] width 10 height 16
radio input "true"
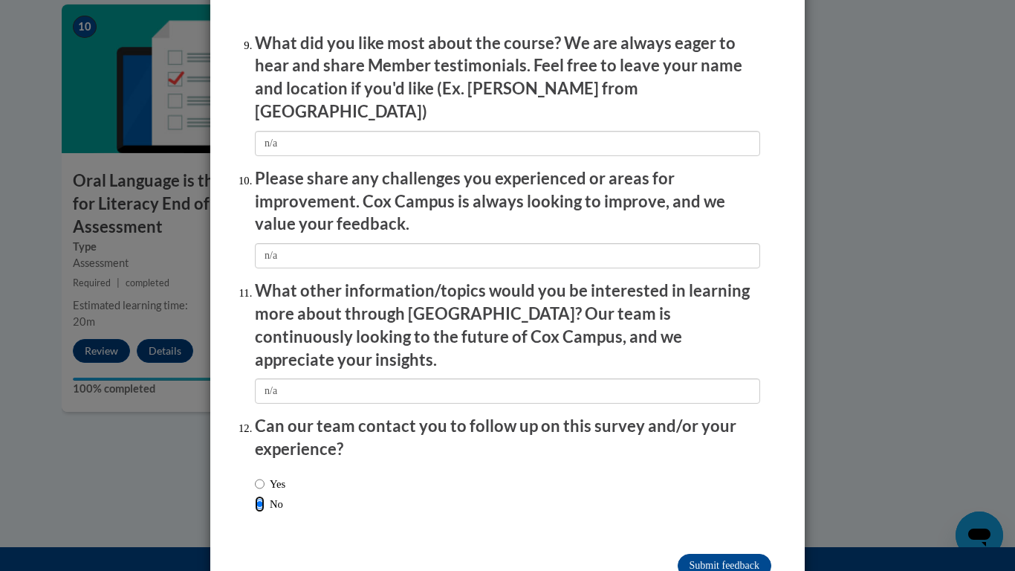
scroll to position [2518, 0]
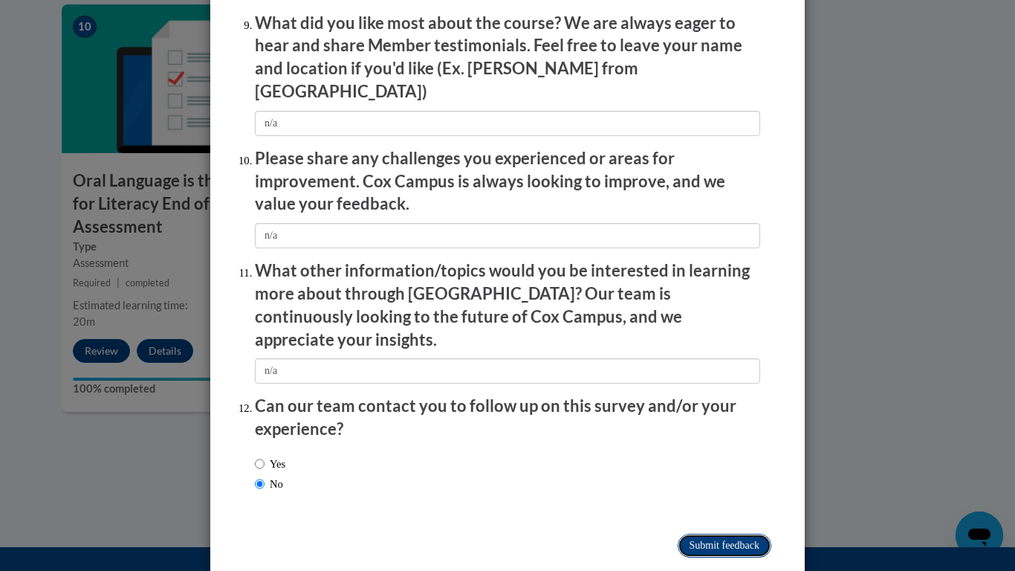
click at [700, 534] on input "Submit feedback" at bounding box center [725, 546] width 94 height 24
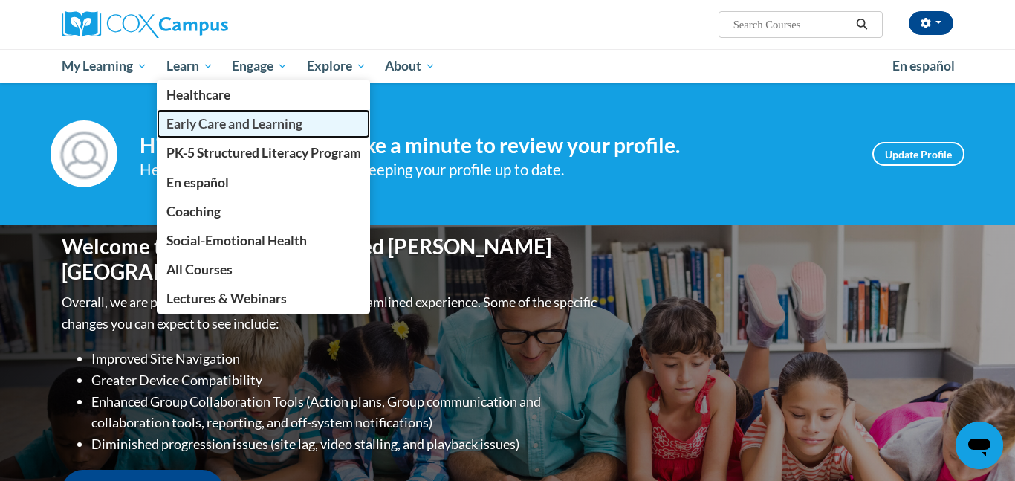
click at [208, 130] on span "Early Care and Learning" at bounding box center [235, 124] width 136 height 16
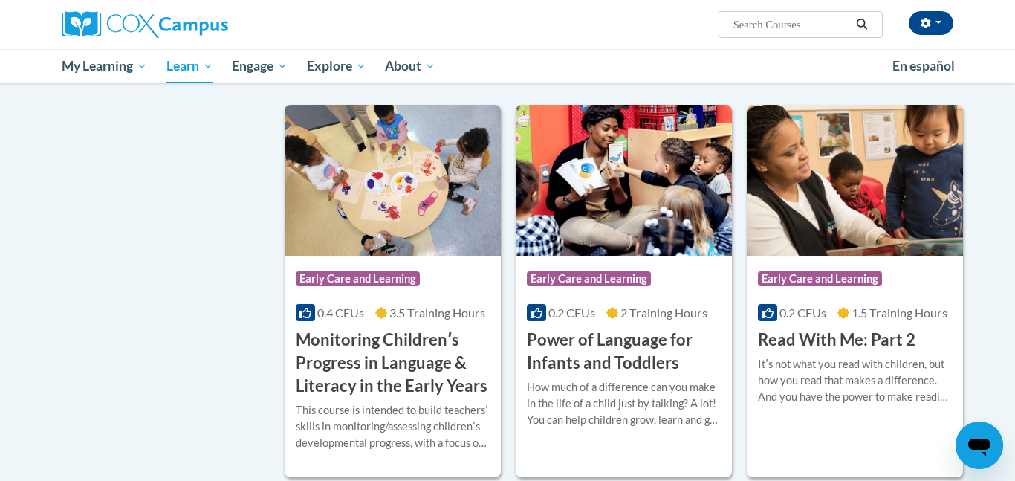
scroll to position [1198, 0]
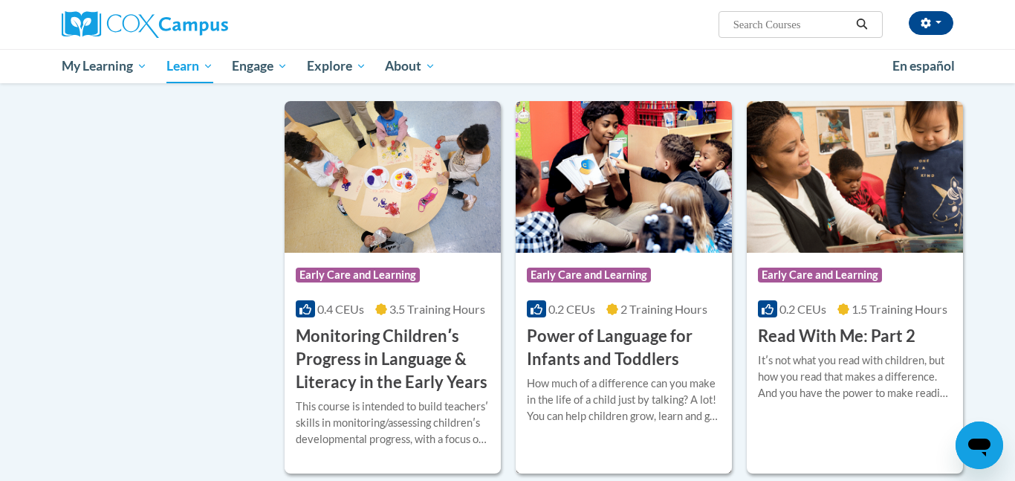
click at [616, 340] on div "Course Category: Early Care and Learning 0.2 CEUs 2 Training Hours COURSE Power…" at bounding box center [624, 312] width 216 height 118
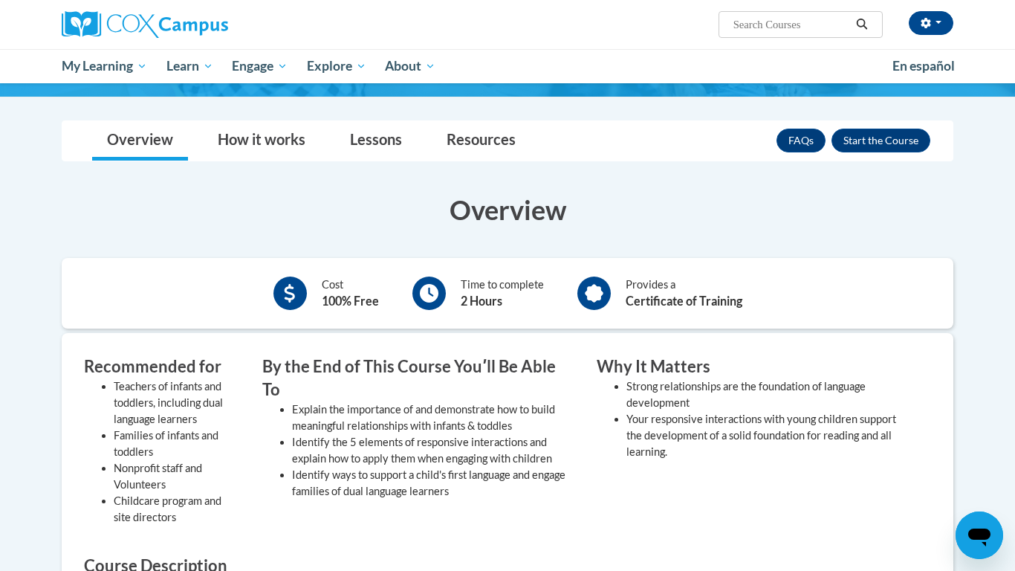
scroll to position [219, 0]
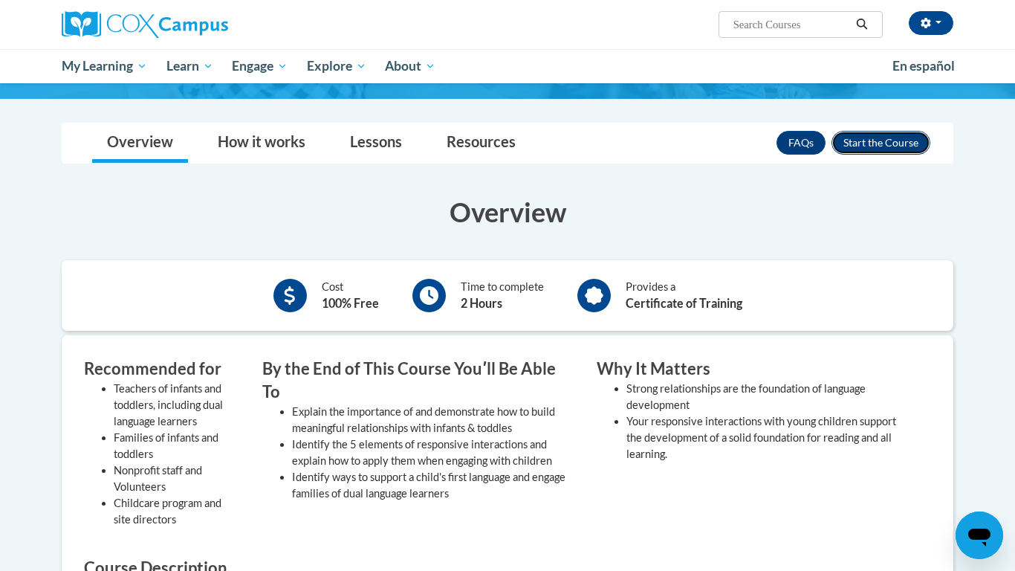
click at [861, 139] on button "Enroll" at bounding box center [881, 143] width 99 height 24
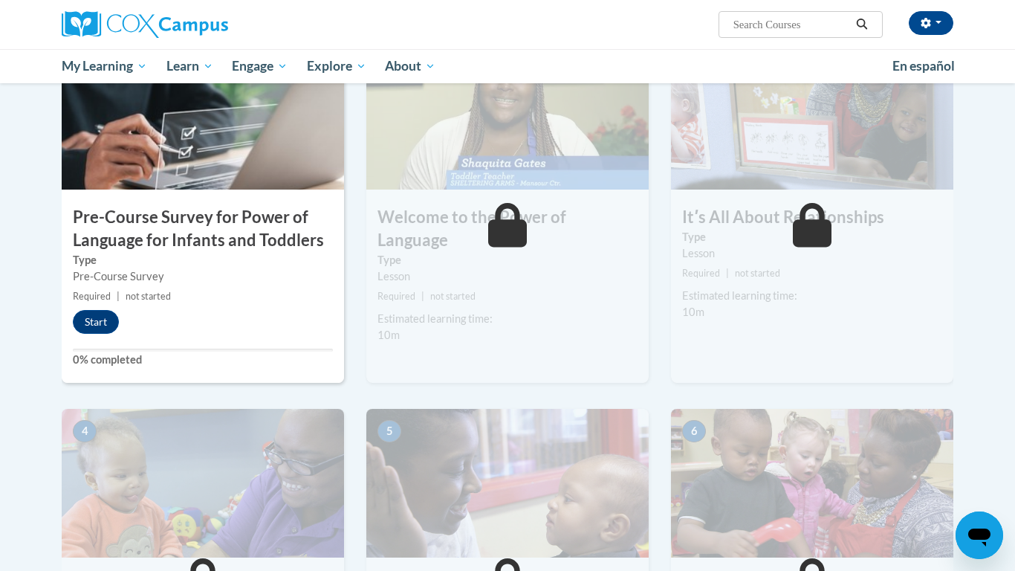
scroll to position [352, 0]
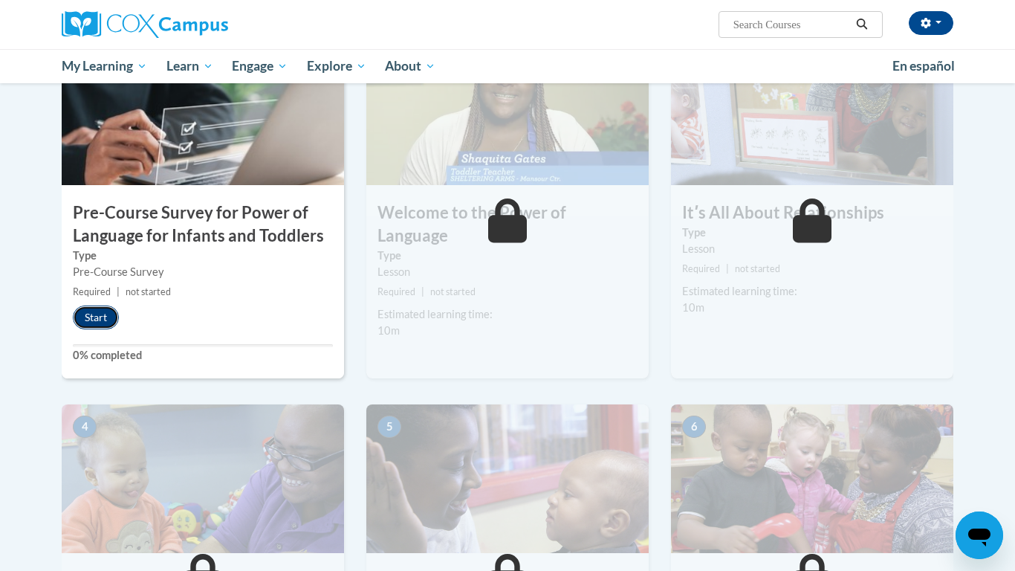
click at [102, 320] on button "Start" at bounding box center [96, 318] width 46 height 24
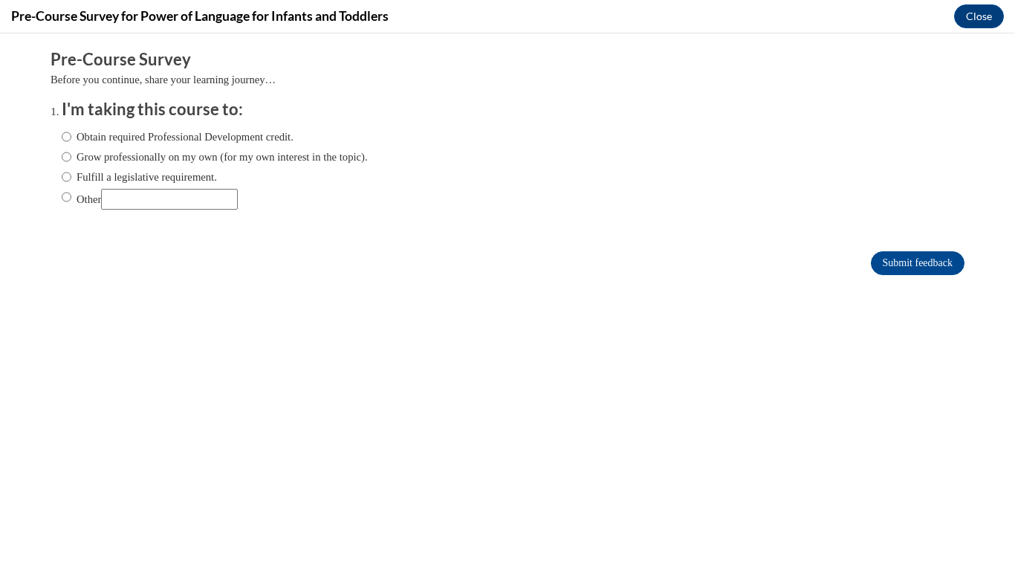
scroll to position [0, 0]
click at [125, 177] on label "Fulfill a legislative requirement." at bounding box center [139, 177] width 155 height 16
click at [71, 177] on input "Fulfill a legislative requirement." at bounding box center [67, 177] width 10 height 16
radio input "true"
click at [902, 261] on input "Submit feedback" at bounding box center [918, 263] width 94 height 24
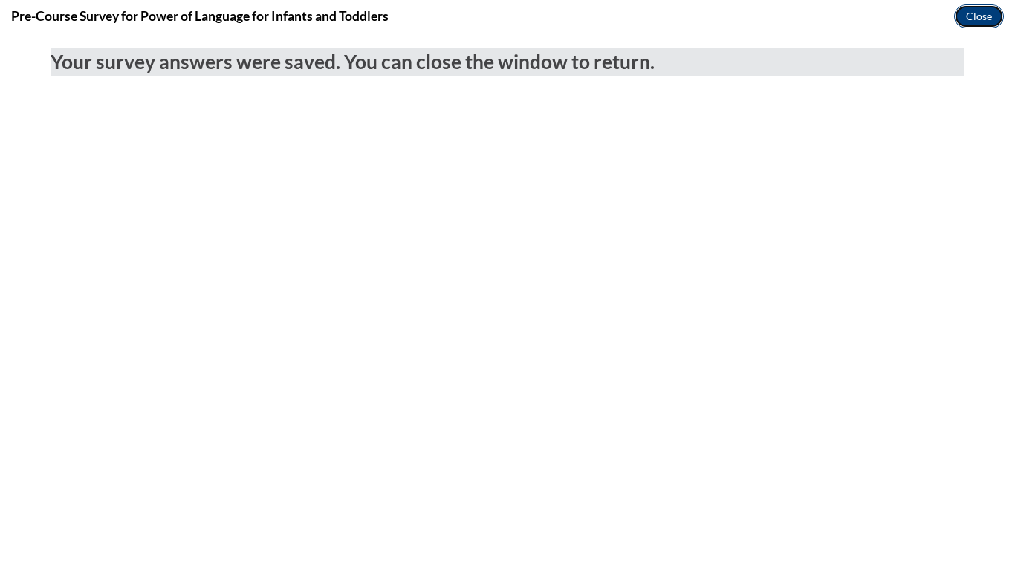
click at [975, 7] on button "Close" at bounding box center [979, 16] width 50 height 24
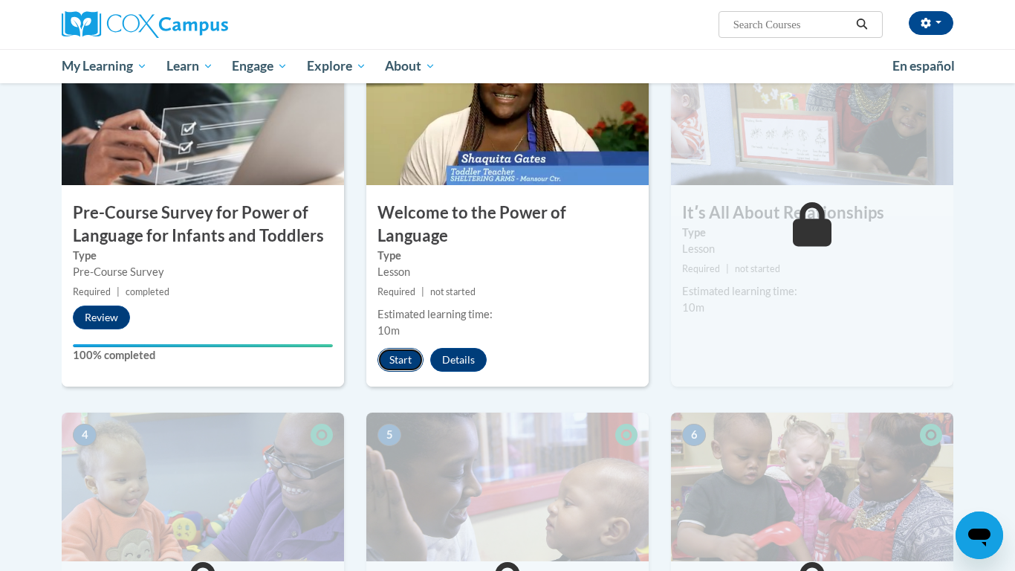
click at [408, 348] on button "Start" at bounding box center [401, 360] width 46 height 24
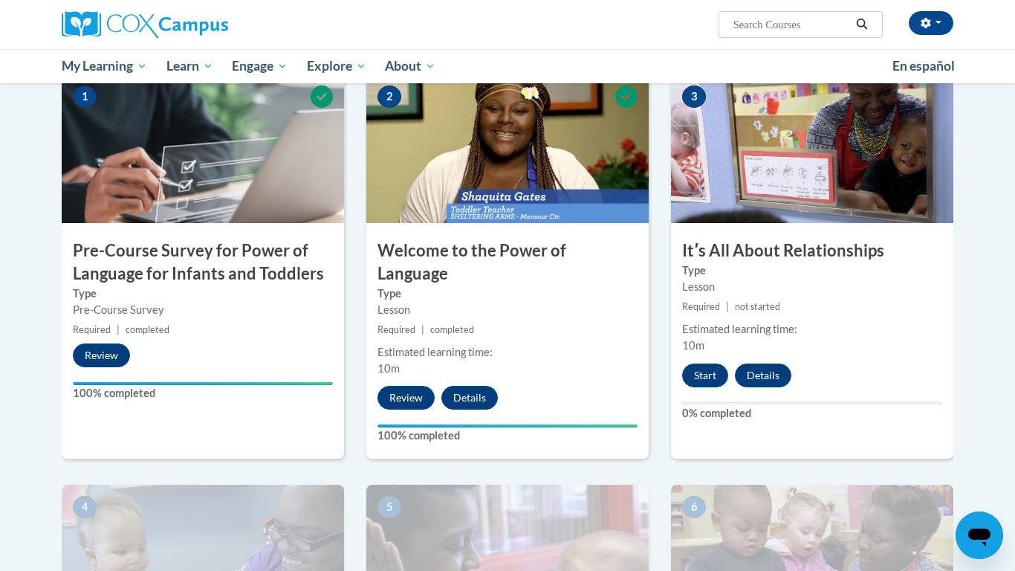
scroll to position [318, 0]
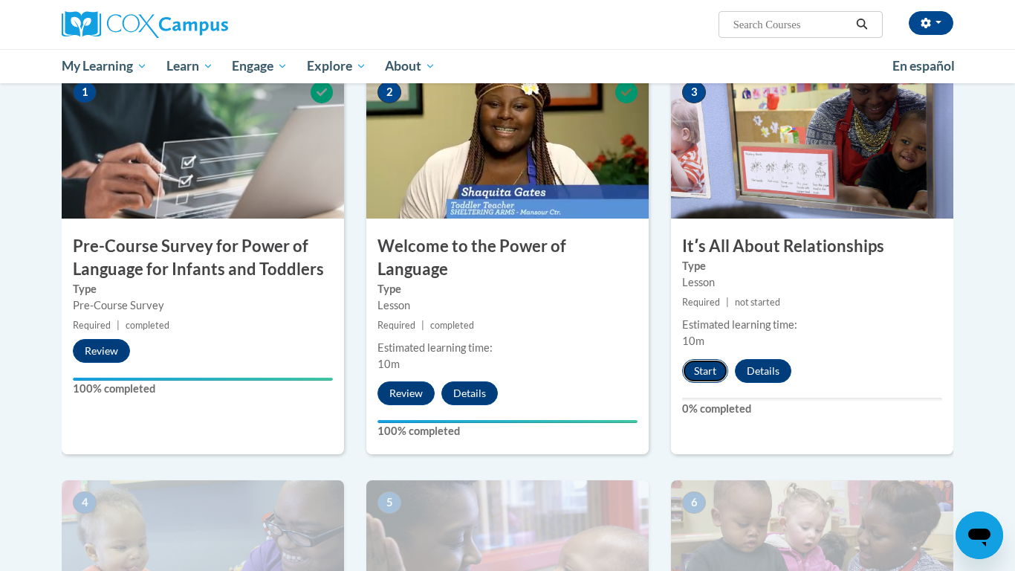
click at [705, 370] on button "Start" at bounding box center [705, 371] width 46 height 24
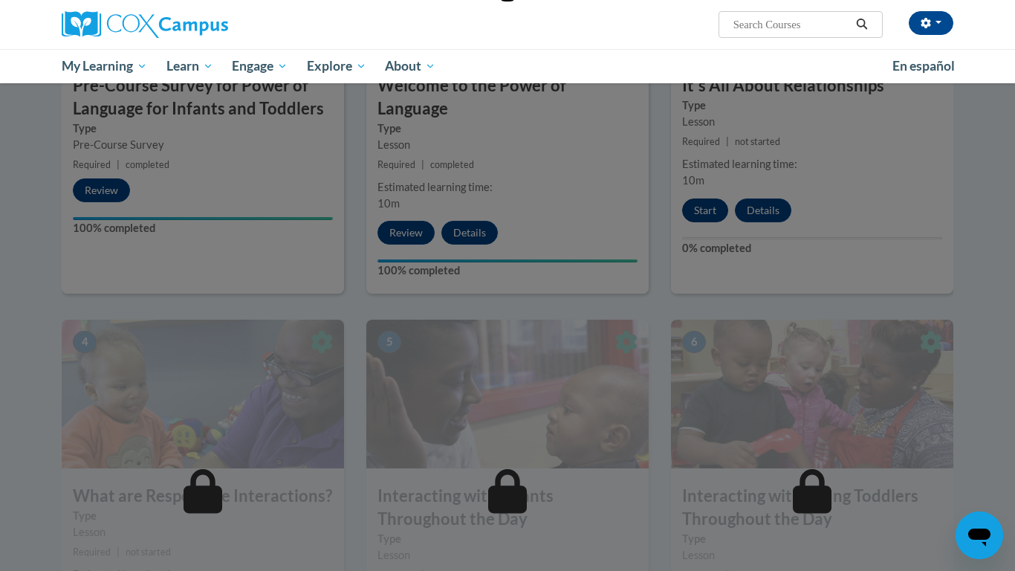
scroll to position [530, 0]
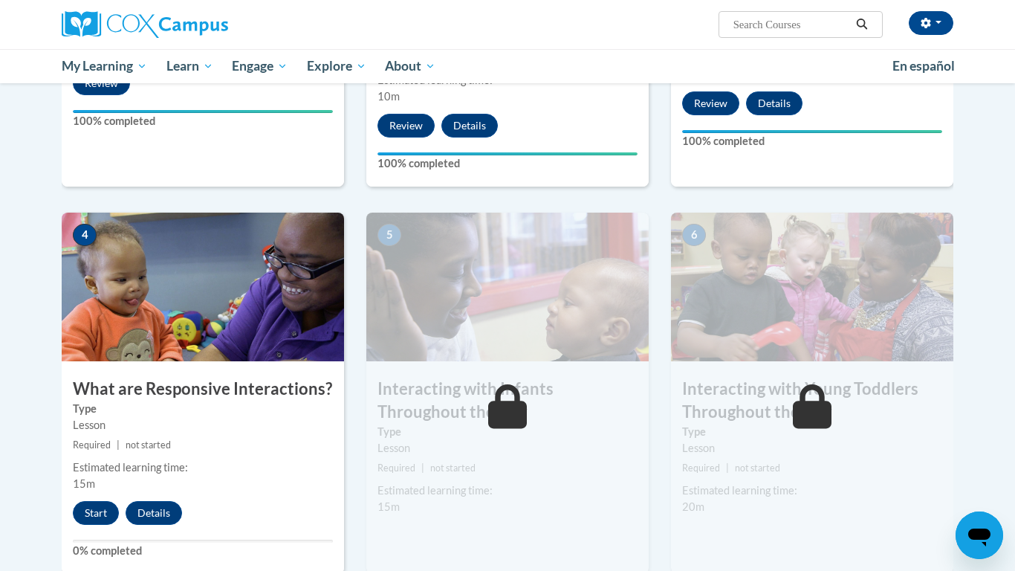
scroll to position [588, 0]
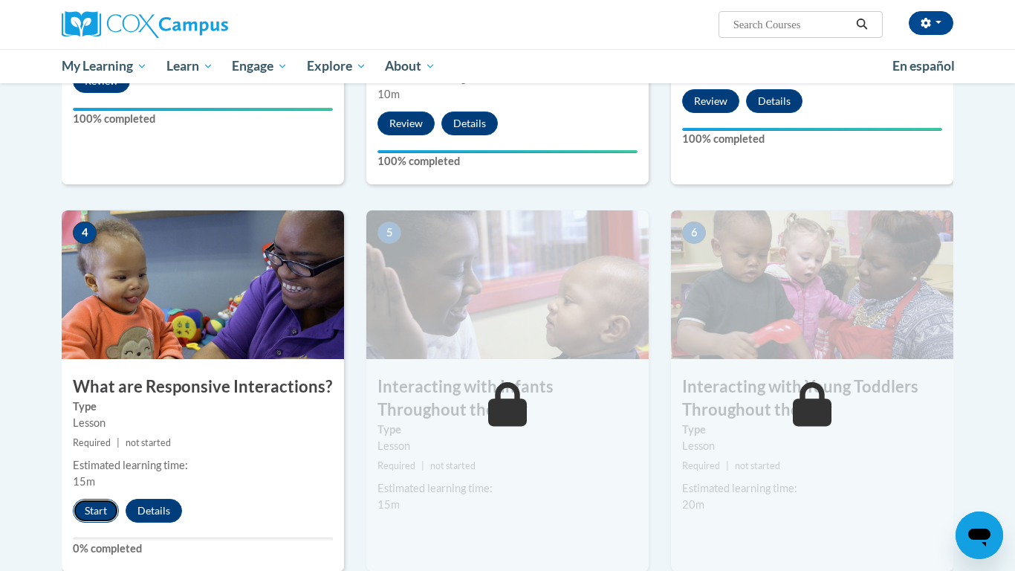
click at [91, 499] on button "Start" at bounding box center [96, 511] width 46 height 24
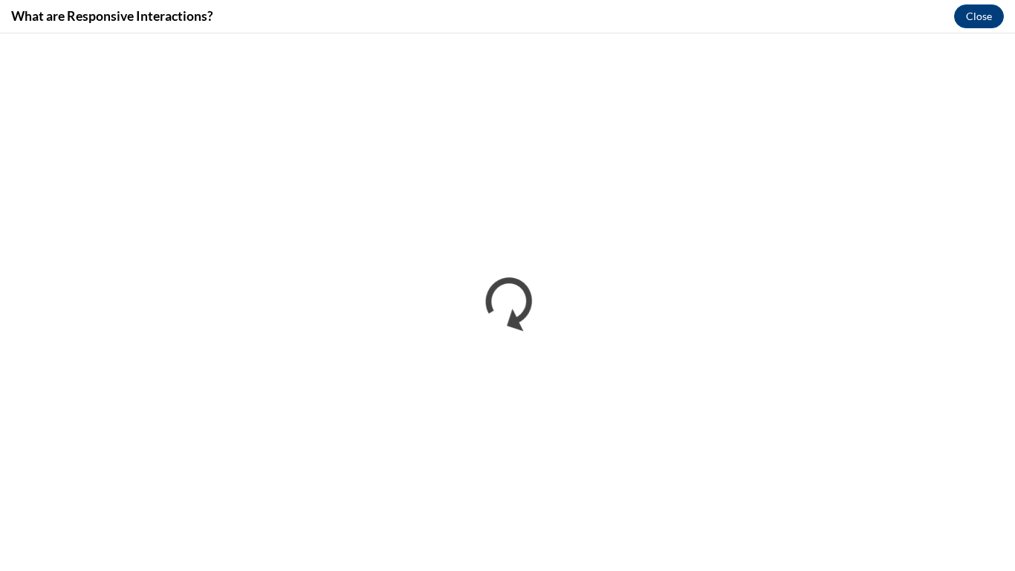
scroll to position [0, 0]
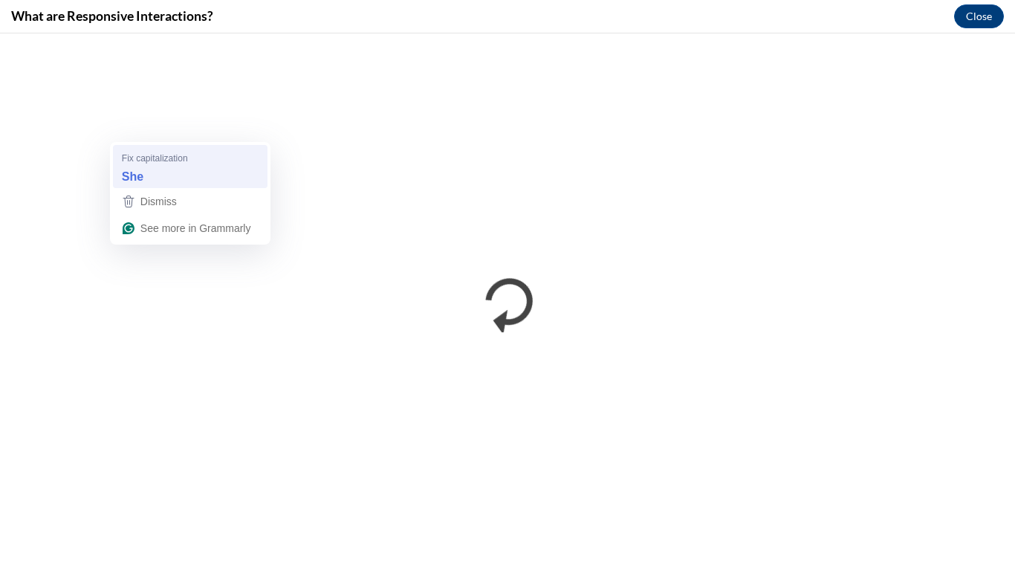
click at [233, 156] on div "Fix capitalization" at bounding box center [192, 157] width 140 height 13
